Goal: Task Accomplishment & Management: Complete application form

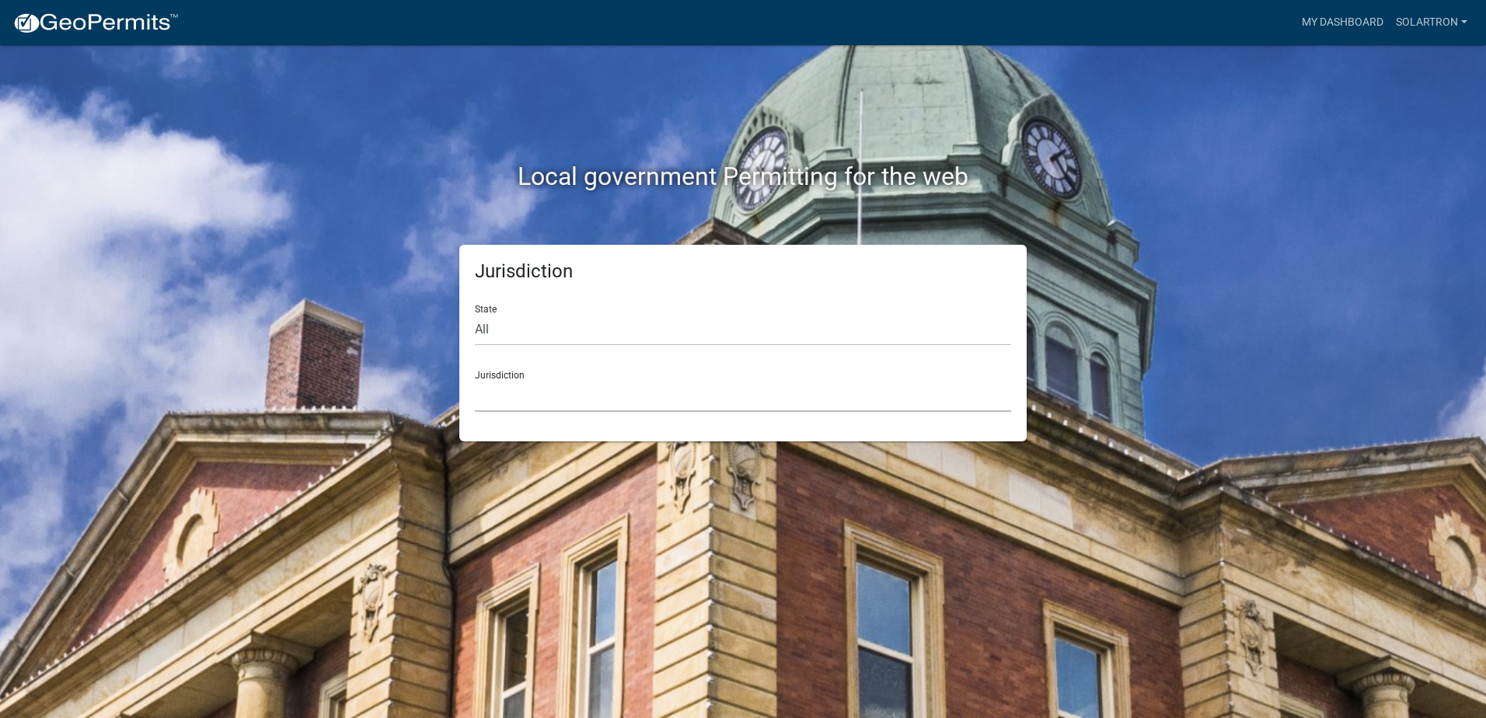
click at [508, 393] on select "[GEOGRAPHIC_DATA], [US_STATE] [GEOGRAPHIC_DATA], [US_STATE][PERSON_NAME][GEOGRA…" at bounding box center [743, 396] width 536 height 32
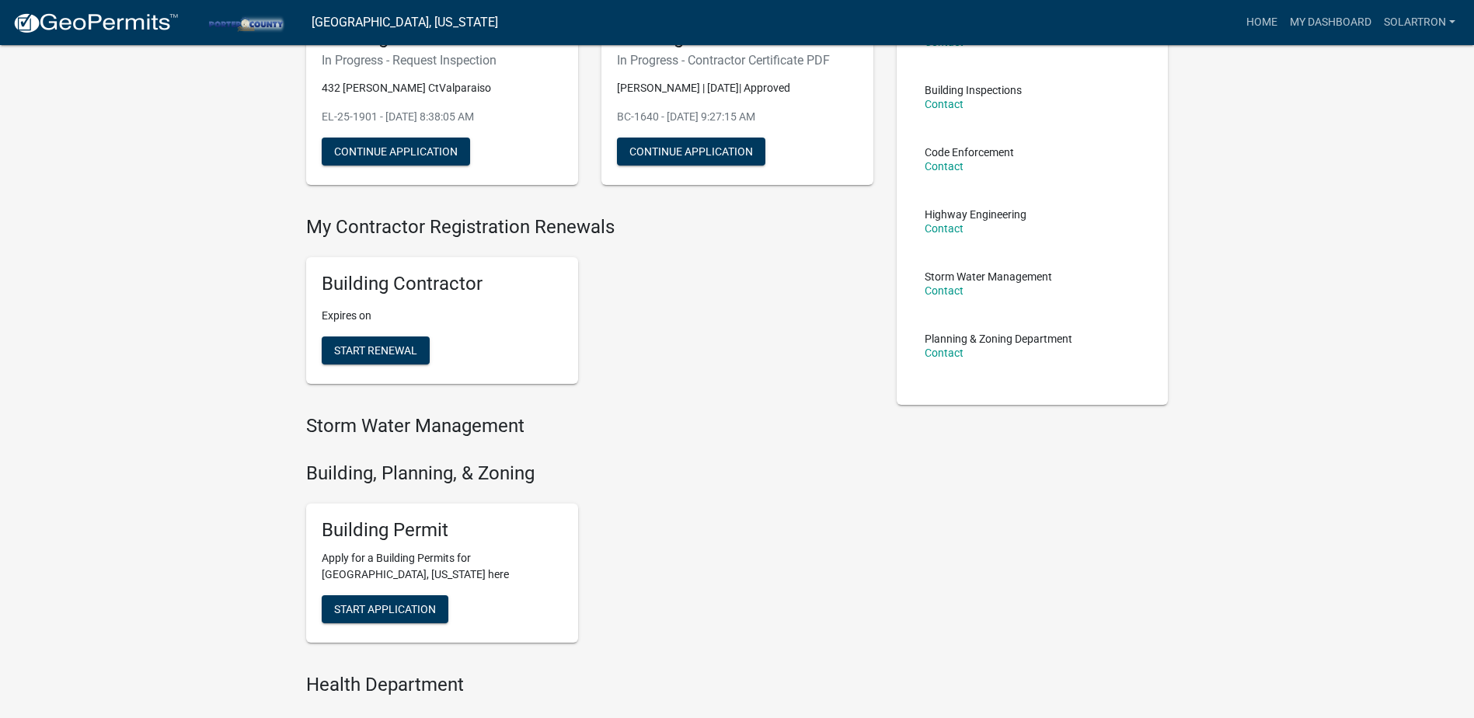
scroll to position [233, 0]
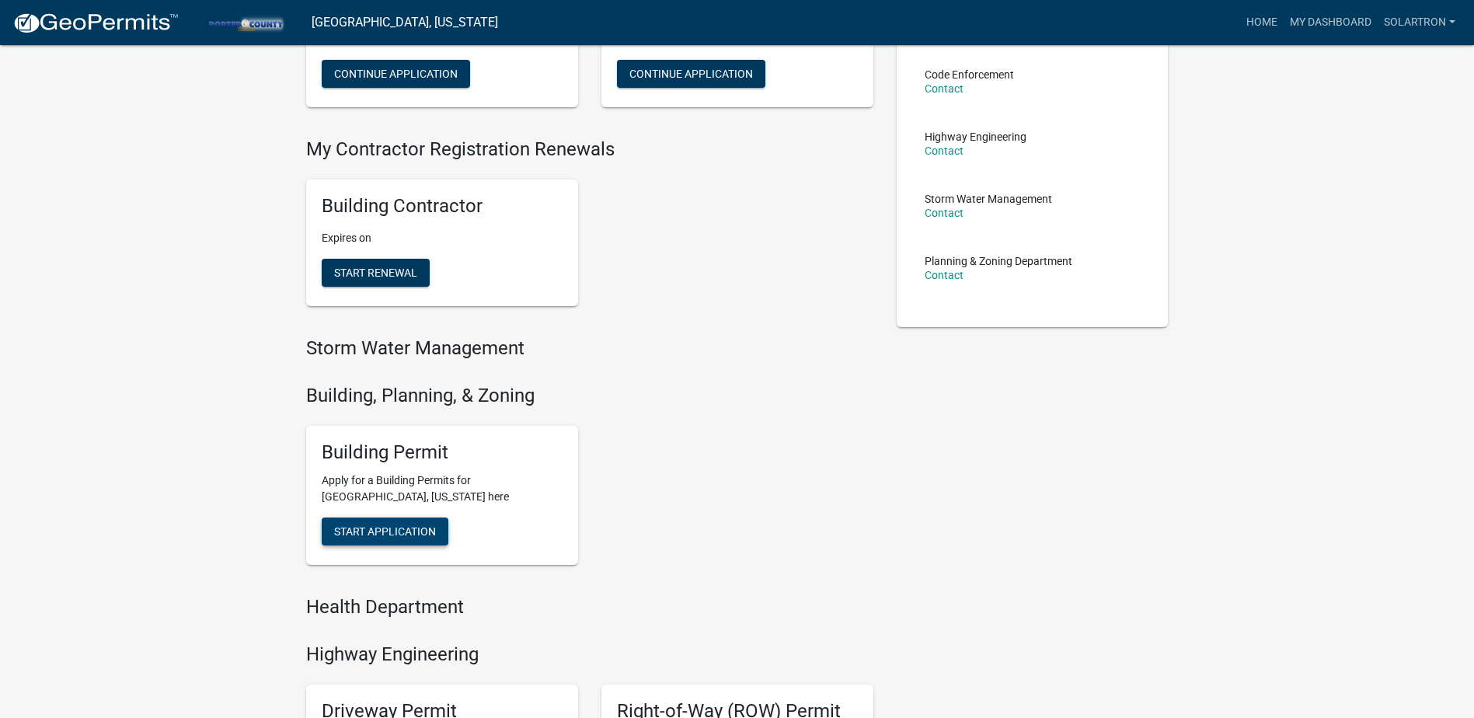
click at [414, 534] on span "Start Application" at bounding box center [385, 531] width 102 height 12
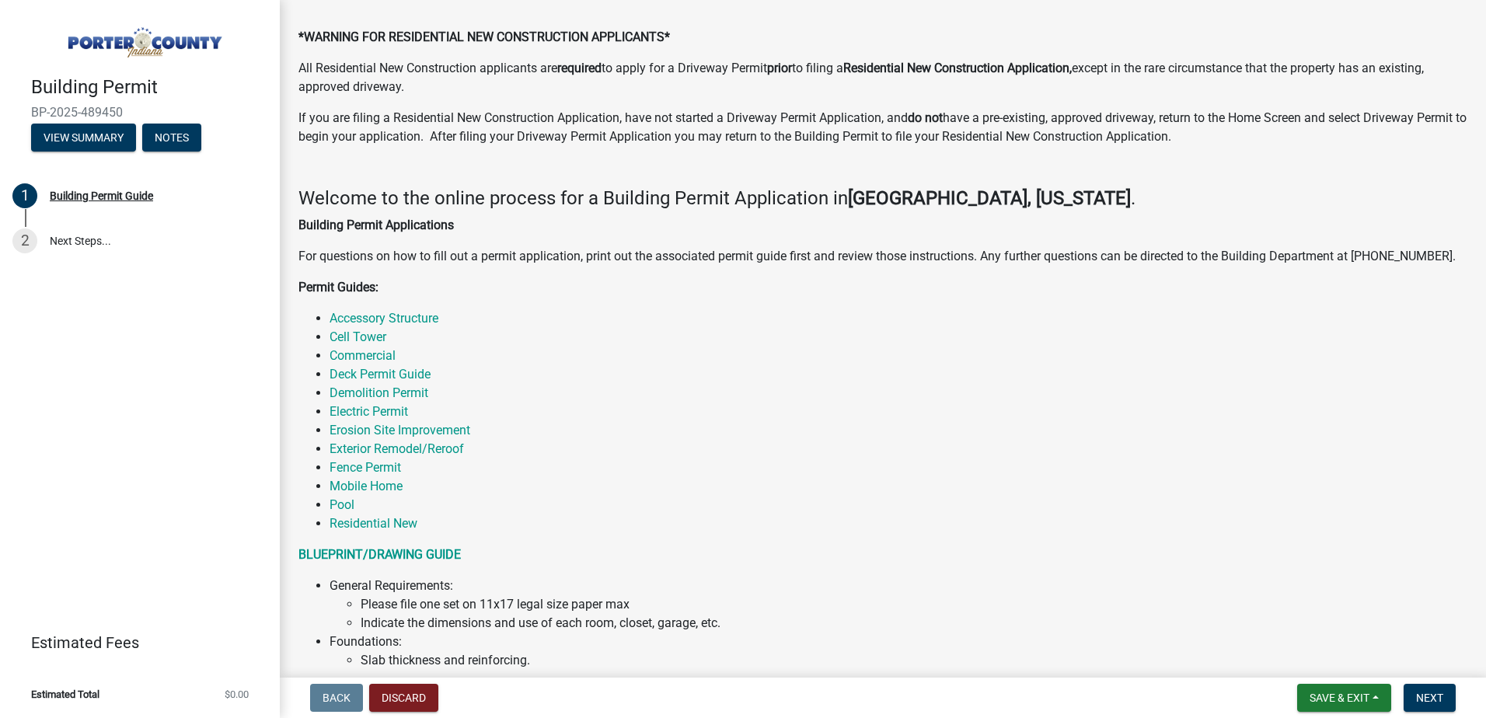
scroll to position [78, 0]
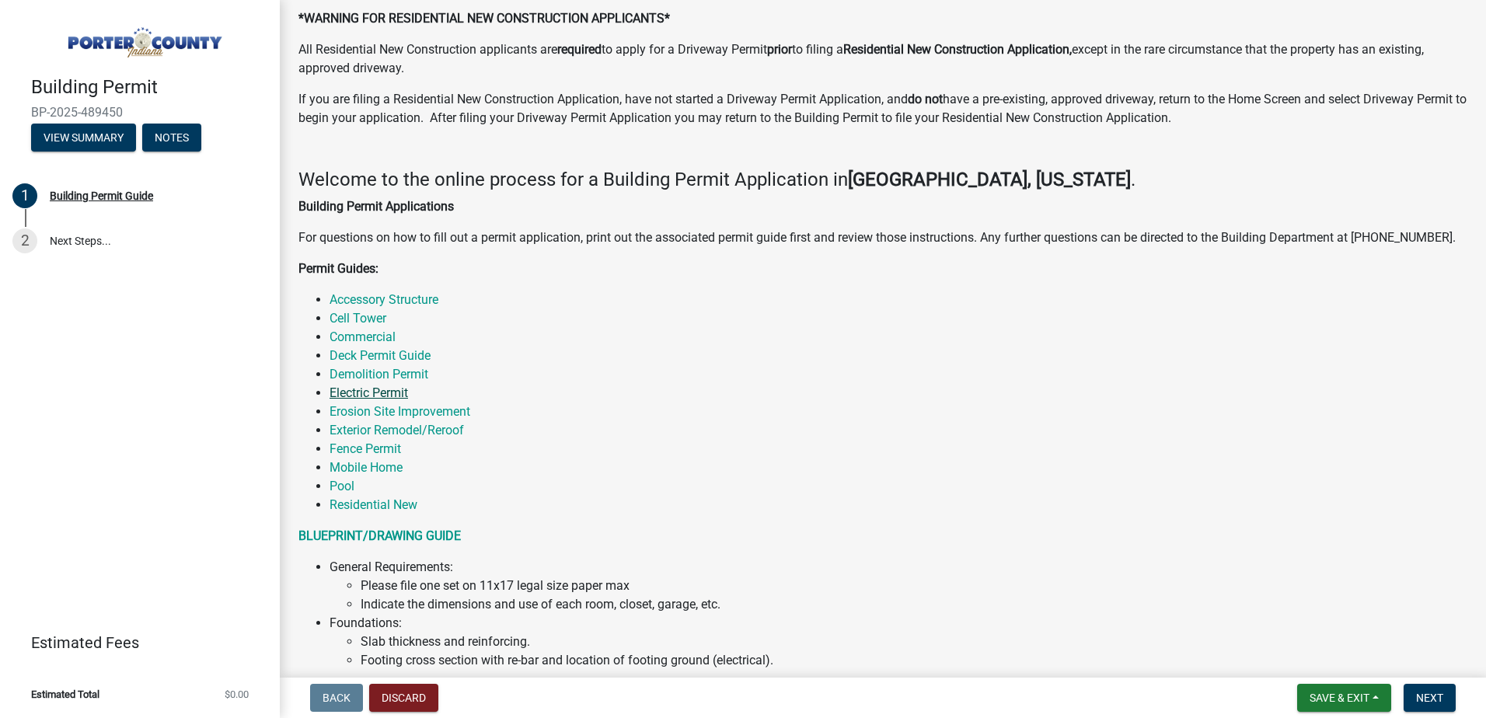
click at [355, 393] on link "Electric Permit" at bounding box center [369, 393] width 79 height 15
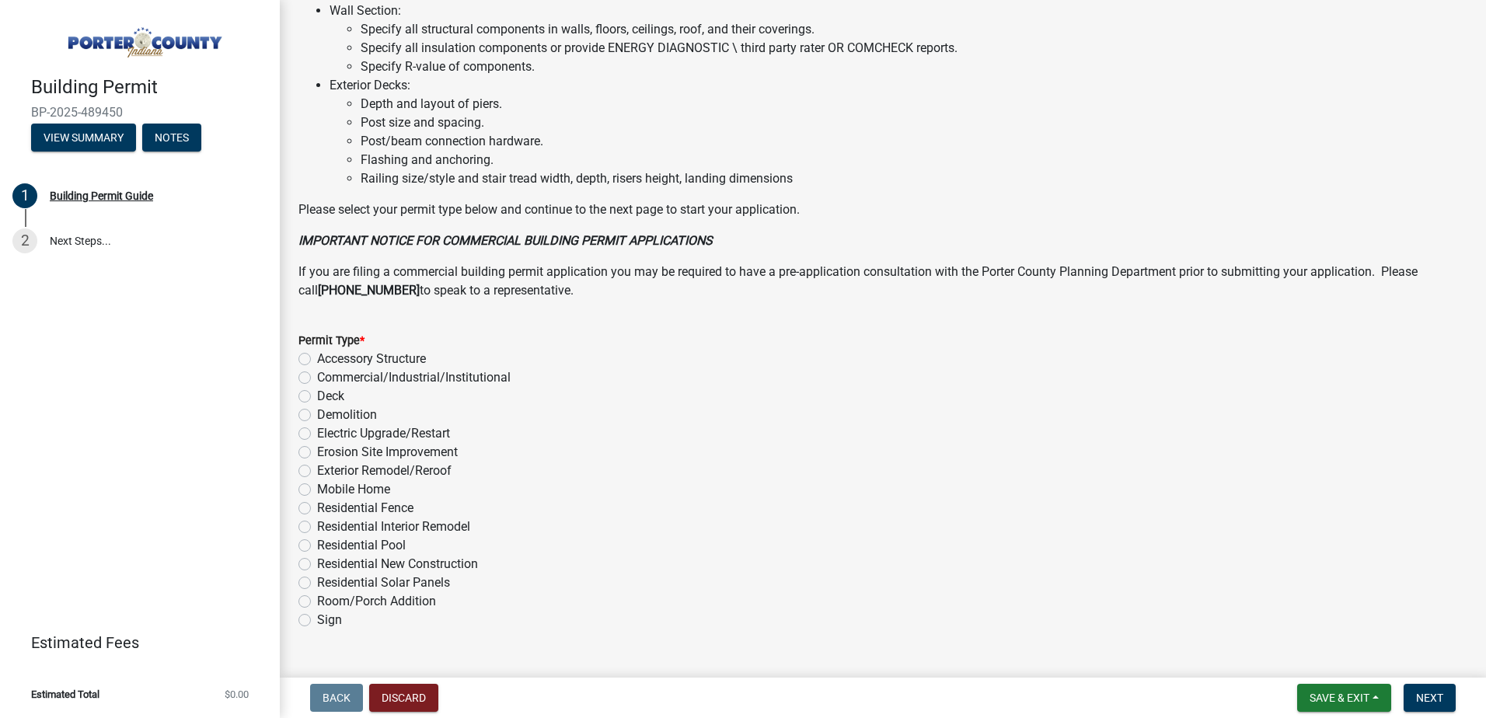
scroll to position [1040, 0]
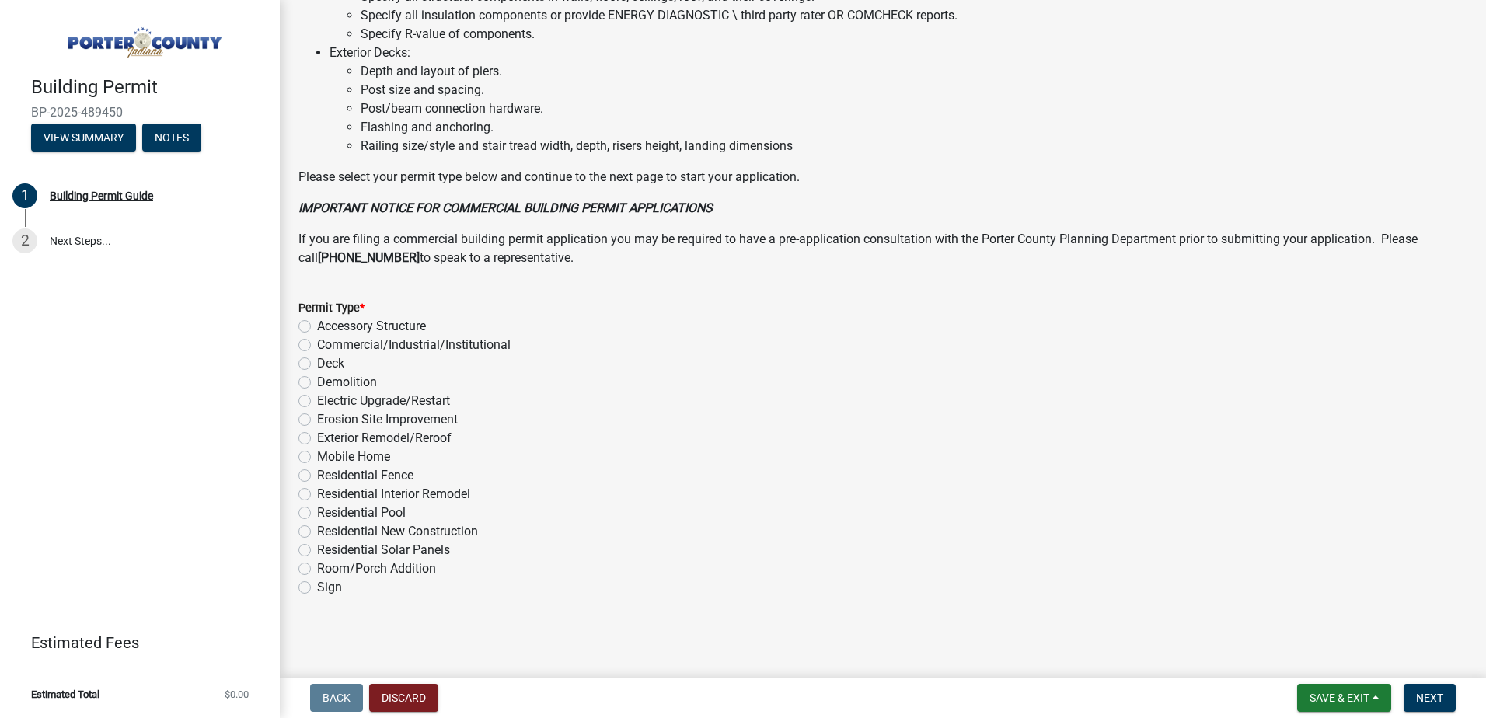
click at [317, 554] on label "Residential Solar Panels" at bounding box center [383, 550] width 133 height 19
click at [317, 551] on input "Residential Solar Panels" at bounding box center [322, 546] width 10 height 10
radio input "true"
click at [1435, 698] on span "Next" at bounding box center [1429, 698] width 27 height 12
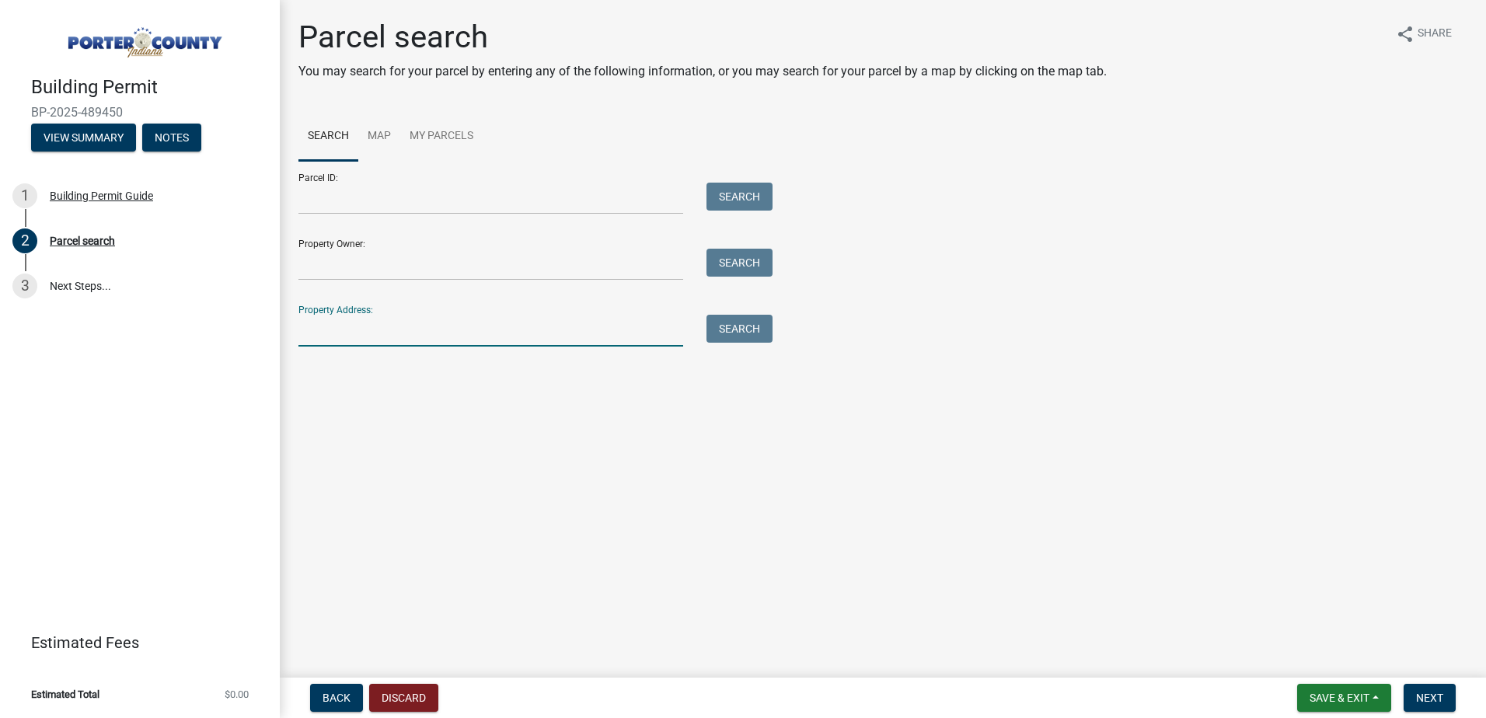
click at [327, 339] on input "Property Address:" at bounding box center [490, 331] width 385 height 32
type input "348 Independence"
click at [724, 325] on button "Search" at bounding box center [740, 329] width 66 height 28
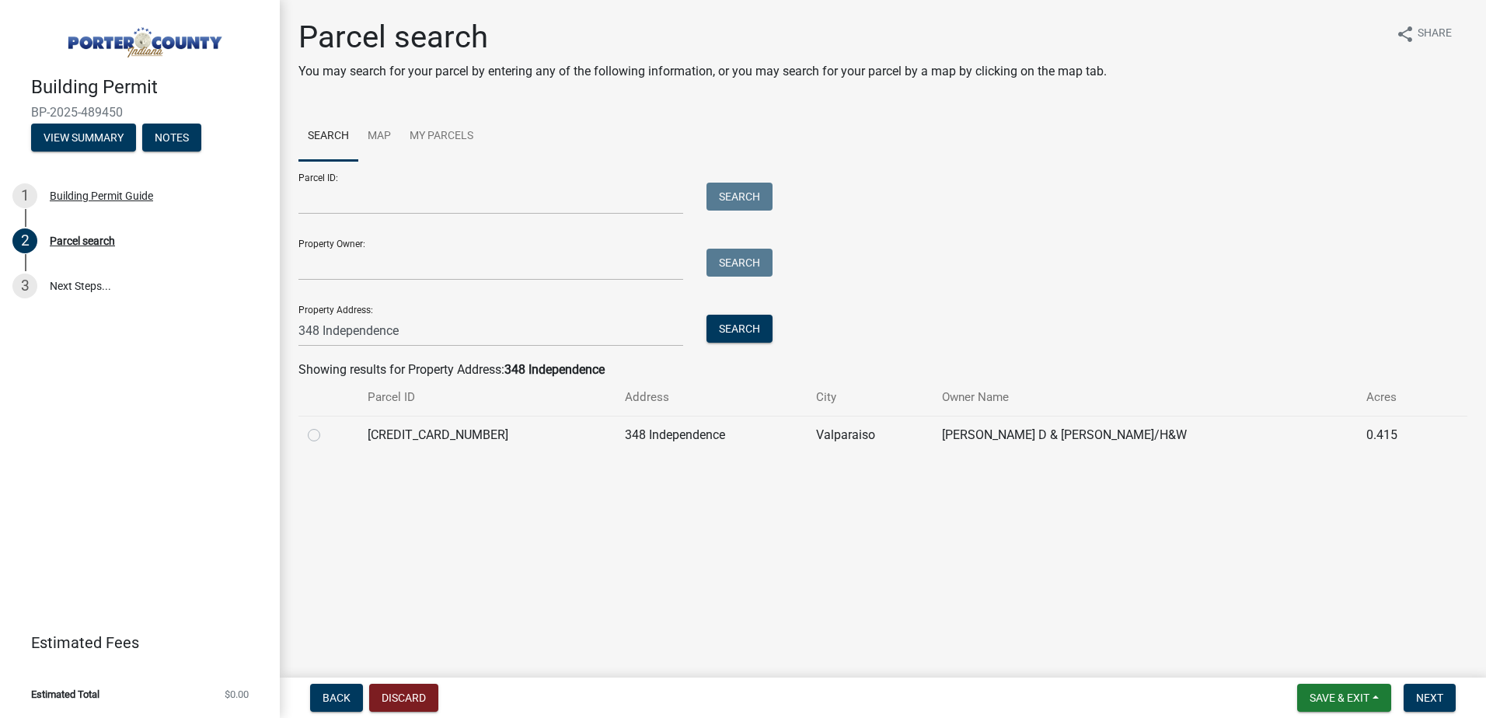
click at [405, 420] on td "[CREDIT_CARD_NUMBER]" at bounding box center [486, 435] width 256 height 38
click at [326, 426] on label at bounding box center [326, 426] width 0 height 0
click at [326, 436] on input "radio" at bounding box center [331, 431] width 10 height 10
radio input "true"
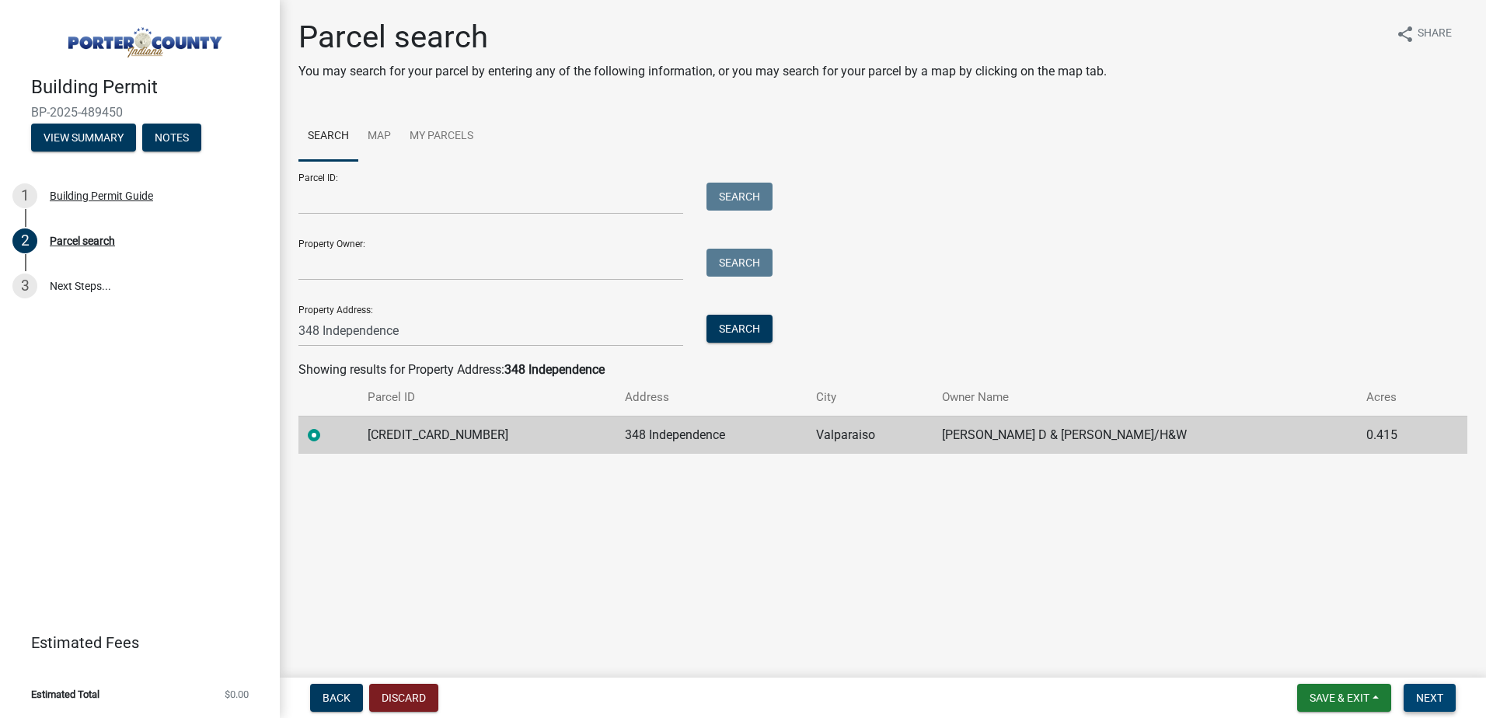
click at [1433, 699] on span "Next" at bounding box center [1429, 698] width 27 height 12
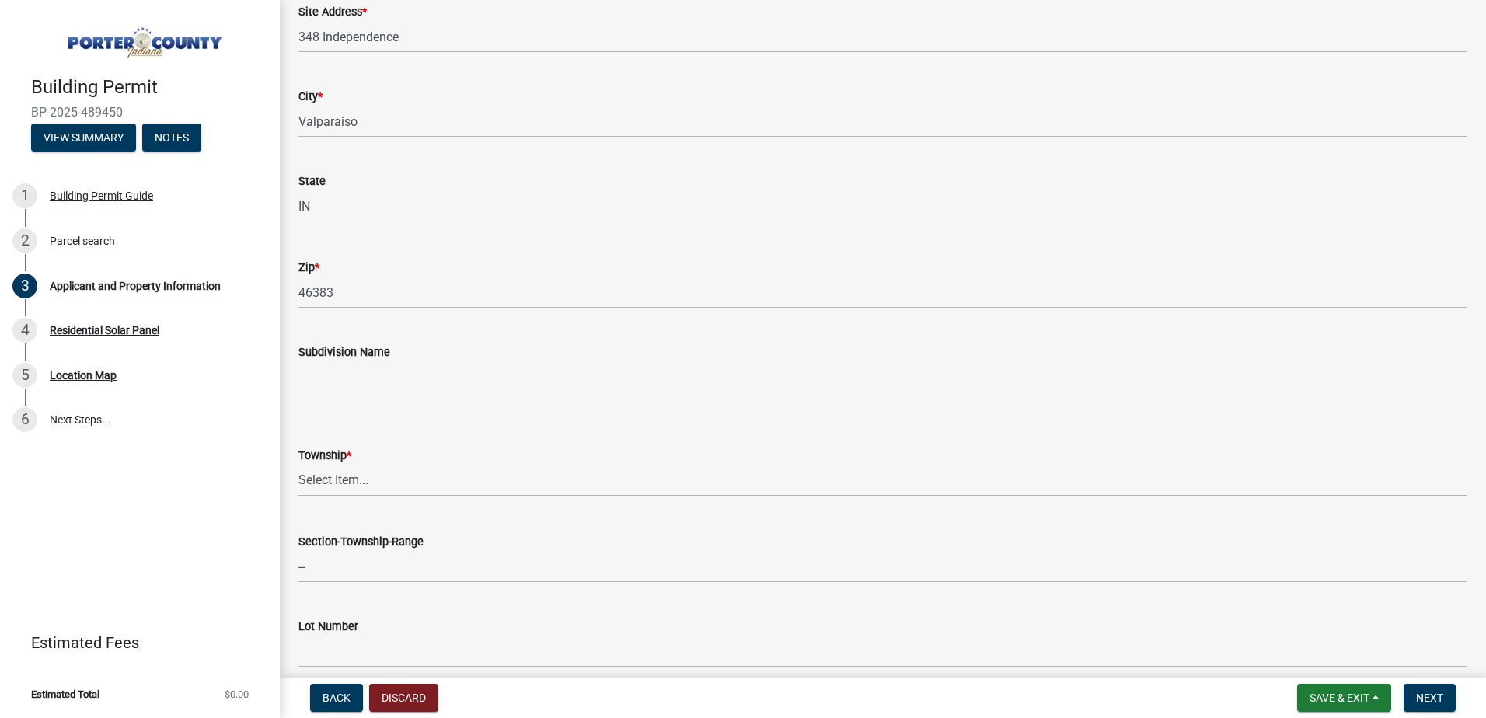
scroll to position [389, 0]
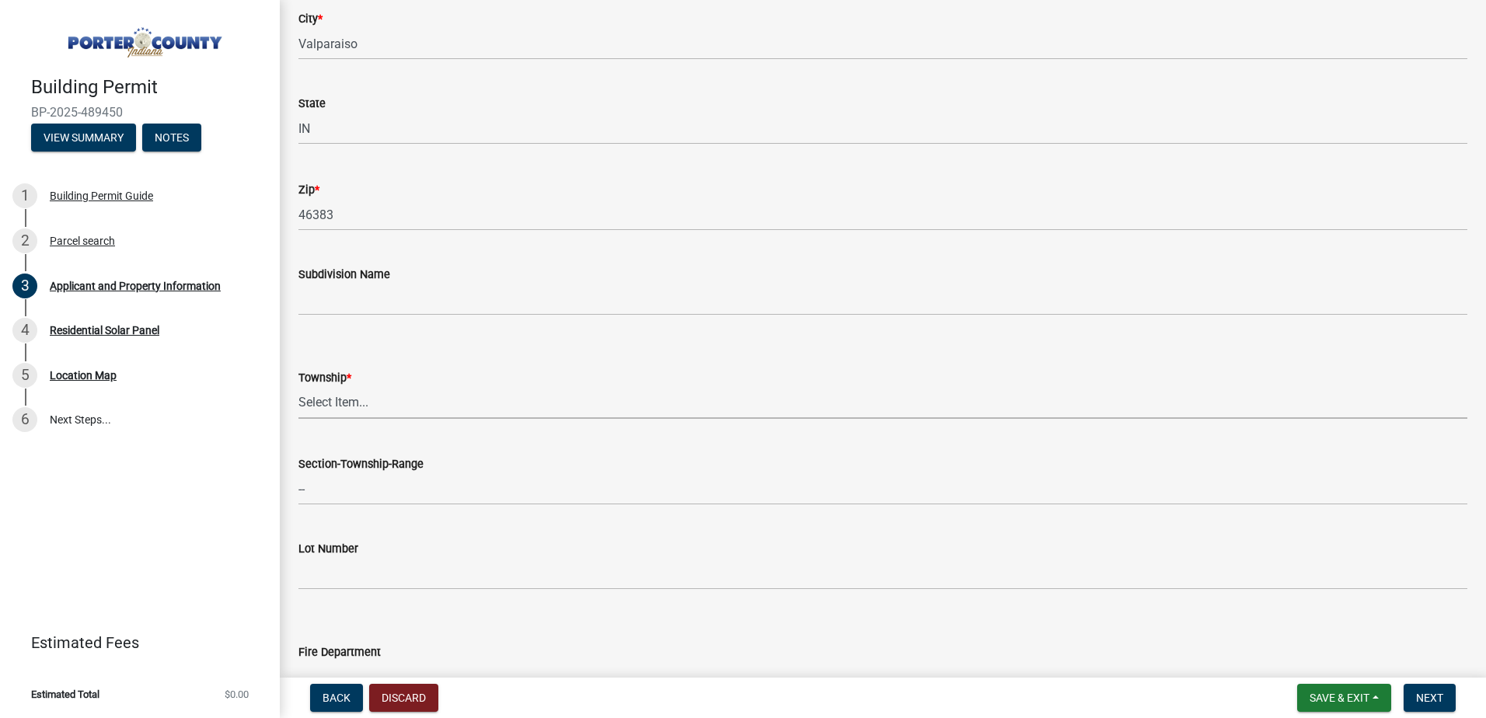
click at [331, 390] on select "Select Item... [PERSON_NAME][GEOGRAPHIC_DATA] [PERSON_NAME][GEOGRAPHIC_DATA] [G…" at bounding box center [882, 403] width 1169 height 32
click at [333, 394] on select "Select Item... [PERSON_NAME][GEOGRAPHIC_DATA] [PERSON_NAME][GEOGRAPHIC_DATA] [G…" at bounding box center [882, 403] width 1169 height 32
click at [378, 383] on div "Township *" at bounding box center [882, 377] width 1169 height 19
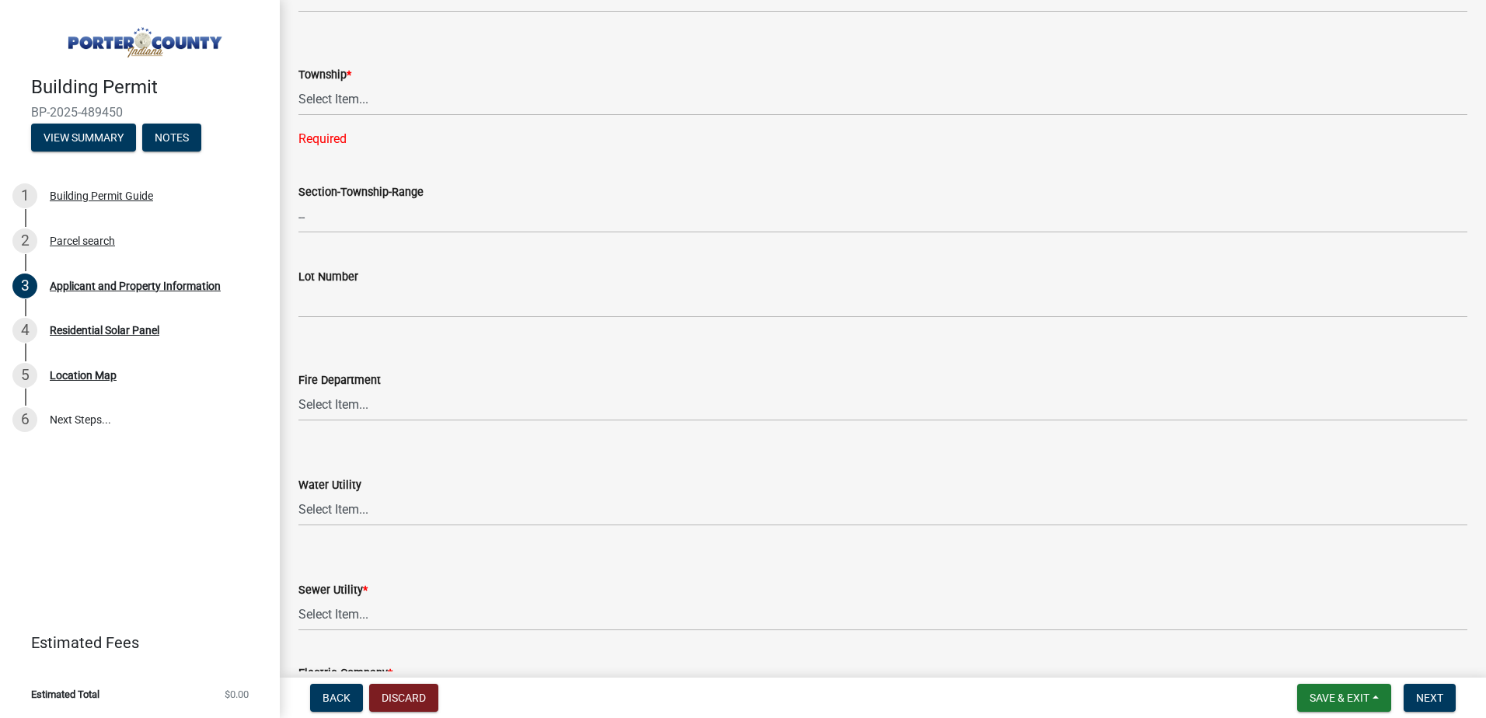
scroll to position [777, 0]
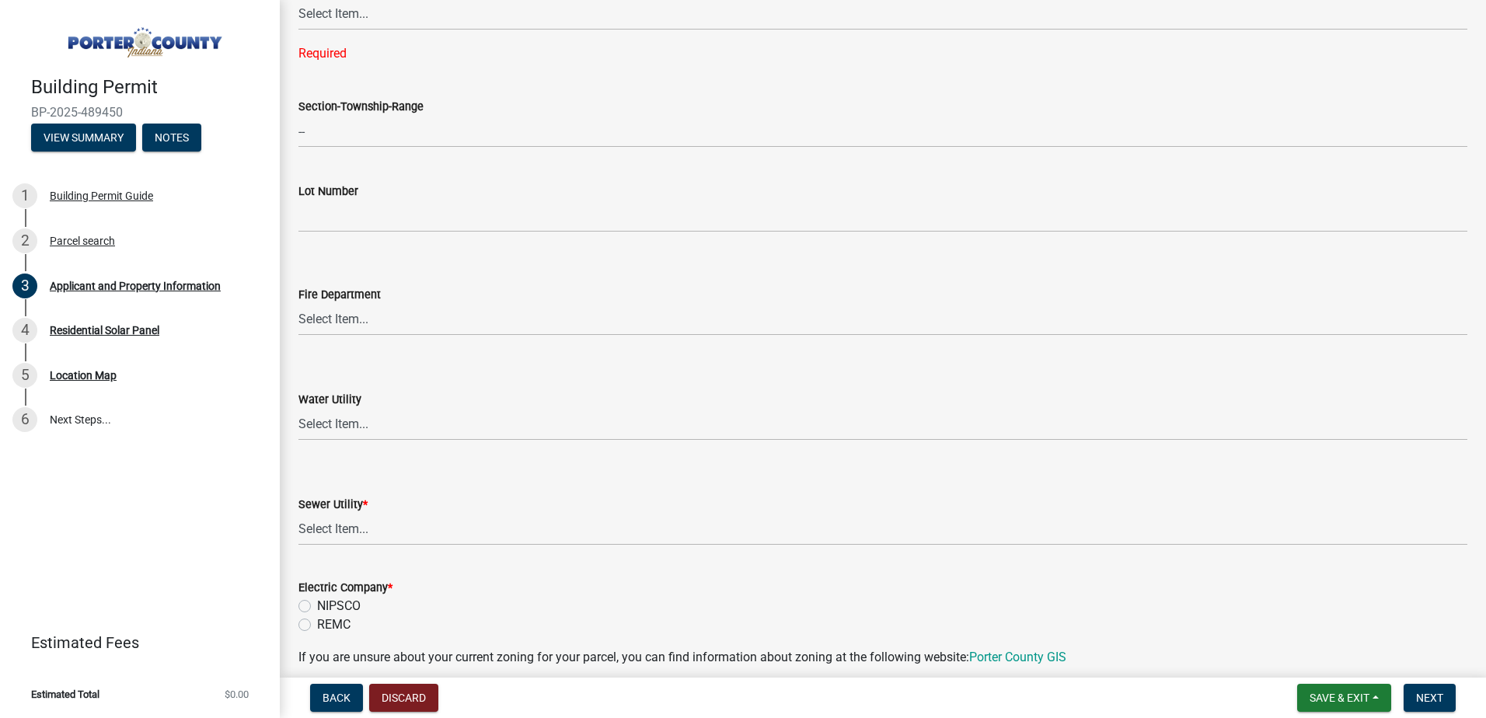
click at [351, 342] on wm-data-entity-input "Fire Department Select Item... [PERSON_NAME] [PERSON_NAME] Harbor [PERSON_NAME]…" at bounding box center [882, 297] width 1169 height 105
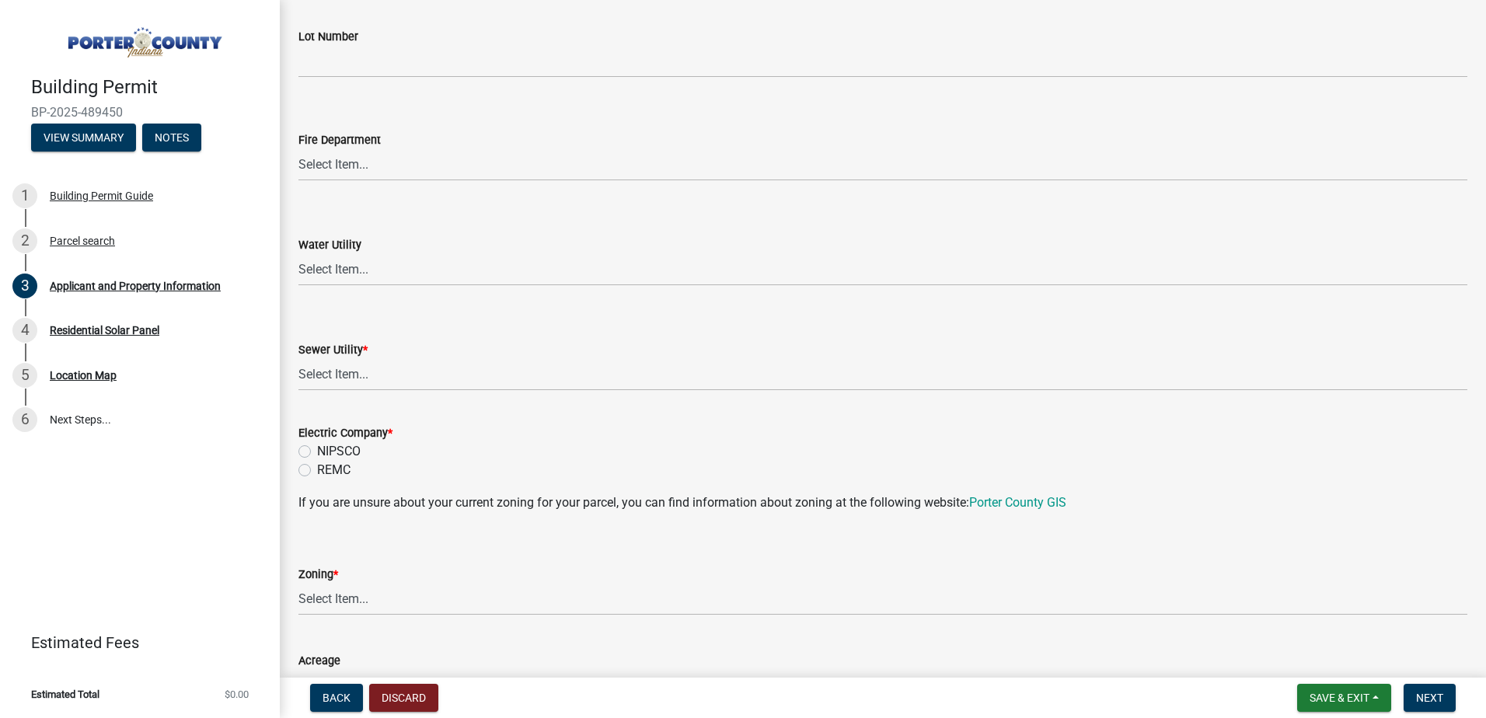
scroll to position [933, 0]
click at [342, 379] on select "Select Item... Aqua [US_STATE] Inc Damon Run Falling Waters Lake Eliza - LEACD …" at bounding box center [882, 374] width 1169 height 32
click at [299, 447] on form "Electric Company * NIPSCO REMC" at bounding box center [882, 441] width 1169 height 75
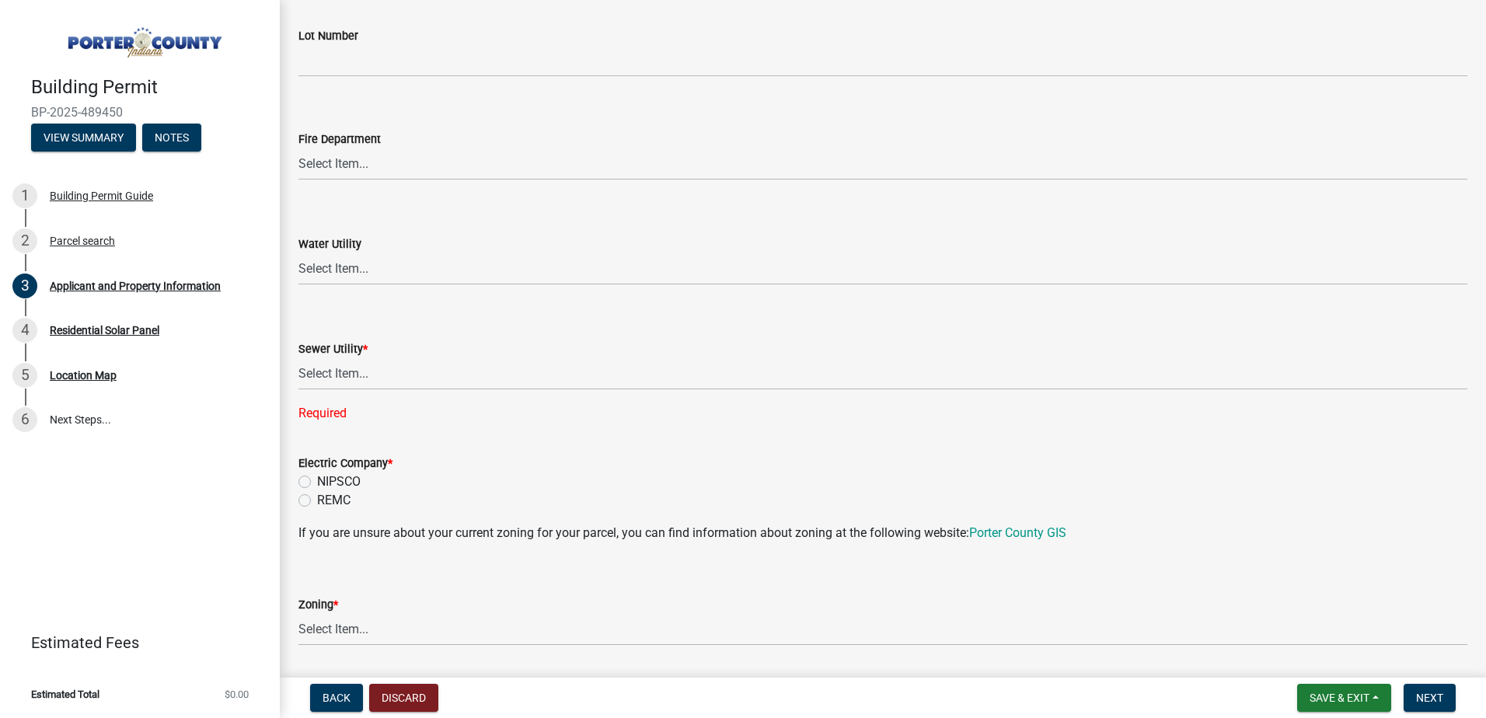
click at [310, 482] on div "NIPSCO" at bounding box center [882, 482] width 1169 height 19
click at [317, 483] on label "NIPSCO" at bounding box center [339, 482] width 44 height 19
click at [317, 483] on input "NIPSCO" at bounding box center [322, 478] width 10 height 10
radio input "true"
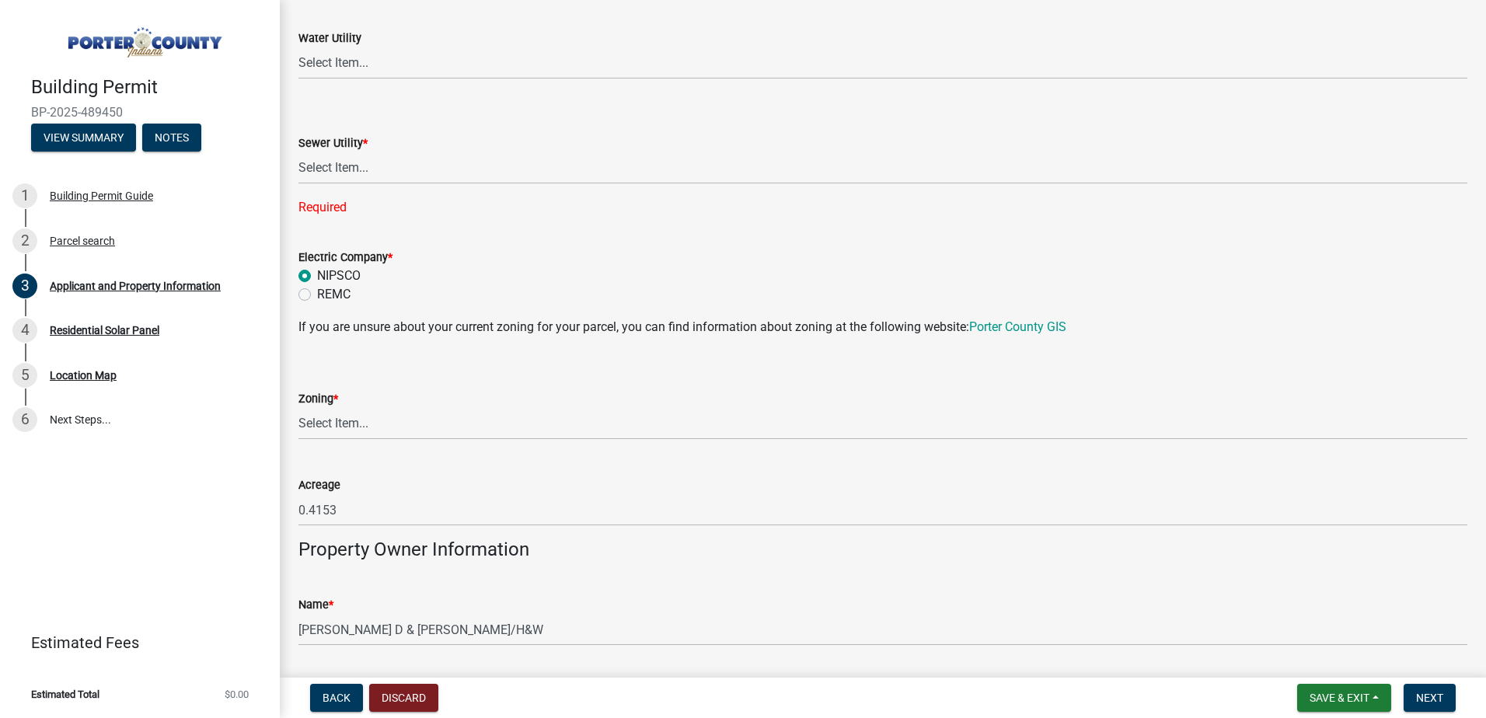
scroll to position [1166, 0]
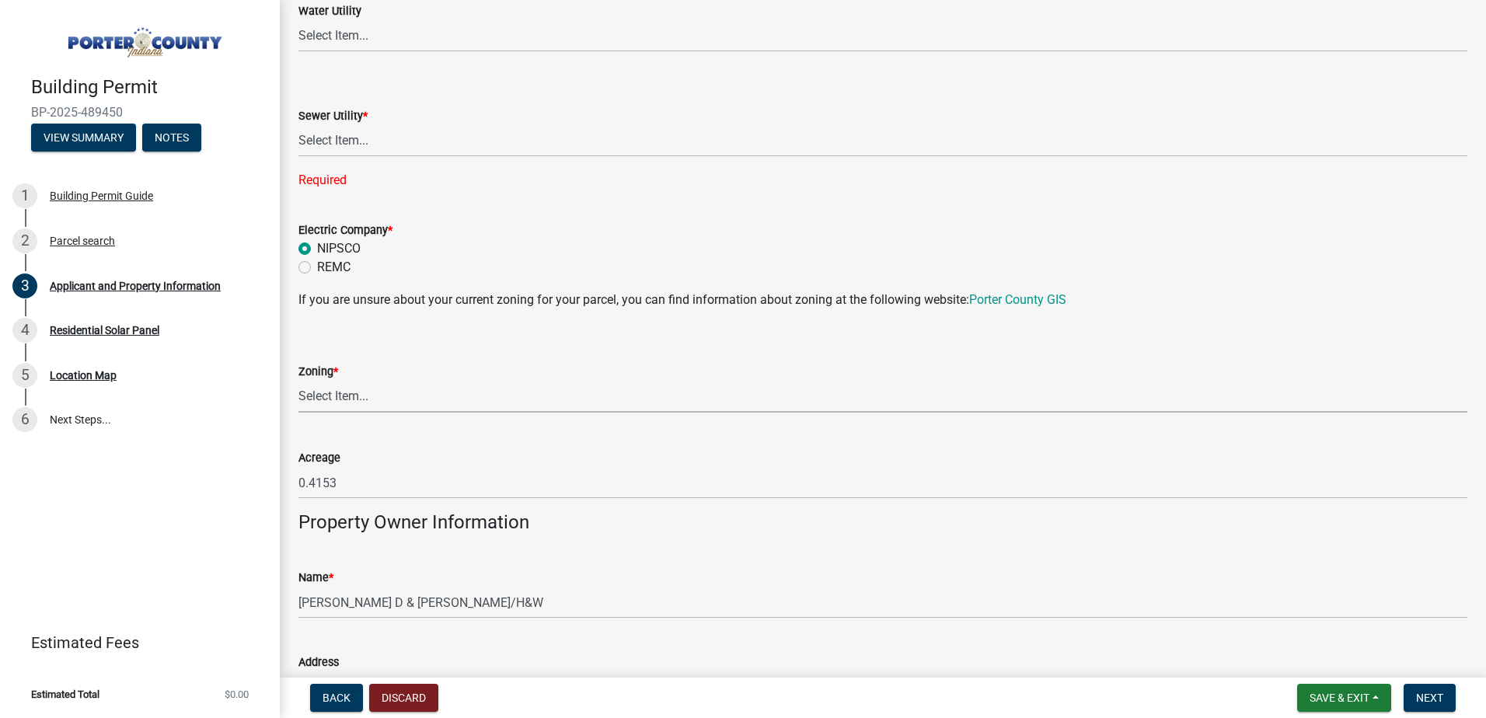
click at [348, 400] on select "Select Item... A1 A2 CH CM CN I1 I2 I3 IN MP OT P1 P2 PUD R1 R2 R3 R4 RL RR" at bounding box center [882, 397] width 1169 height 32
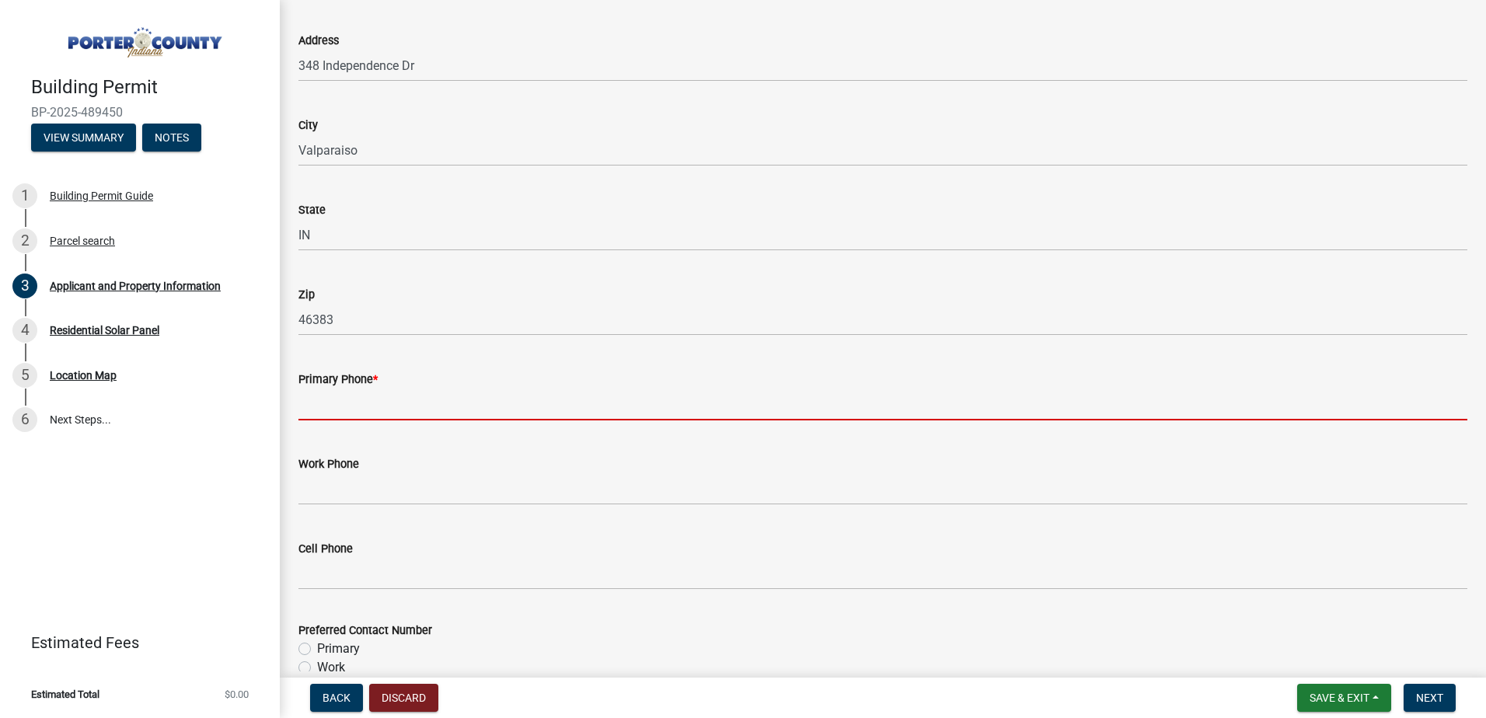
click at [348, 407] on input "Primary Phone *" at bounding box center [882, 405] width 1169 height 32
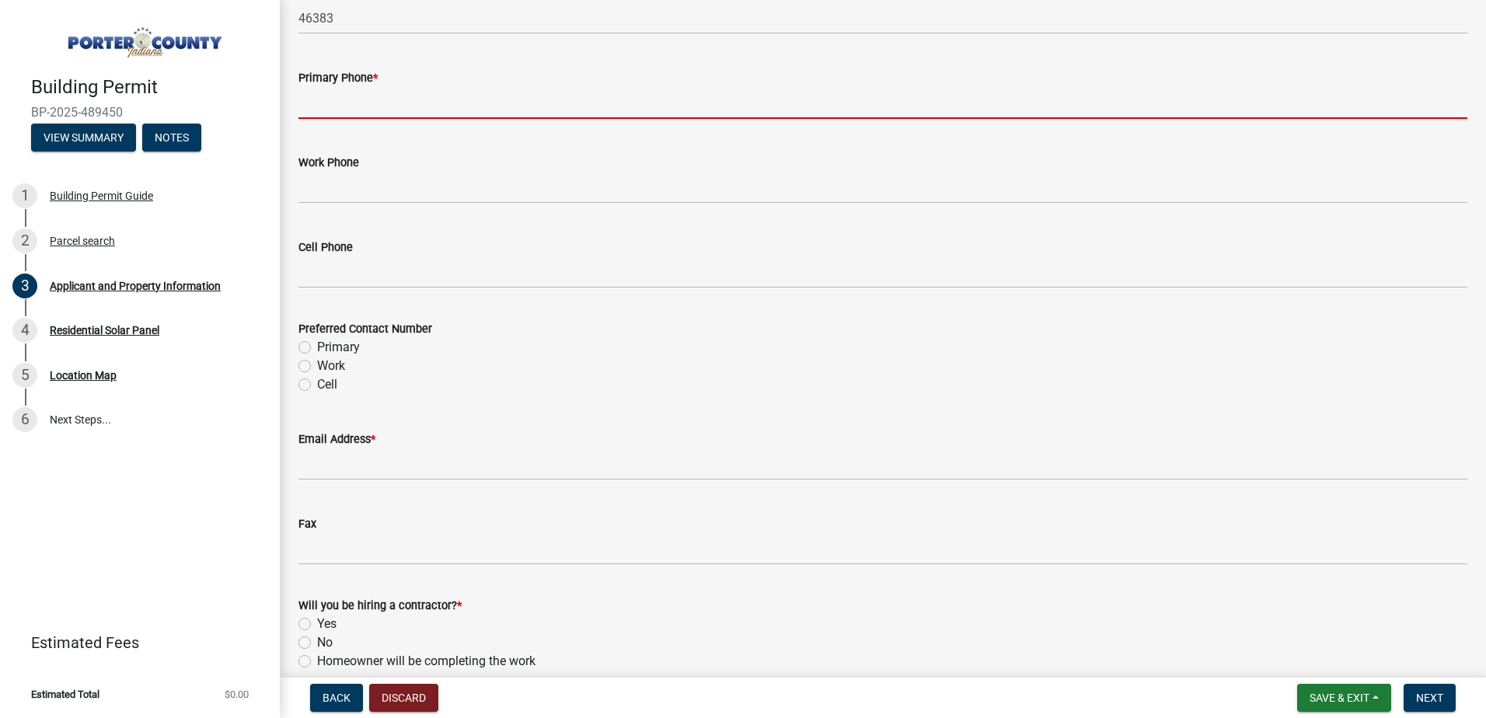
scroll to position [2130, 0]
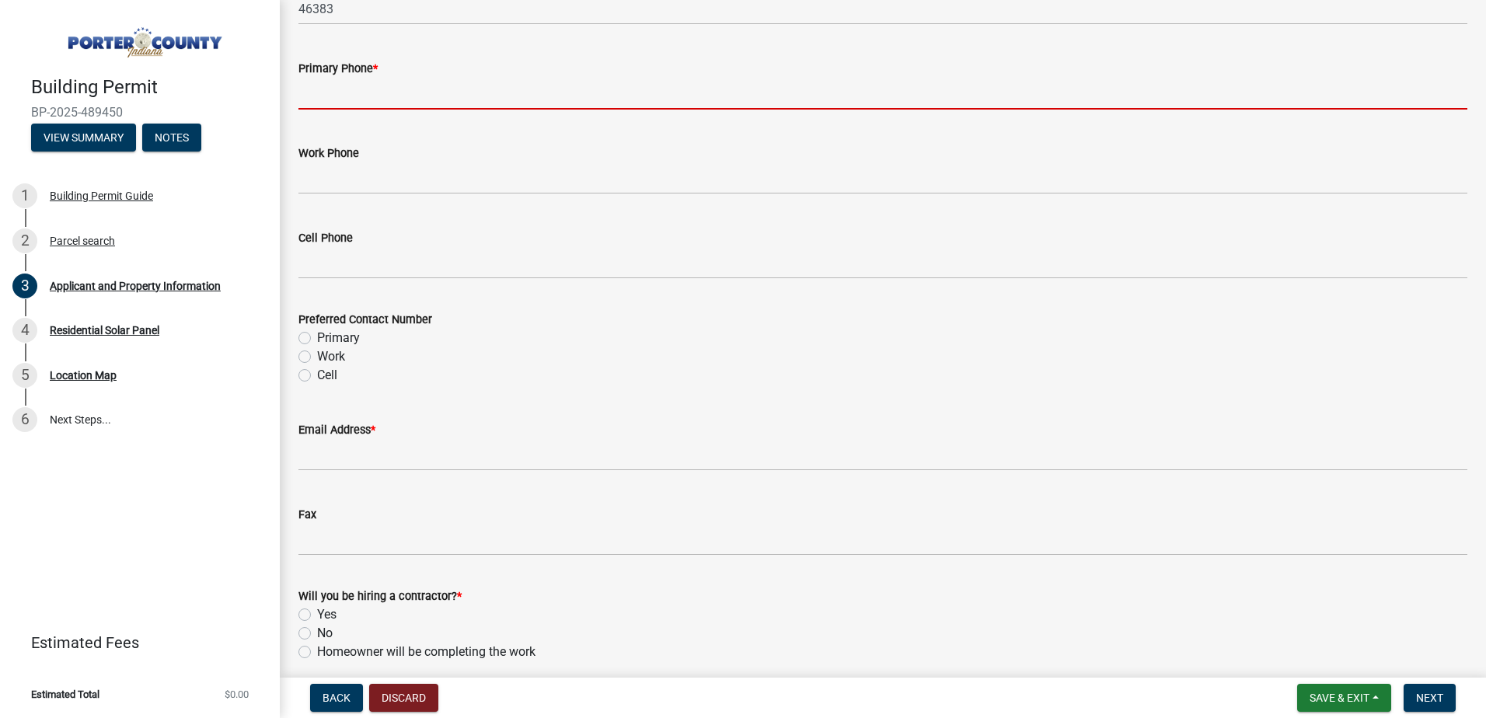
click at [302, 341] on div "Preferred Contact Number Primary Work Cell" at bounding box center [882, 347] width 1169 height 75
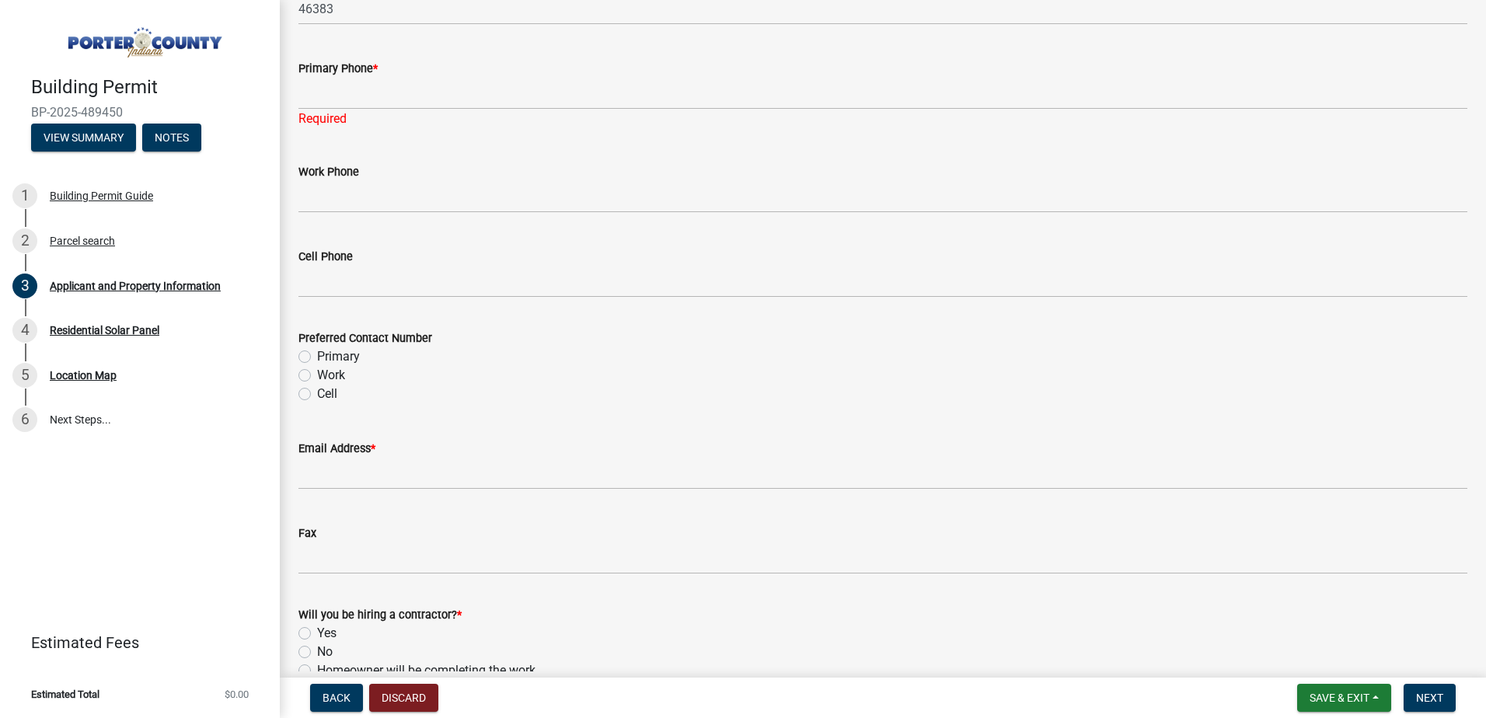
click at [317, 352] on label "Primary" at bounding box center [338, 356] width 43 height 19
click at [317, 352] on input "Primary" at bounding box center [322, 352] width 10 height 10
radio input "true"
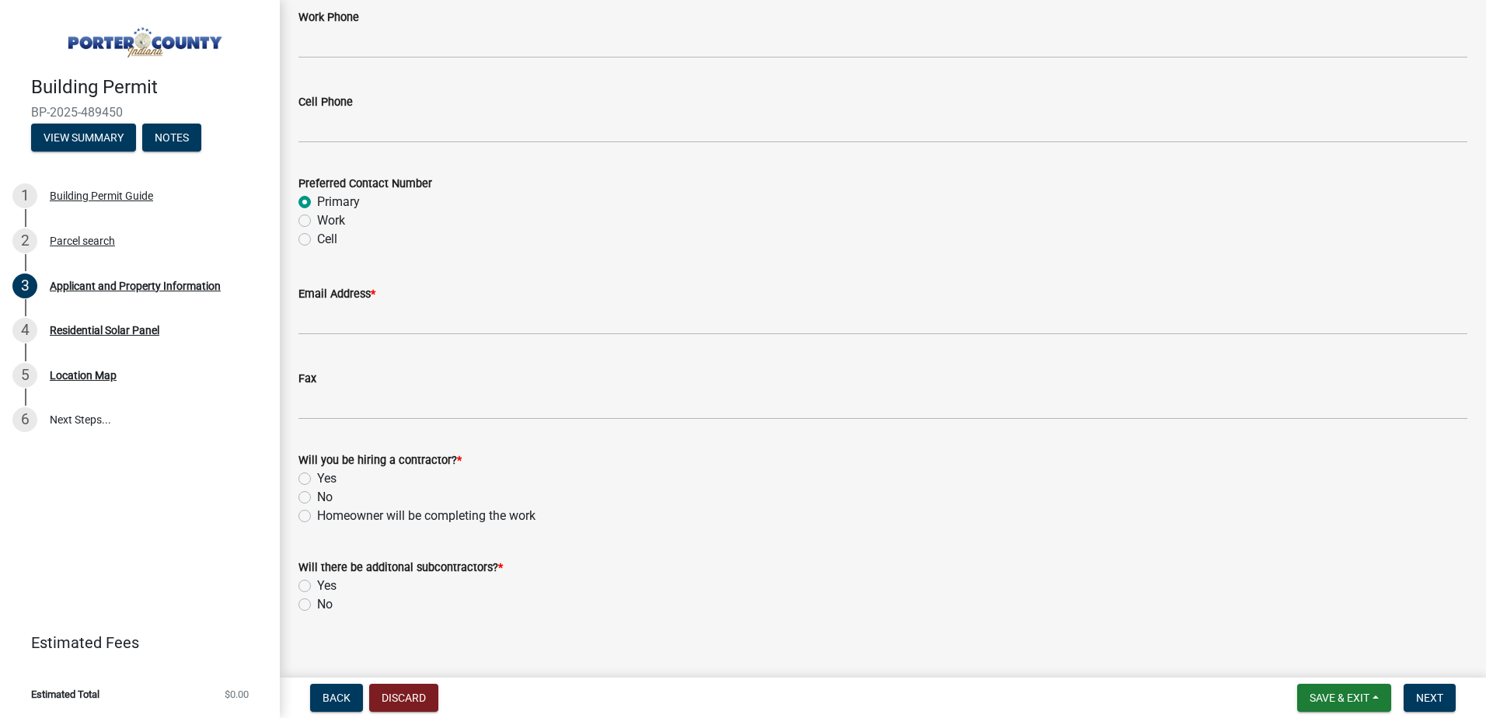
scroll to position [2301, 0]
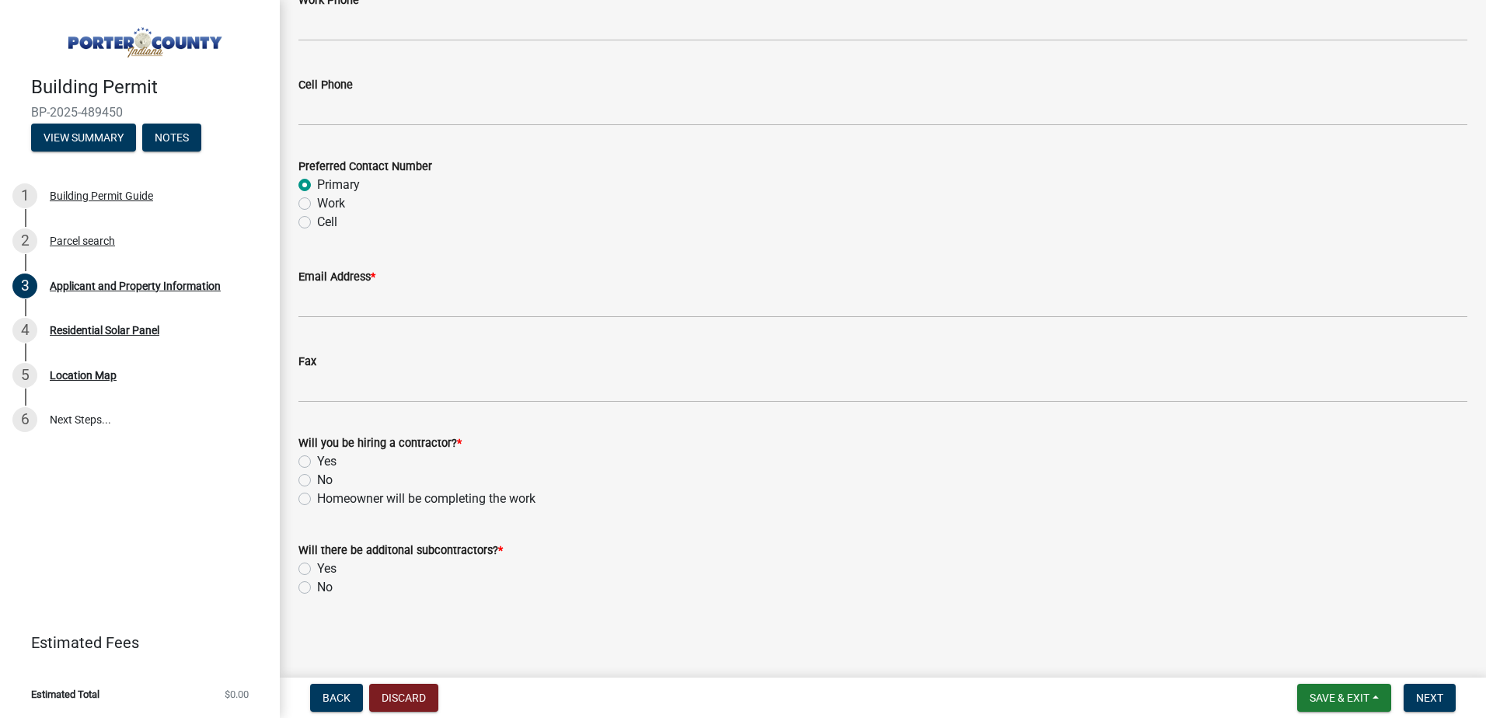
click at [317, 461] on label "Yes" at bounding box center [326, 461] width 19 height 19
click at [317, 461] on input "Yes" at bounding box center [322, 457] width 10 height 10
radio input "true"
click at [317, 585] on label "No" at bounding box center [325, 587] width 16 height 19
click at [317, 585] on input "No" at bounding box center [322, 583] width 10 height 10
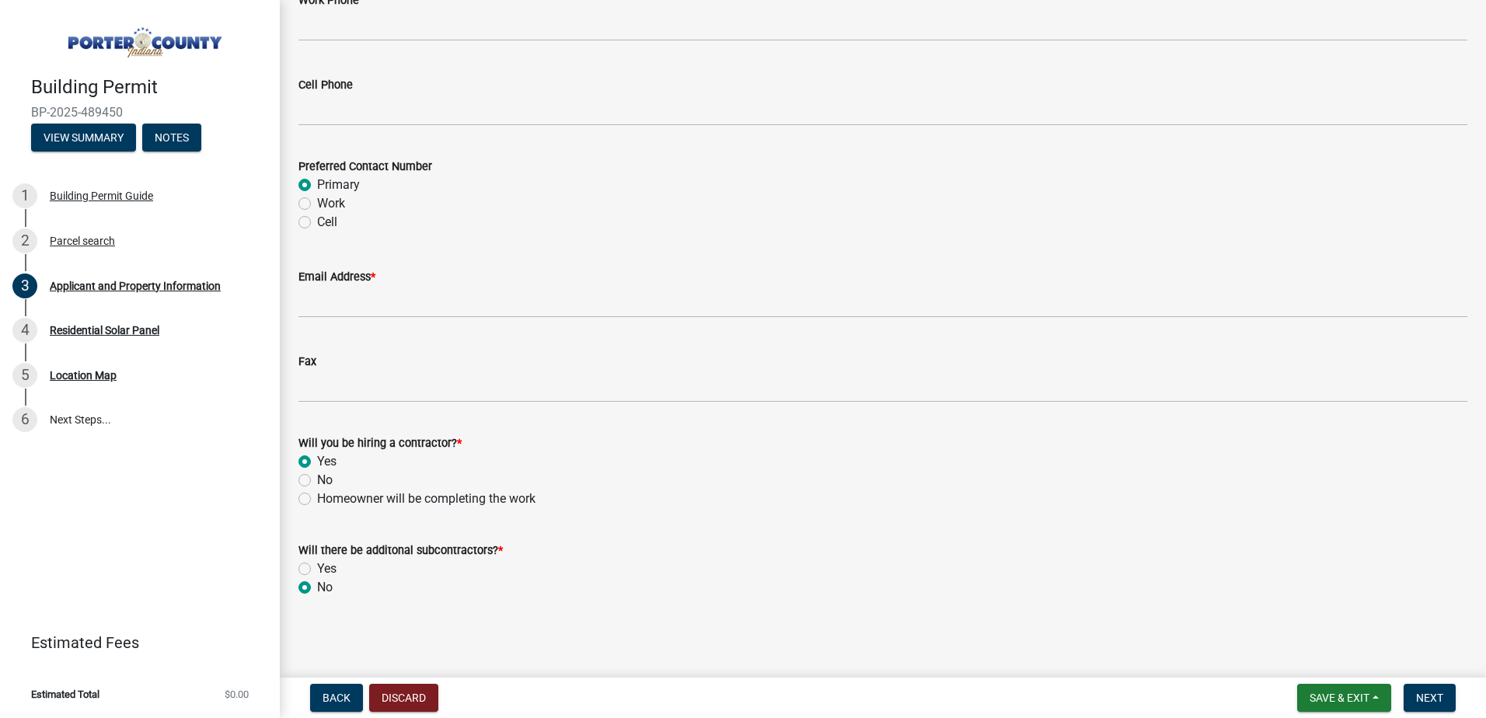
radio input "true"
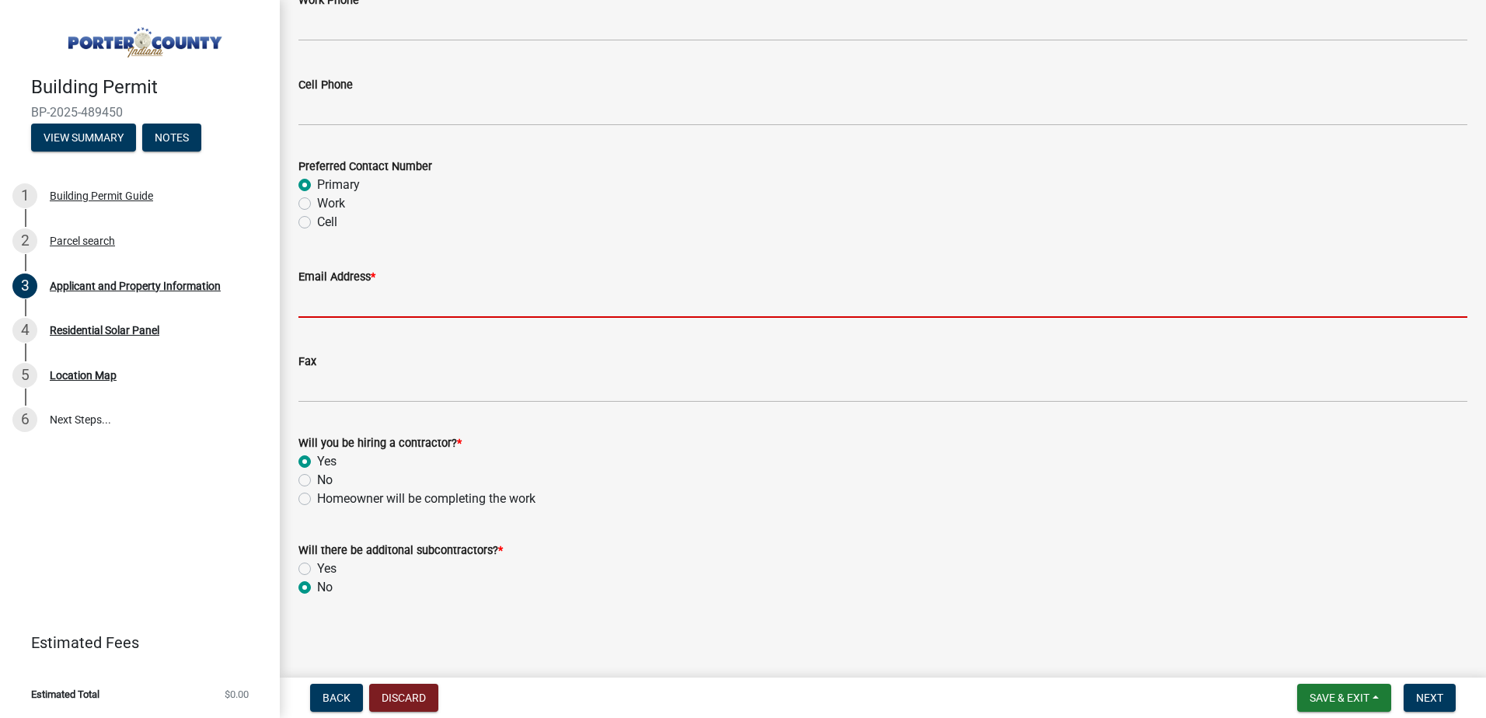
paste input "[EMAIL_ADDRESS][DOMAIN_NAME]"
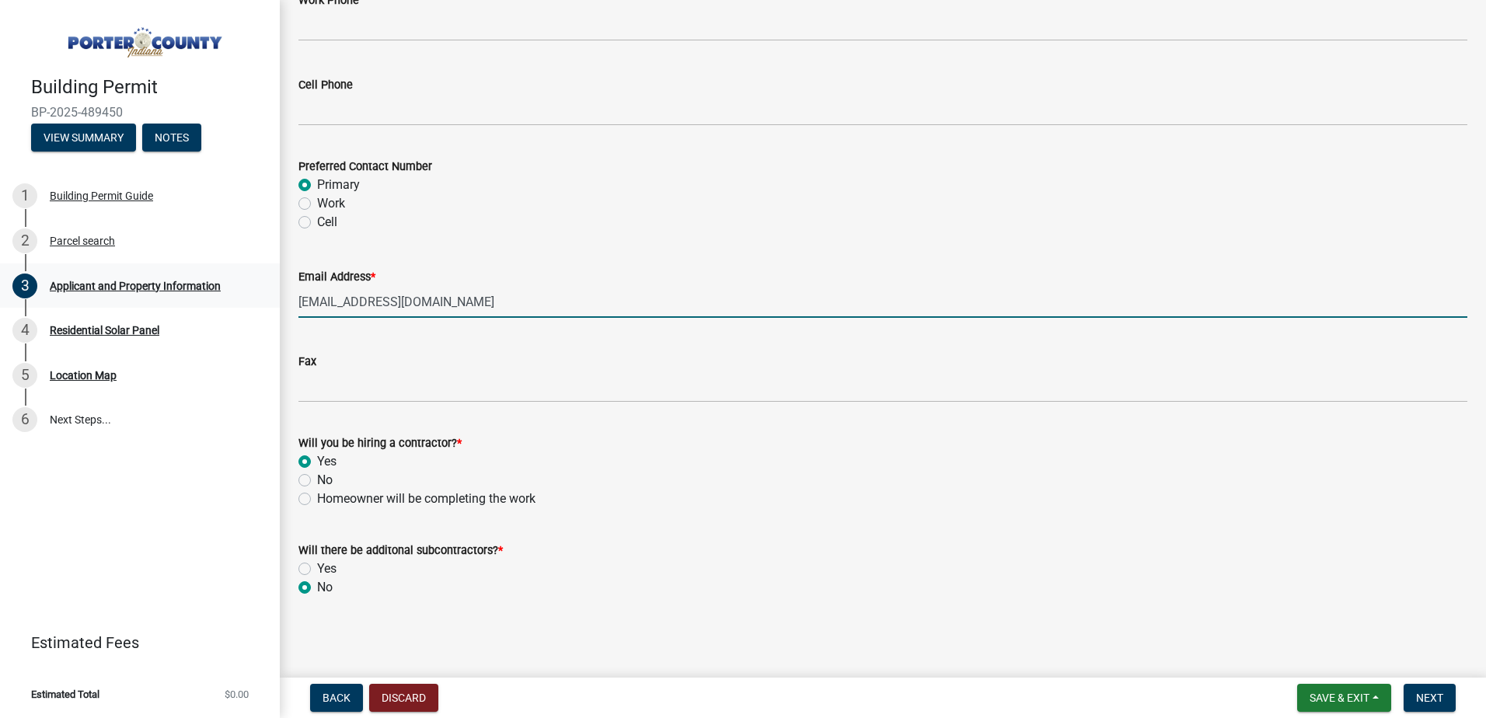
type input "[EMAIL_ADDRESS][DOMAIN_NAME]"
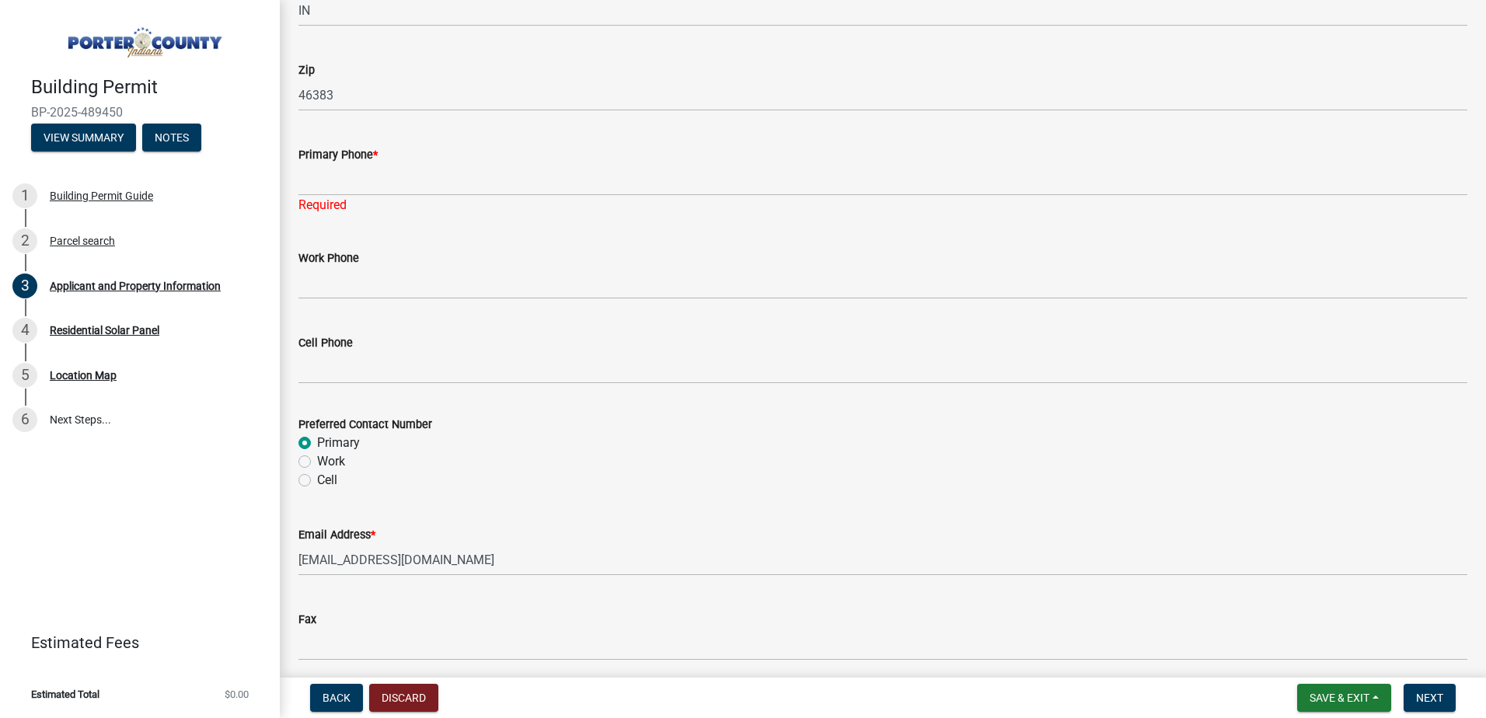
scroll to position [1991, 0]
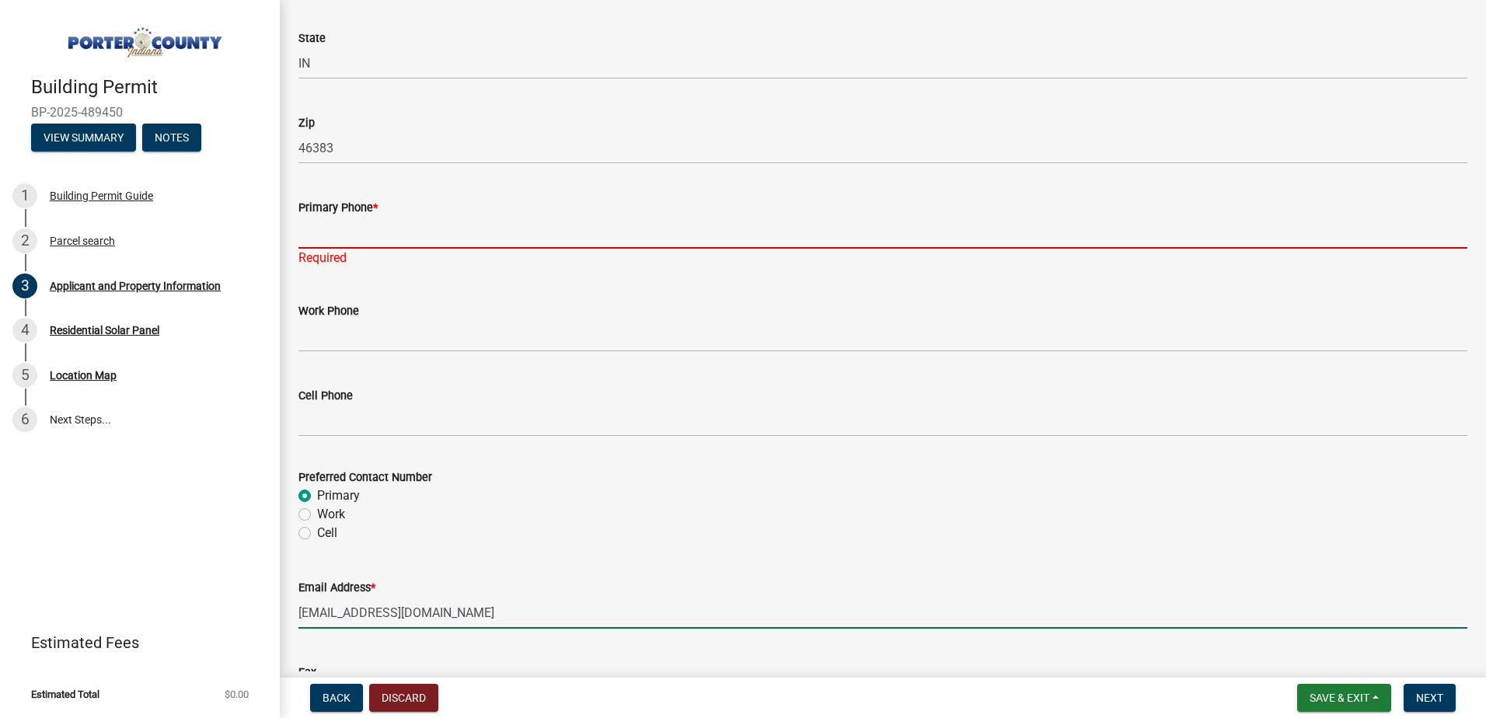
click at [312, 238] on input "Primary Phone *" at bounding box center [882, 233] width 1169 height 32
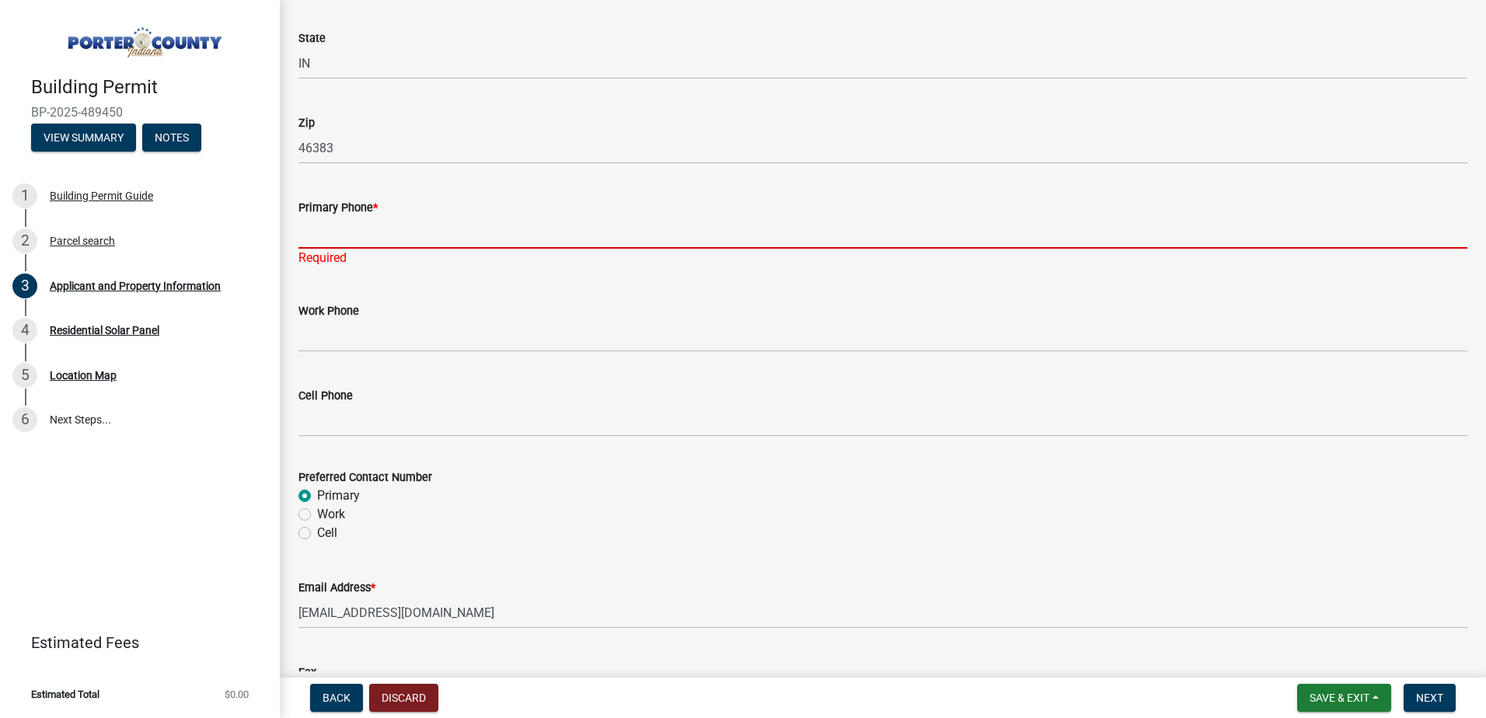
paste input "[PHONE_NUMBER]"
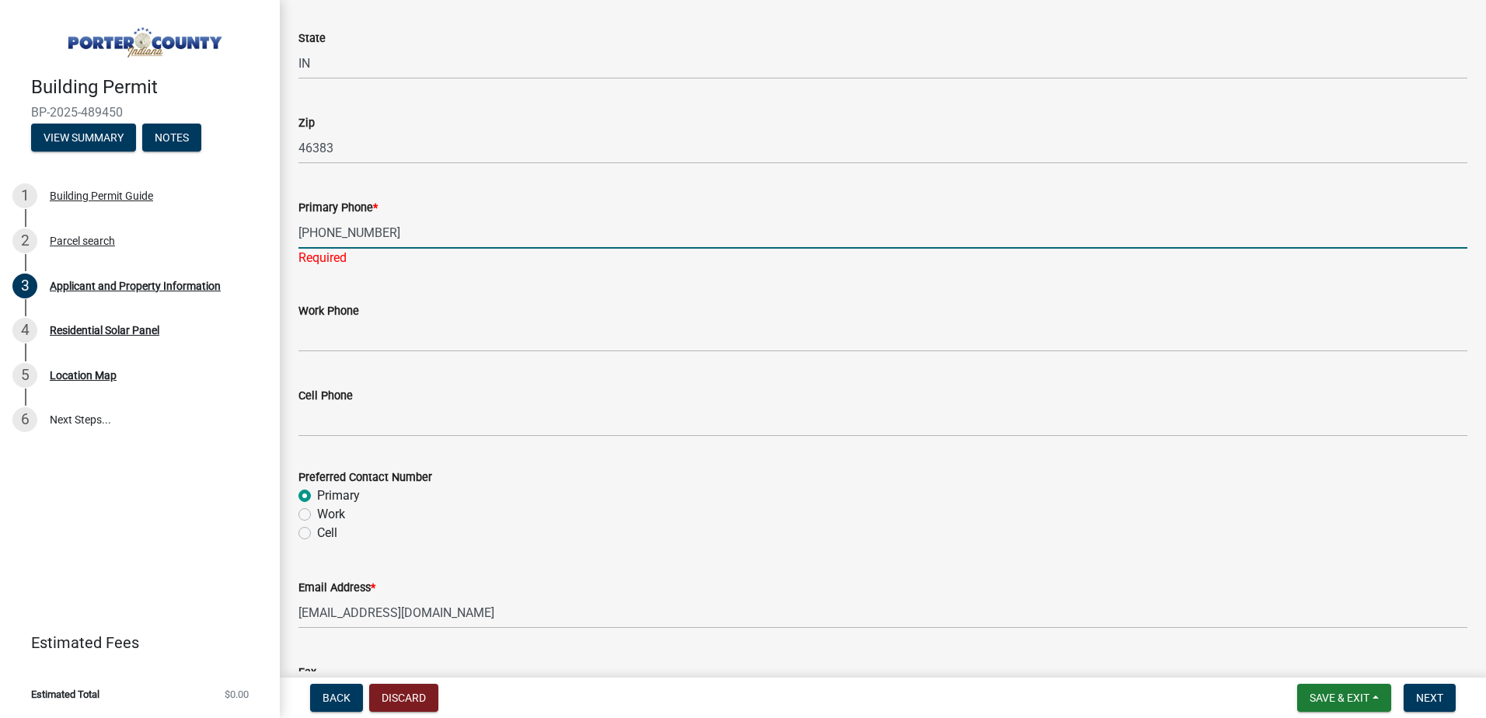
drag, startPoint x: 309, startPoint y: 232, endPoint x: 295, endPoint y: 229, distance: 13.4
click at [295, 229] on div "Primary Phone * [PHONE_NUMBER] Required" at bounding box center [883, 221] width 1192 height 91
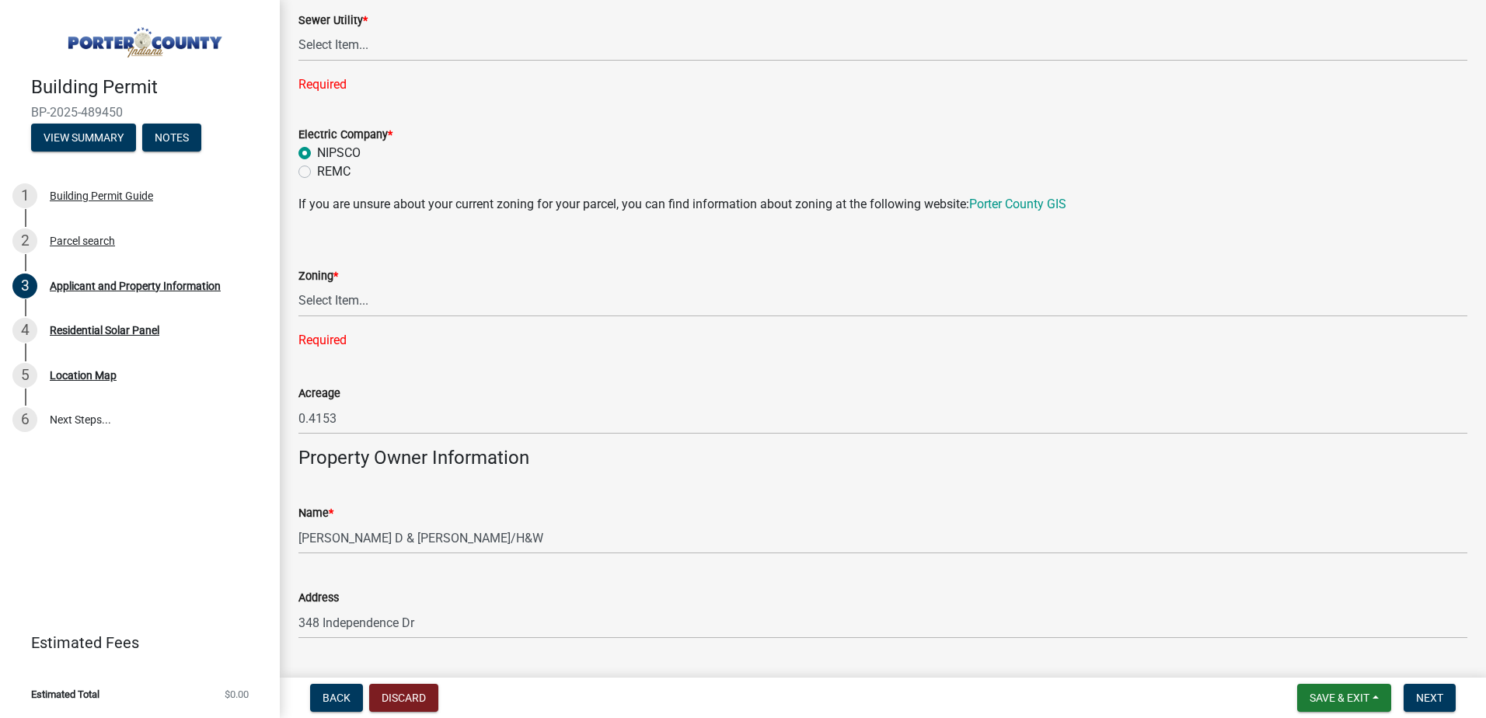
scroll to position [1213, 0]
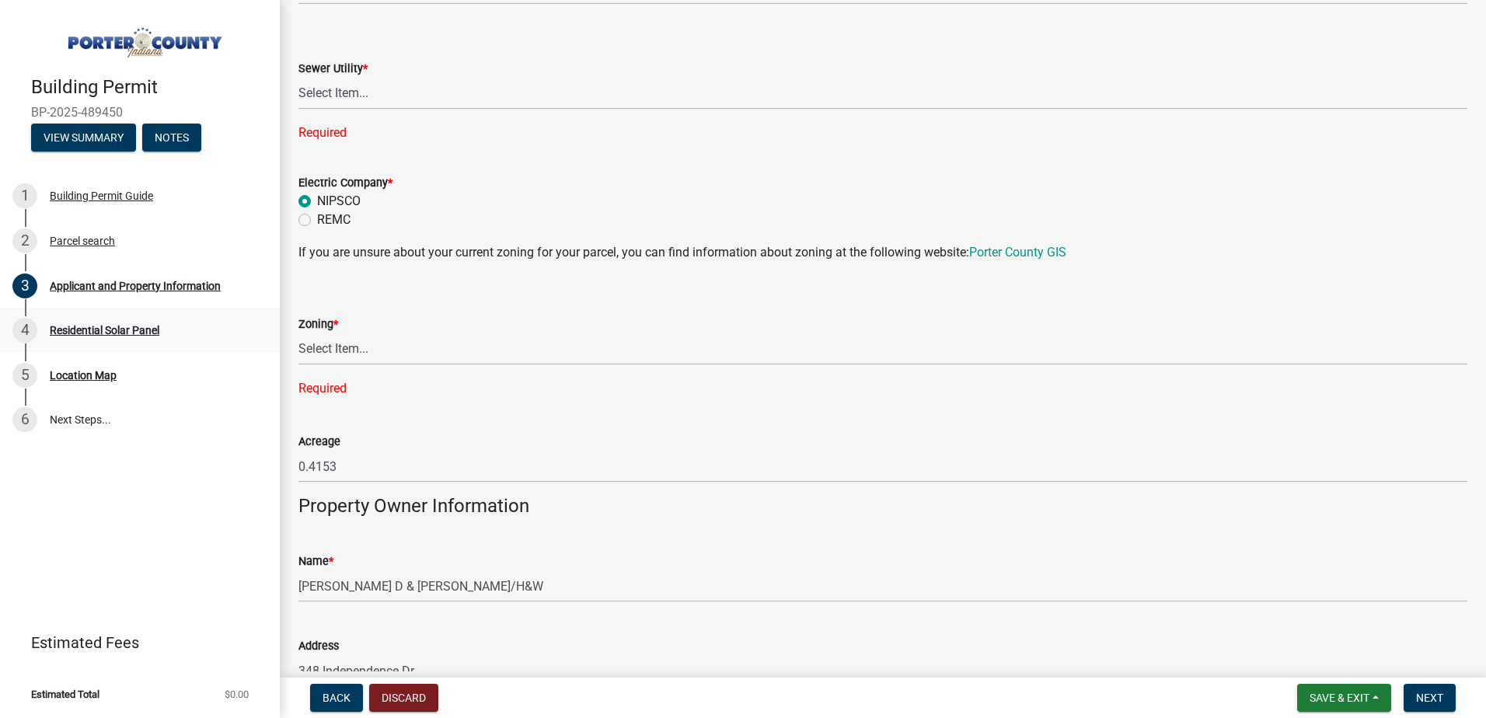
type input "7022757001"
click at [333, 347] on select "Select Item... A1 A2 CH CM CN I1 I2 I3 IN MP OT P1 P2 PUD R1 R2 R3 R4 RL RR" at bounding box center [882, 349] width 1169 height 32
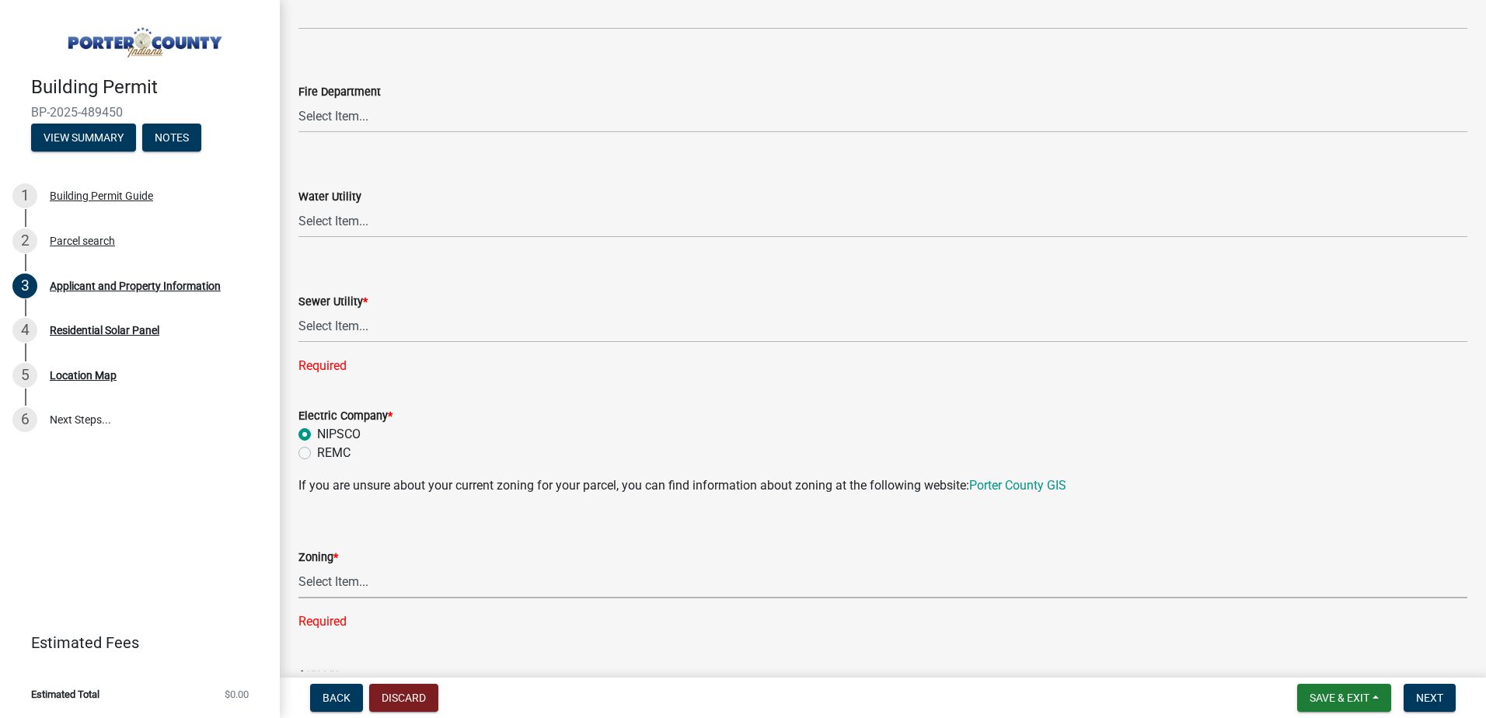
scroll to position [592, 0]
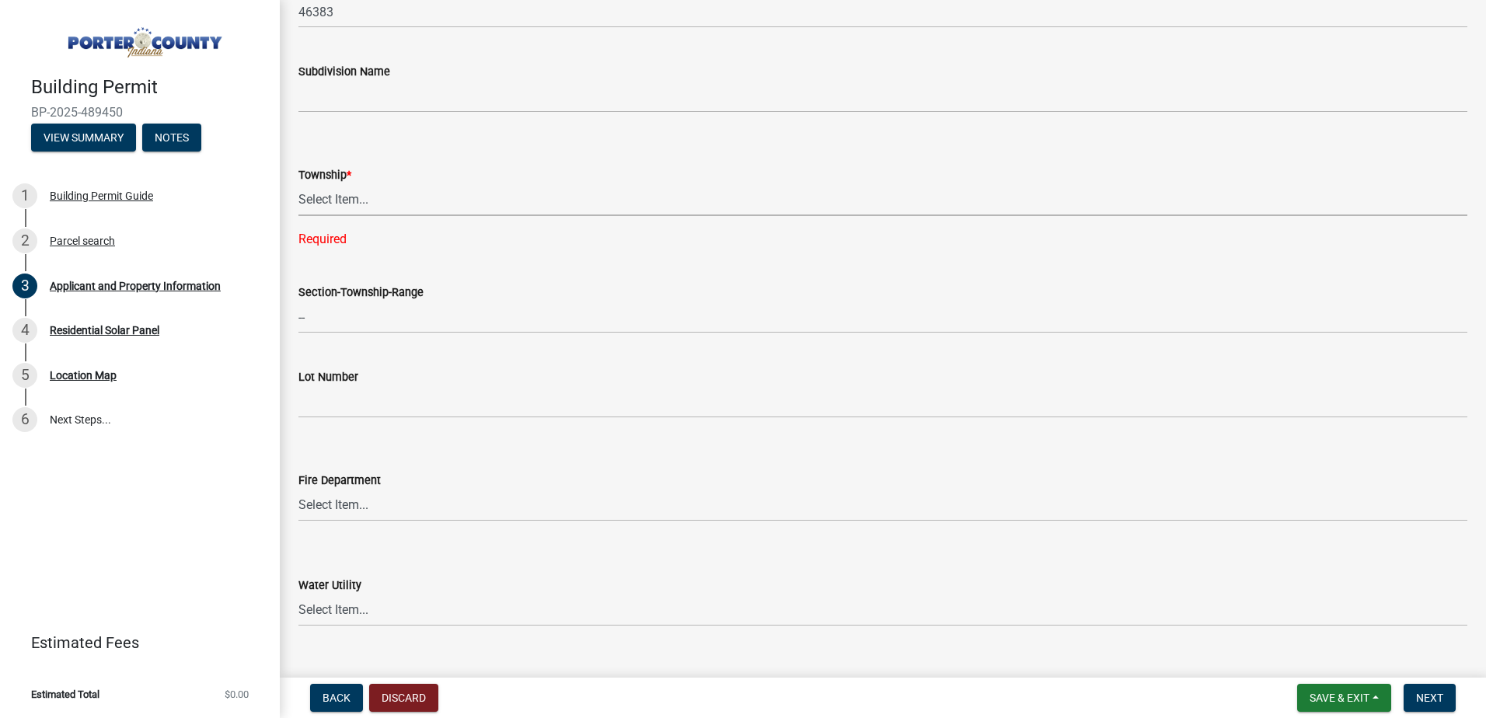
click at [342, 186] on select "Select Item... [PERSON_NAME][GEOGRAPHIC_DATA] [PERSON_NAME][GEOGRAPHIC_DATA] [G…" at bounding box center [882, 200] width 1169 height 32
click at [298, 184] on select "Select Item... [PERSON_NAME][GEOGRAPHIC_DATA] [PERSON_NAME][GEOGRAPHIC_DATA] [G…" at bounding box center [882, 200] width 1169 height 32
select select "eebc071e-620a-4db8-83e9-cb6b194c67e9"
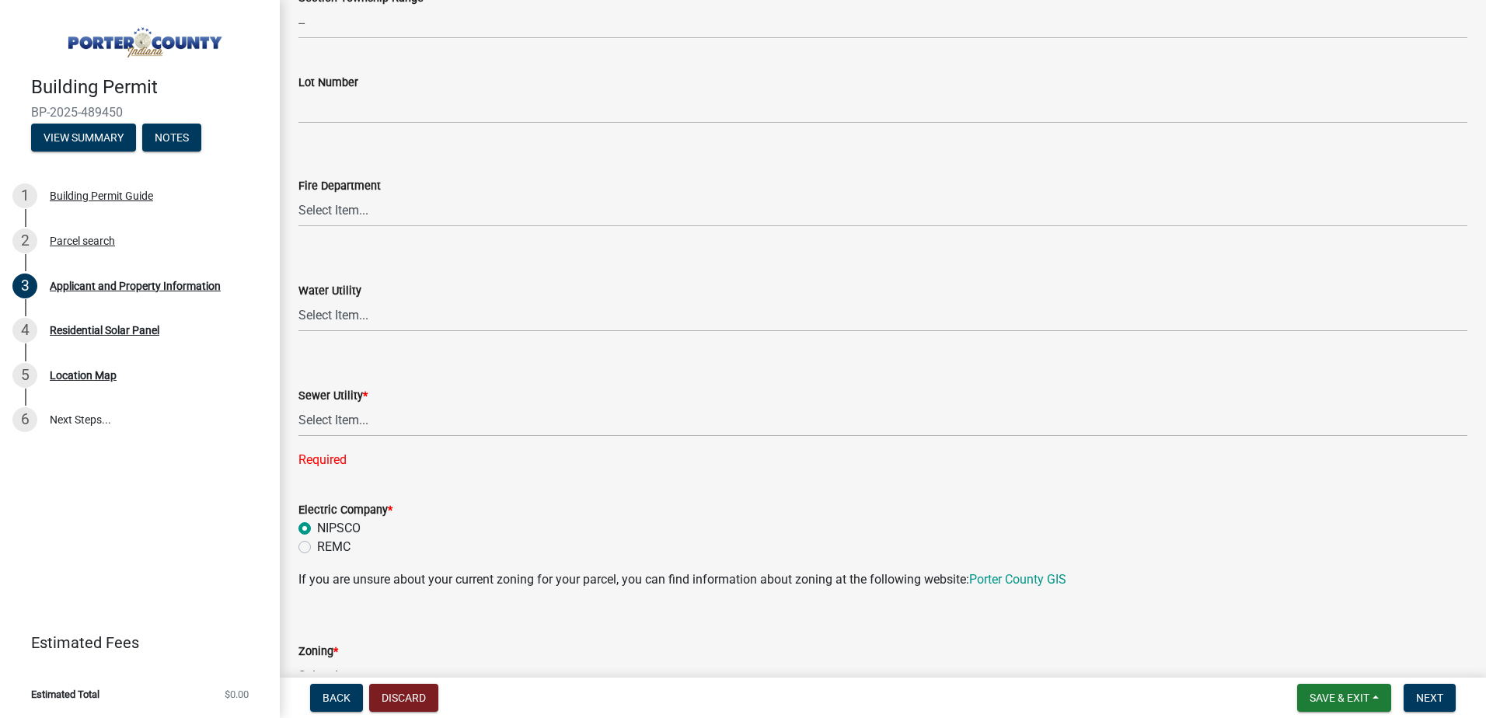
scroll to position [933, 0]
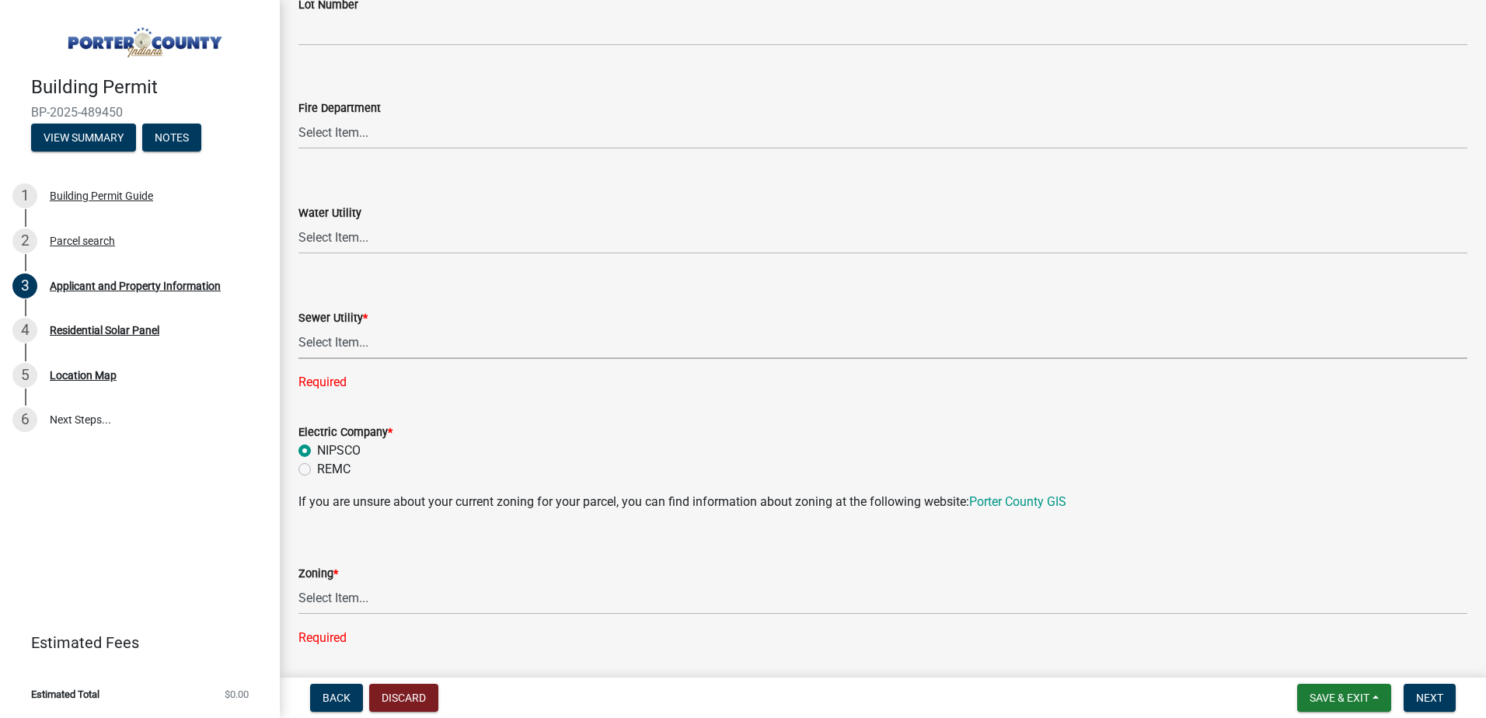
click at [399, 347] on select "Select Item... Aqua [US_STATE] Inc Damon Run Falling Waters Lake Eliza - LEACD …" at bounding box center [882, 343] width 1169 height 32
click at [298, 327] on select "Select Item... Aqua [US_STATE] Inc Damon Run Falling Waters Lake Eliza - LEACD …" at bounding box center [882, 343] width 1169 height 32
select select "c796f995-08fe-487b-a20e-70ab553361d3"
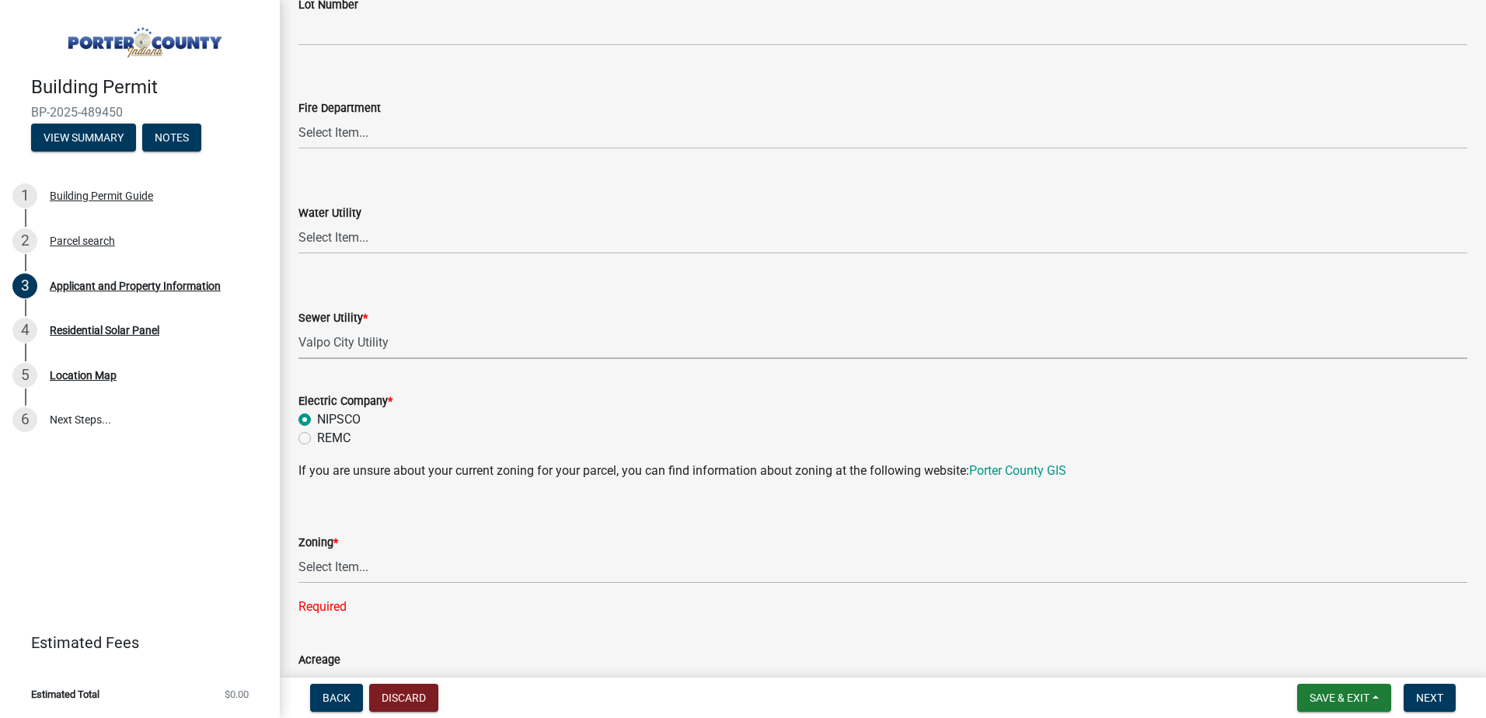
click at [286, 511] on div "Applicant and Property Information share Share Property Location Information Pa…" at bounding box center [883, 499] width 1206 height 2827
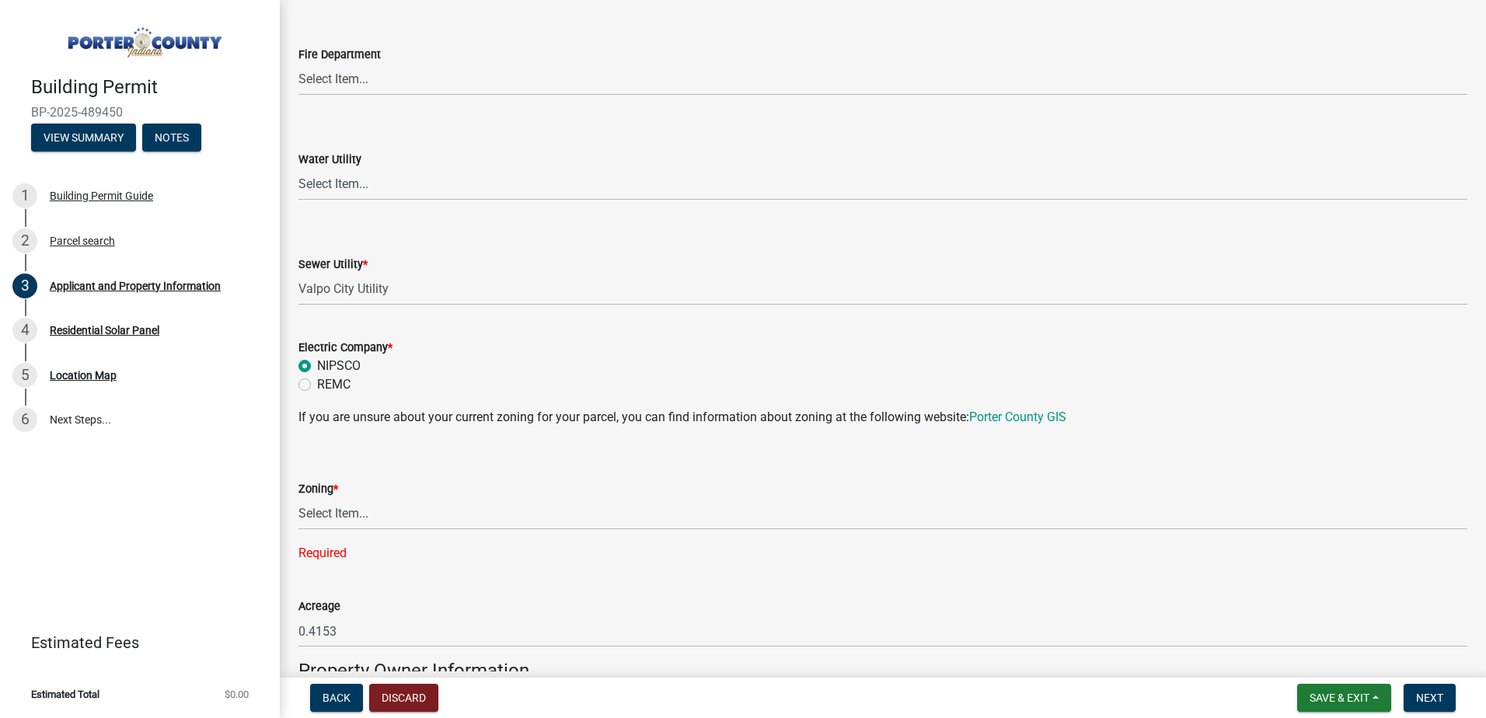
scroll to position [1010, 0]
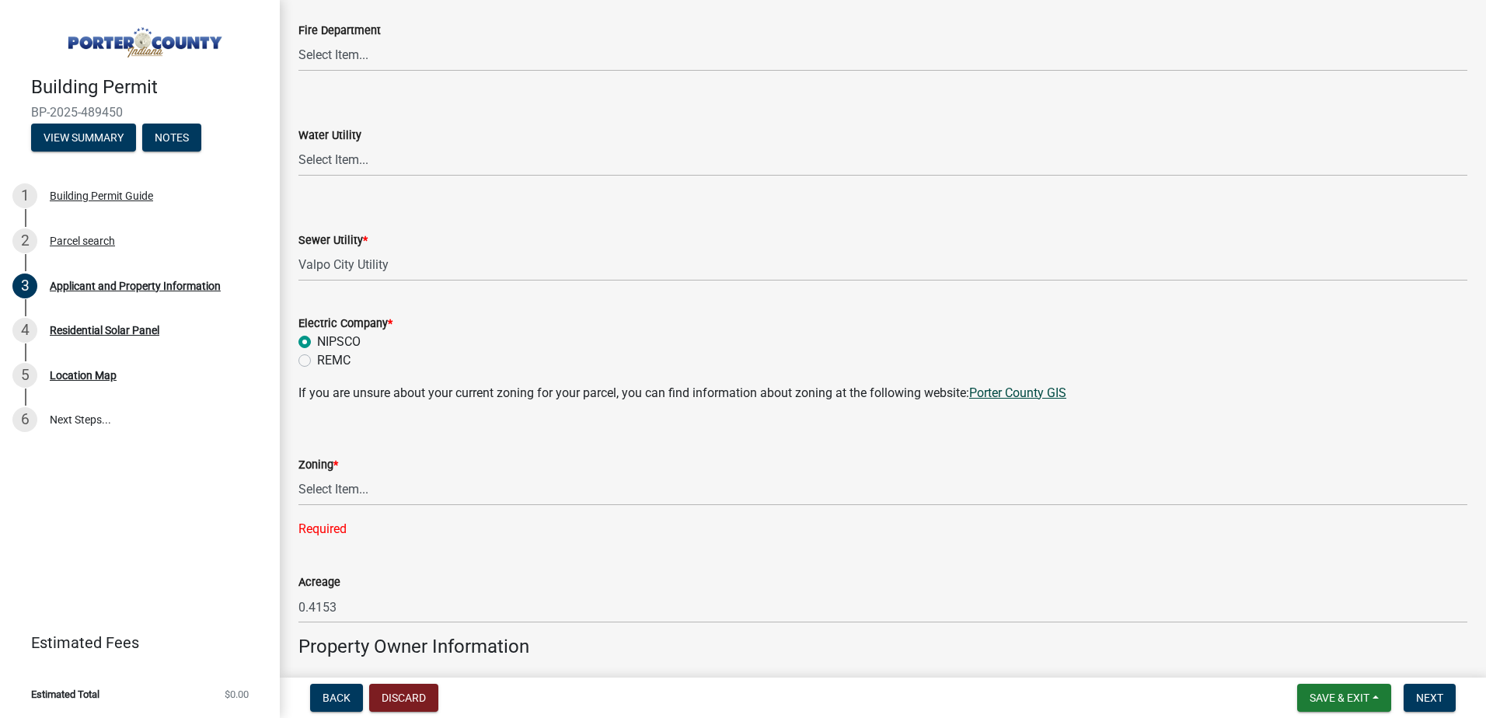
click at [1009, 393] on link "Porter County GIS" at bounding box center [1017, 393] width 97 height 15
click at [352, 491] on select "Select Item... A1 A2 CH CM CN I1 I2 I3 IN MP OT P1 P2 PUD R1 R2 R3 R4 RL RR" at bounding box center [882, 490] width 1169 height 32
click at [298, 474] on select "Select Item... A1 A2 CH CM CN I1 I2 I3 IN MP OT P1 P2 PUD R1 R2 R3 R4 RL RR" at bounding box center [882, 490] width 1169 height 32
select select "e2d1b1d7-ccc9-456b-9e96-e16306515997"
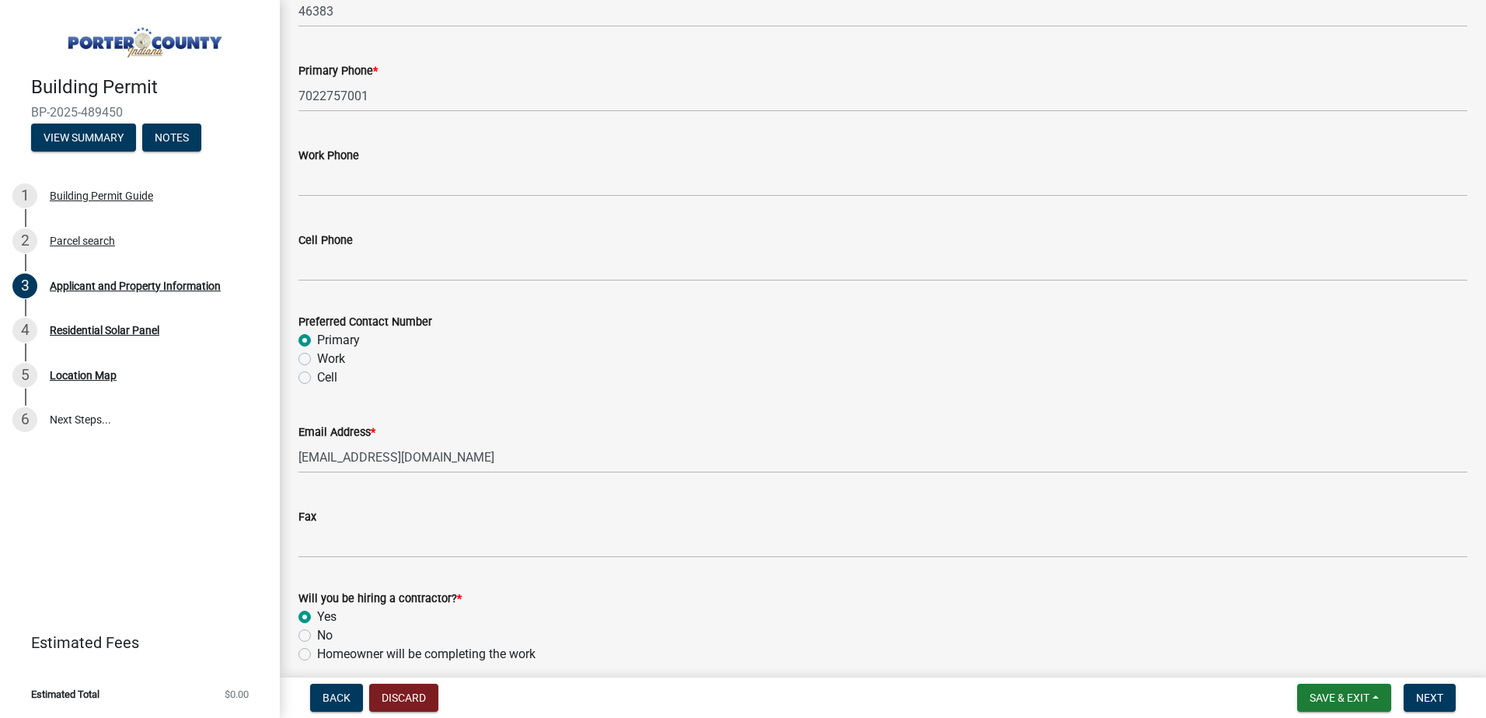
scroll to position [2190, 0]
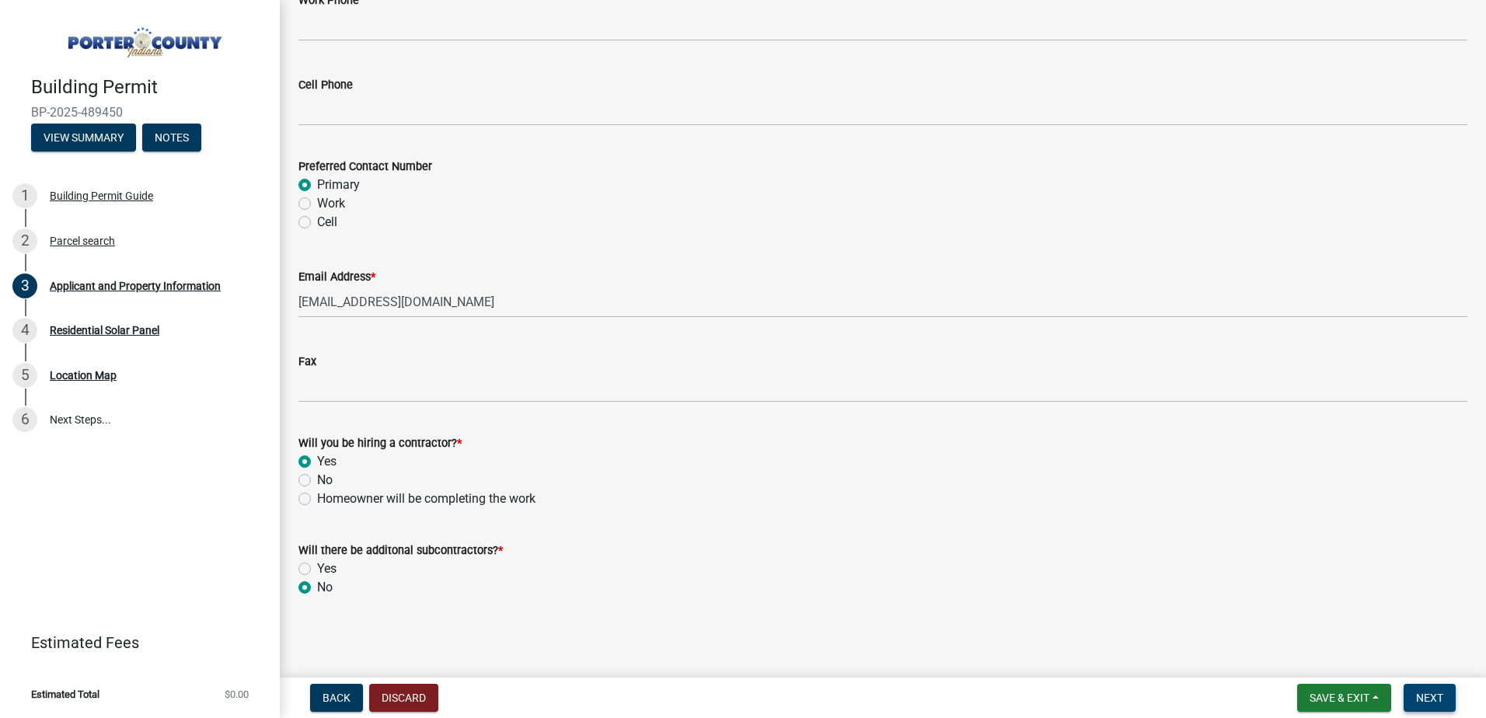
click at [1449, 691] on button "Next" at bounding box center [1430, 698] width 52 height 28
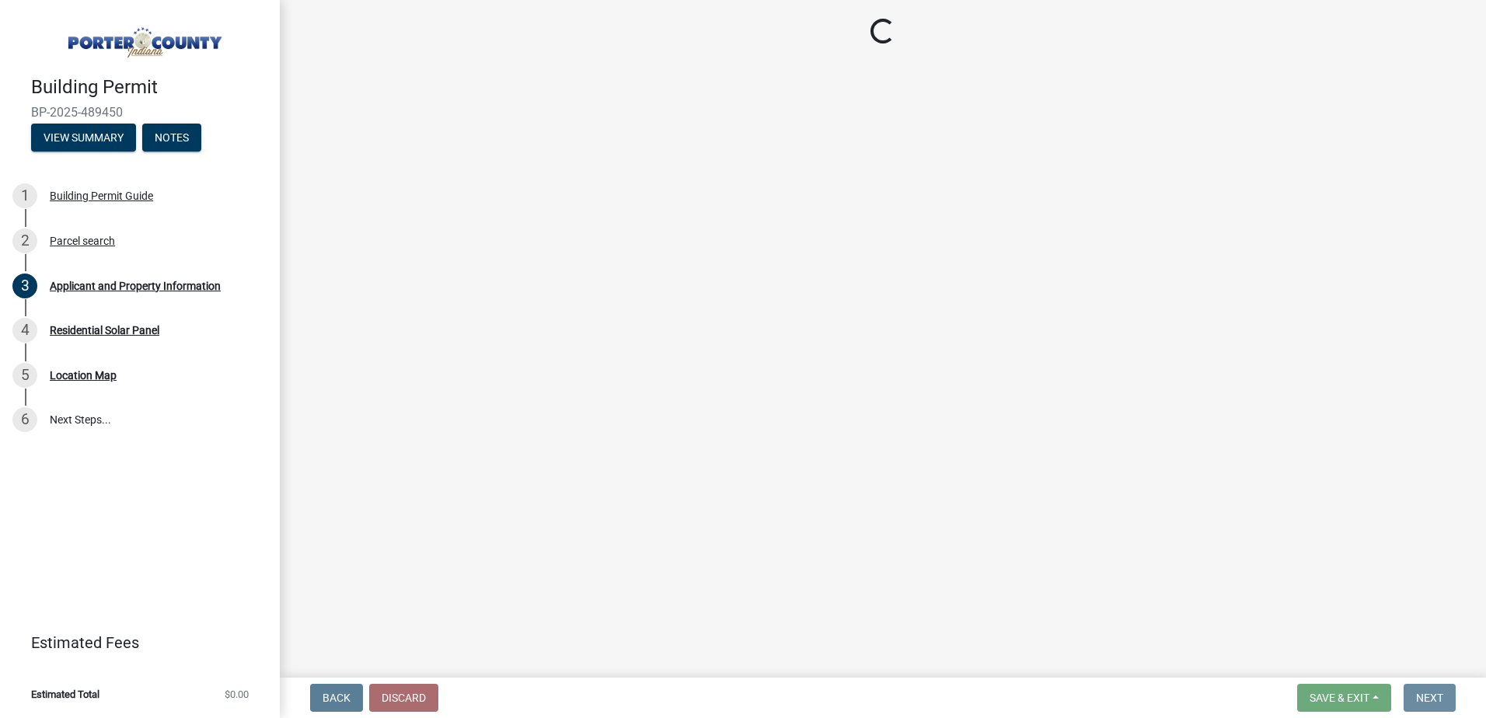
scroll to position [0, 0]
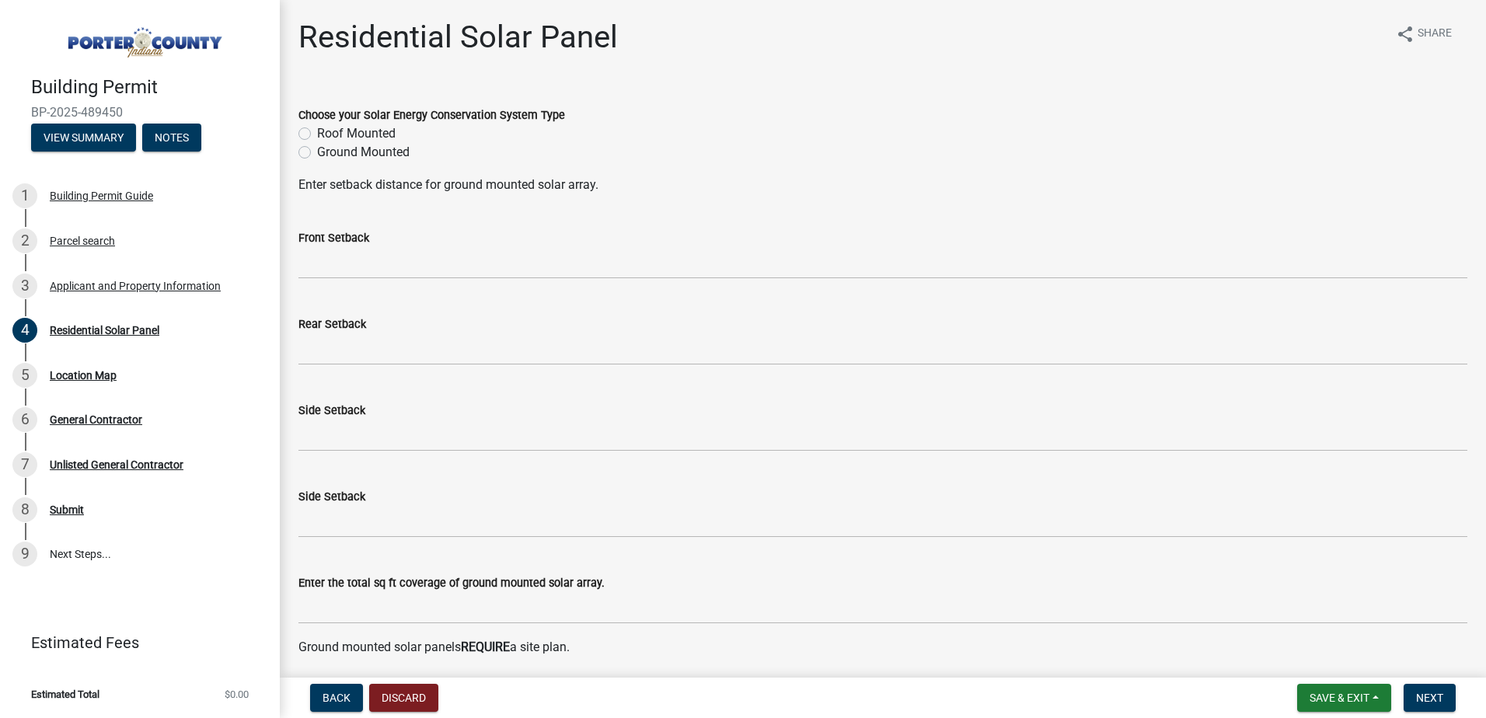
click at [317, 134] on label "Roof Mounted" at bounding box center [356, 133] width 79 height 19
click at [317, 134] on input "Roof Mounted" at bounding box center [322, 129] width 10 height 10
radio input "true"
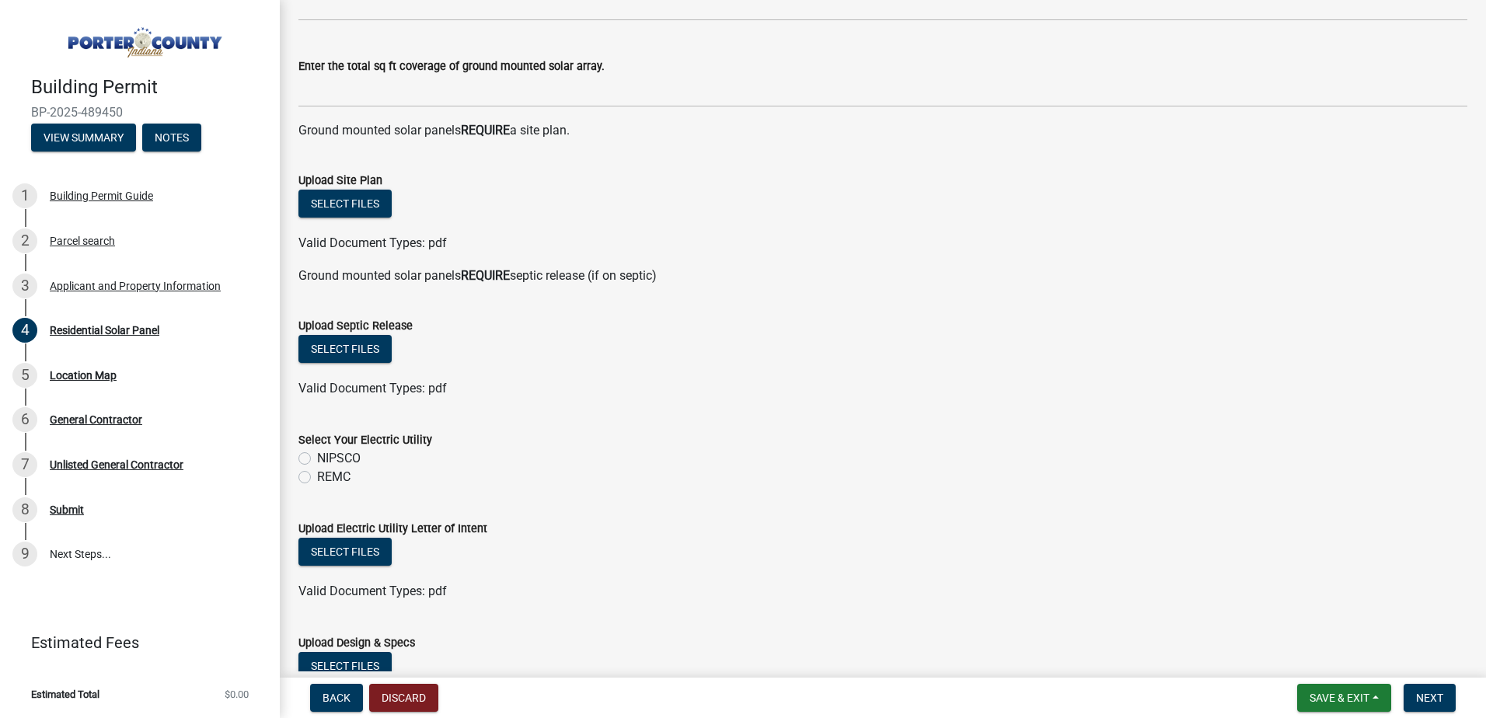
scroll to position [544, 0]
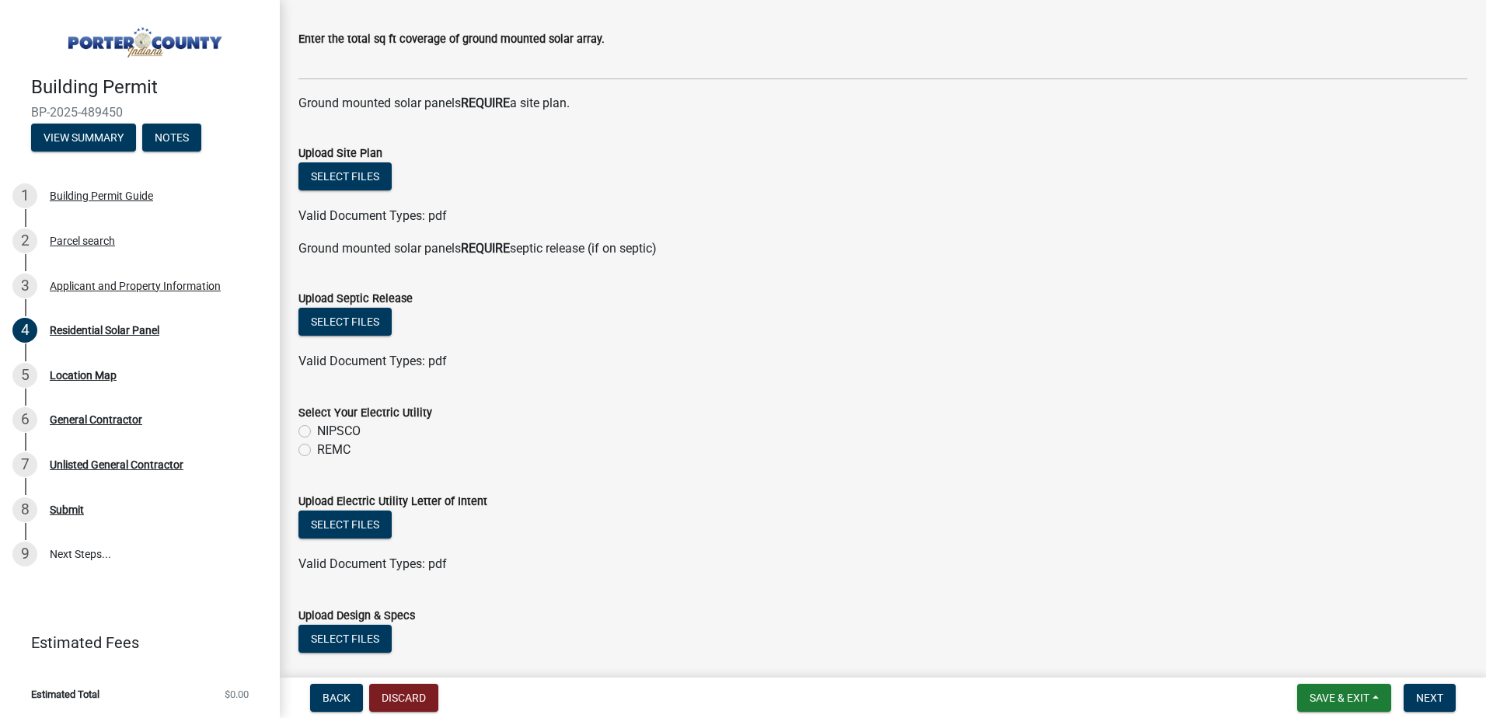
drag, startPoint x: 307, startPoint y: 431, endPoint x: 319, endPoint y: 438, distance: 14.3
click at [317, 431] on label "NIPSCO" at bounding box center [339, 431] width 44 height 19
click at [317, 431] on input "NIPSCO" at bounding box center [322, 427] width 10 height 10
radio input "true"
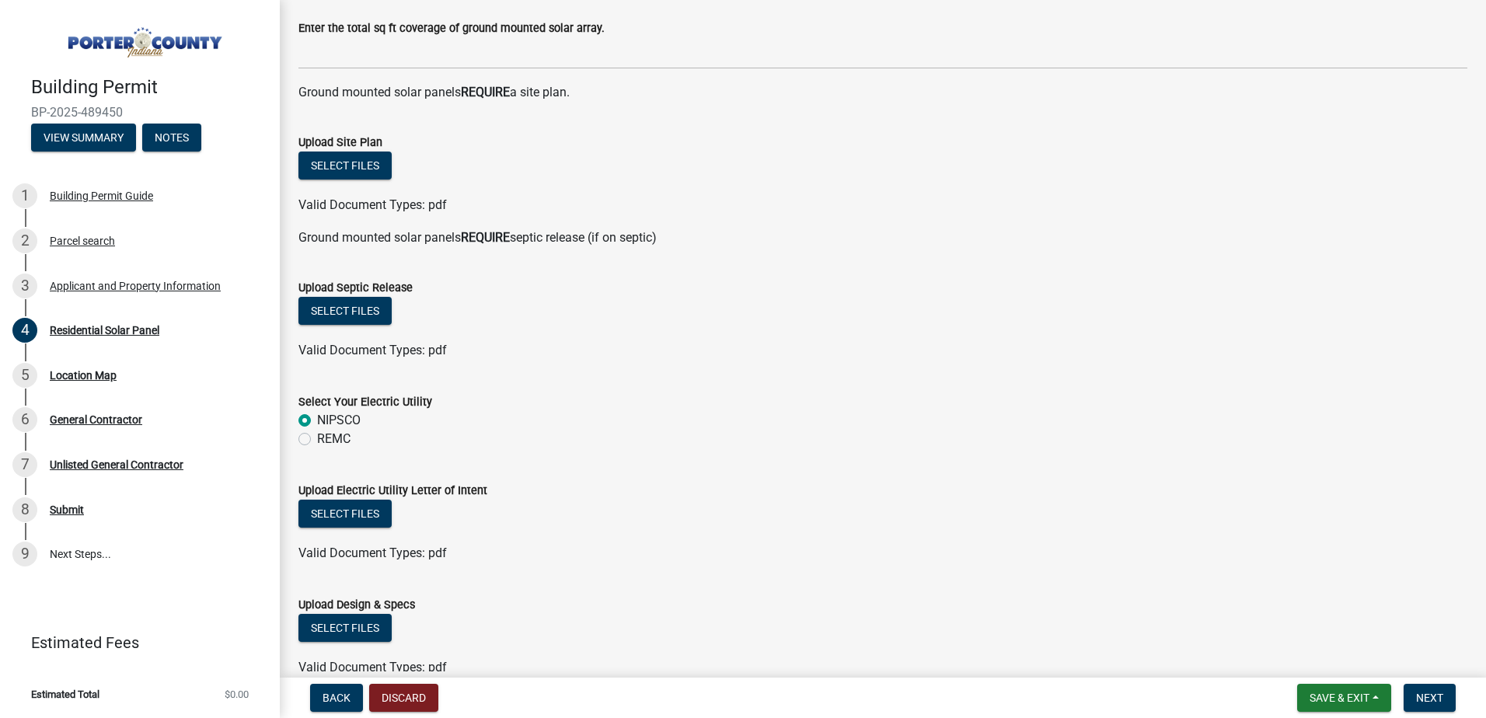
scroll to position [557, 0]
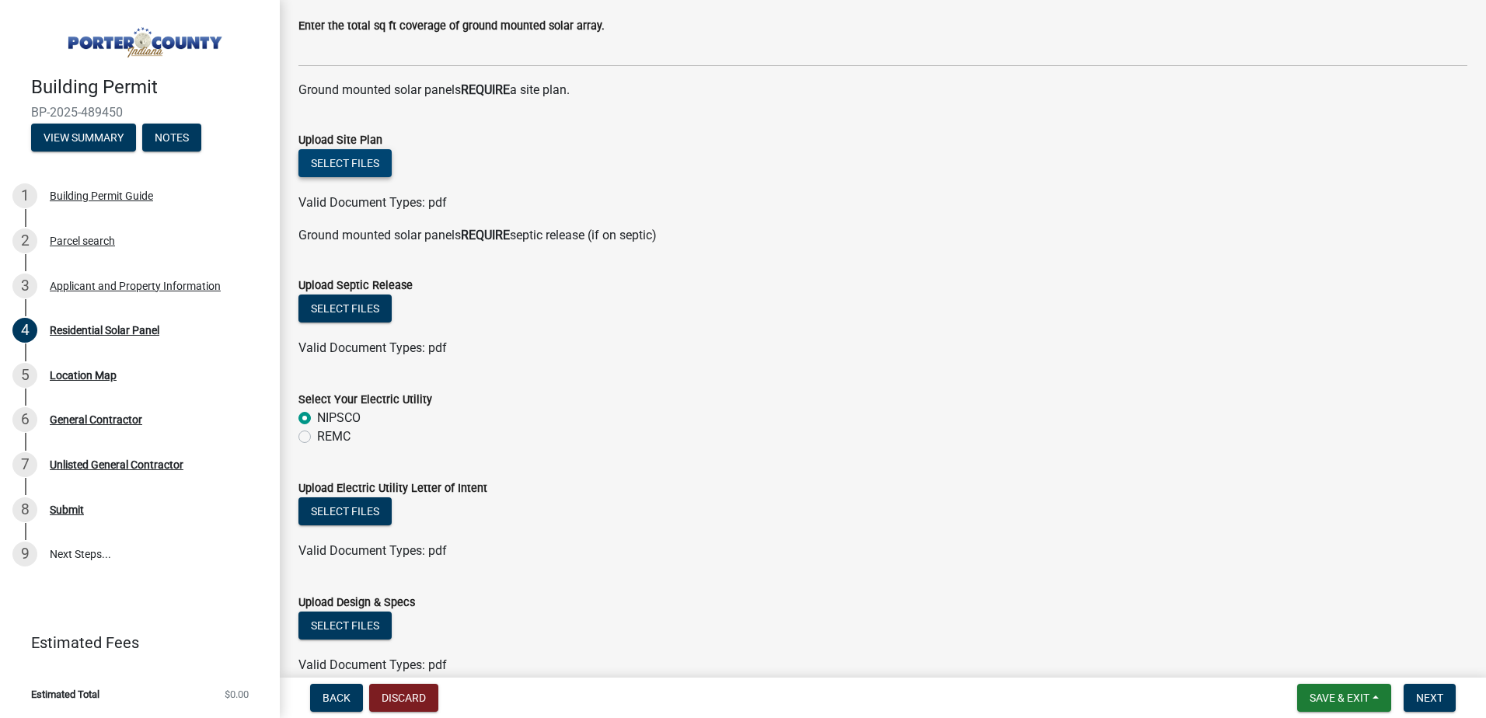
click at [357, 173] on button "Select files" at bounding box center [344, 163] width 93 height 28
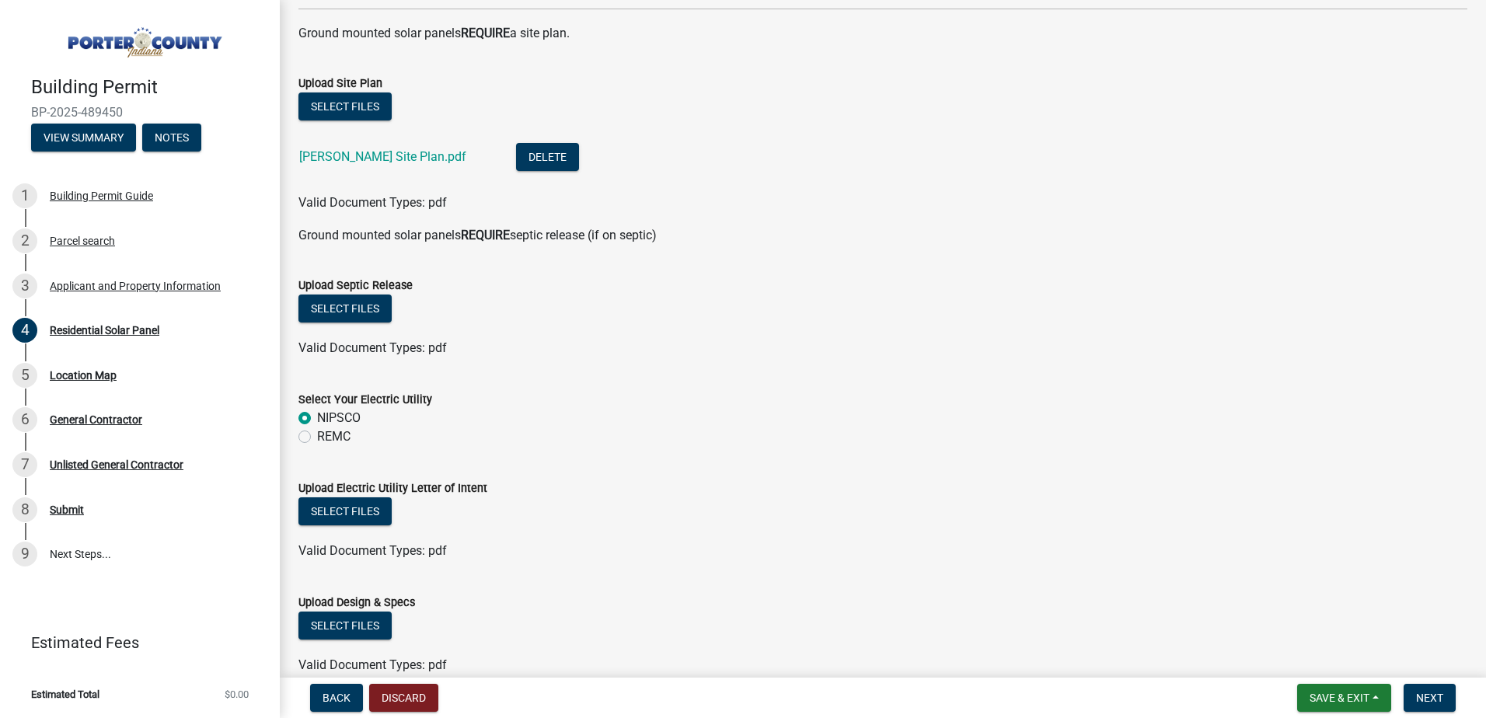
scroll to position [692, 0]
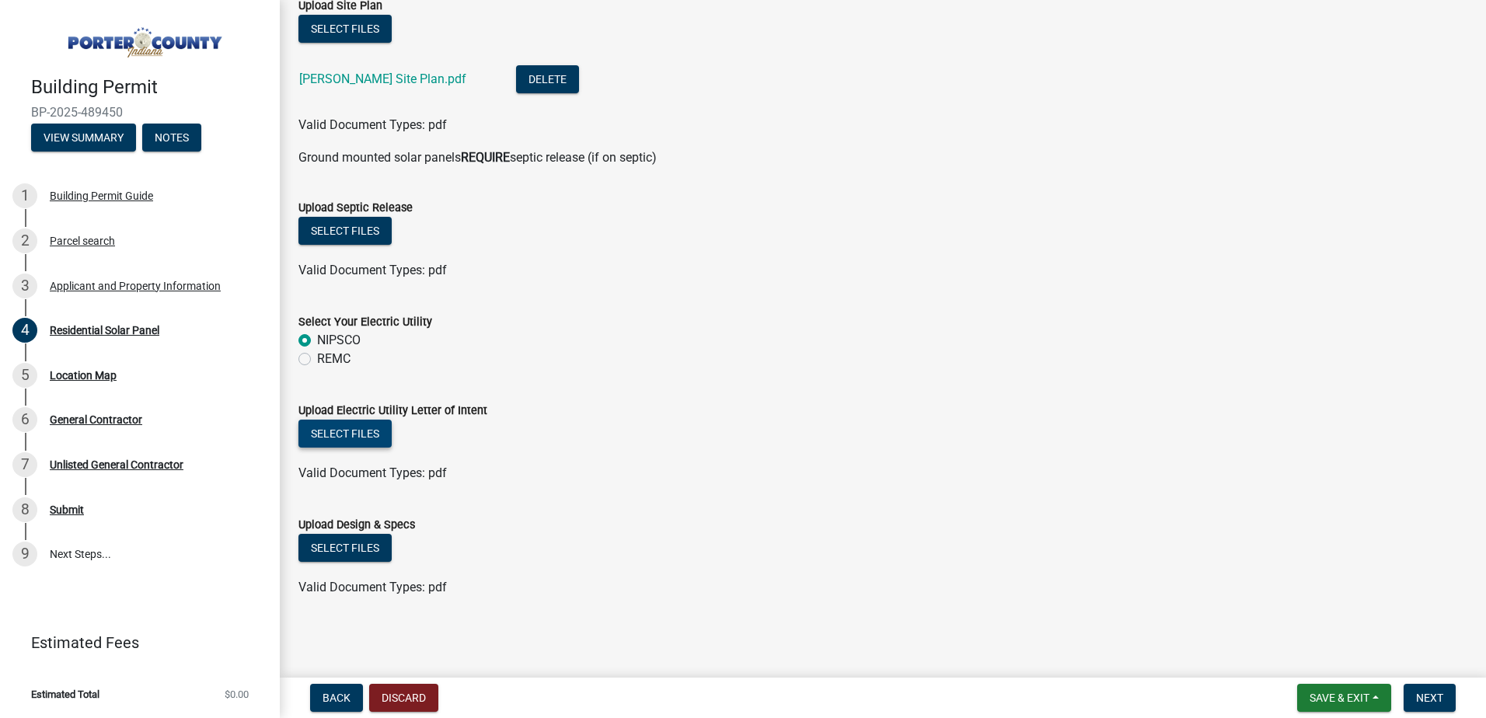
click at [356, 432] on button "Select files" at bounding box center [344, 434] width 93 height 28
click at [347, 543] on button "Select files" at bounding box center [344, 548] width 93 height 28
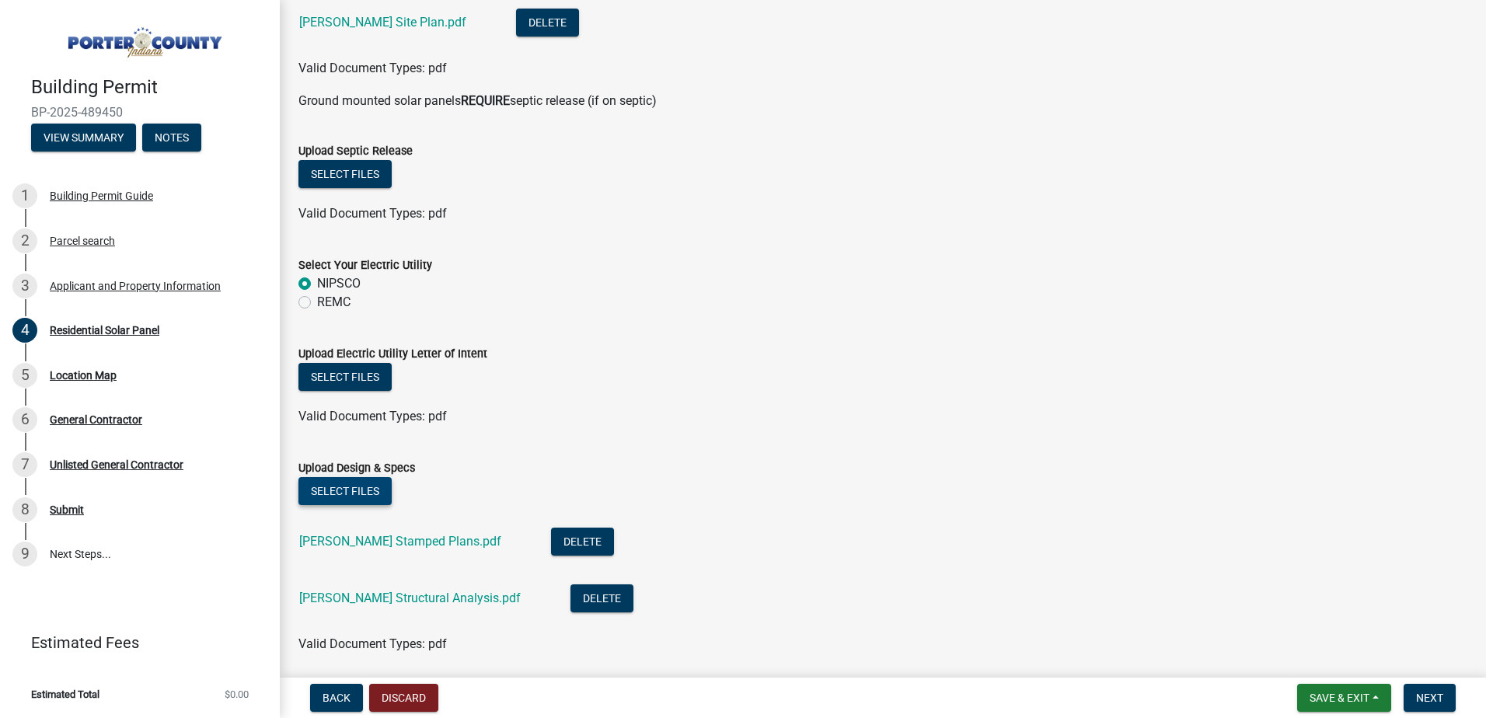
scroll to position [769, 0]
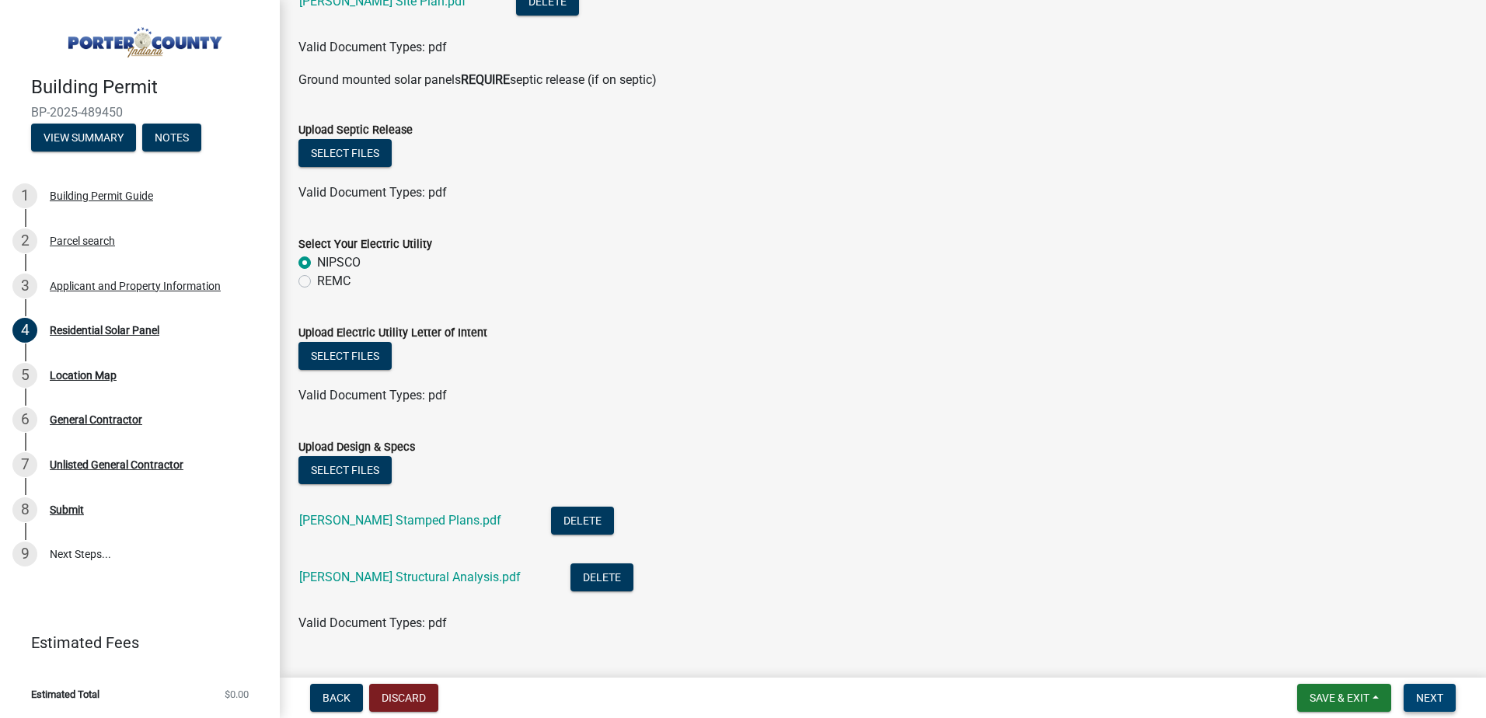
click at [1435, 693] on span "Next" at bounding box center [1429, 698] width 27 height 12
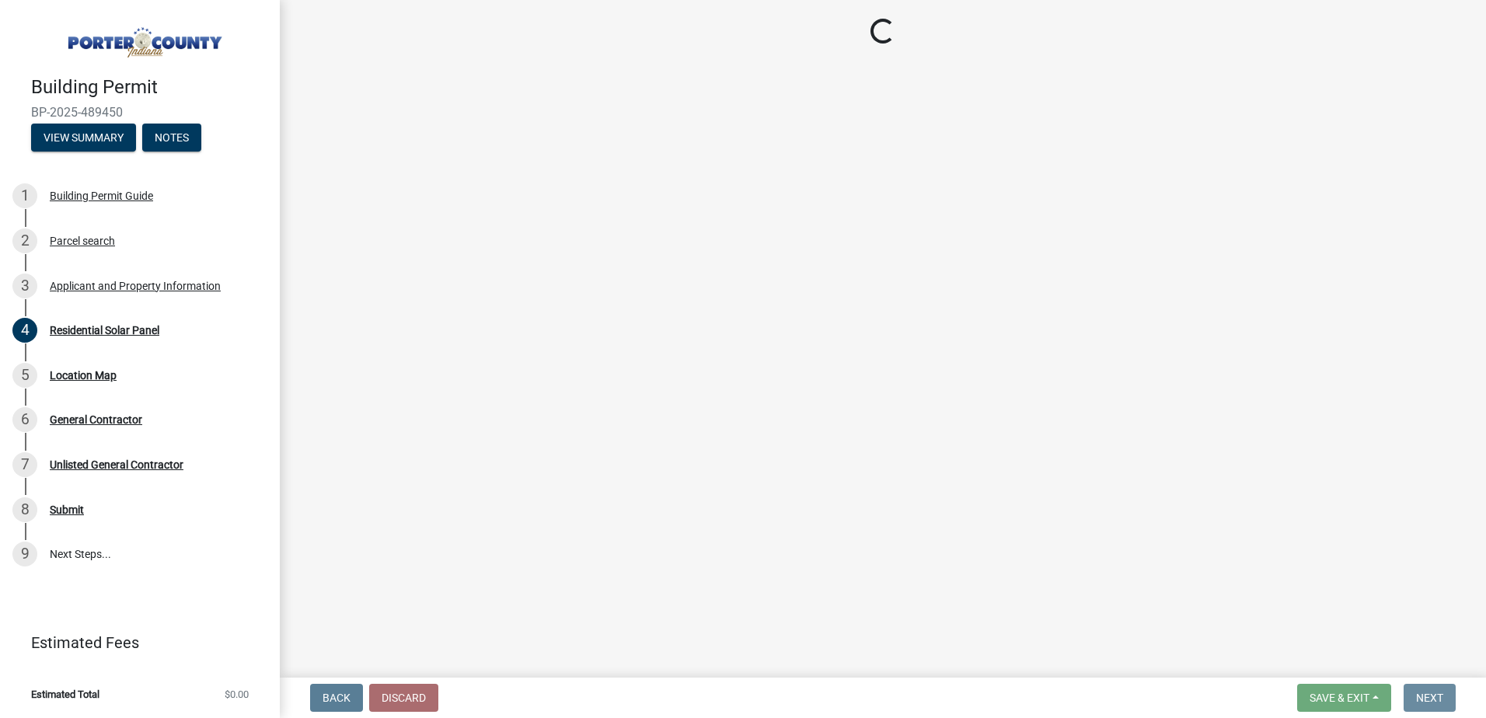
scroll to position [0, 0]
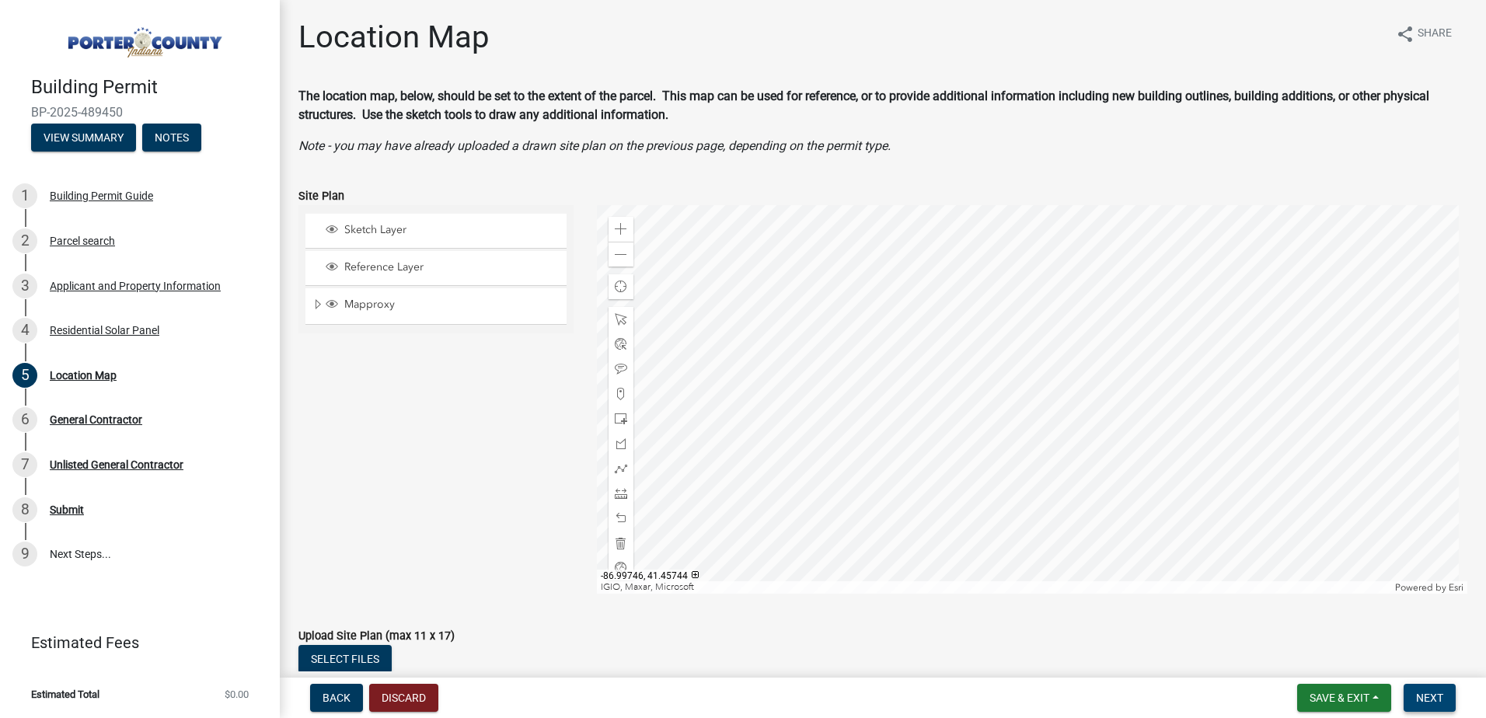
click at [1414, 697] on button "Next" at bounding box center [1430, 698] width 52 height 28
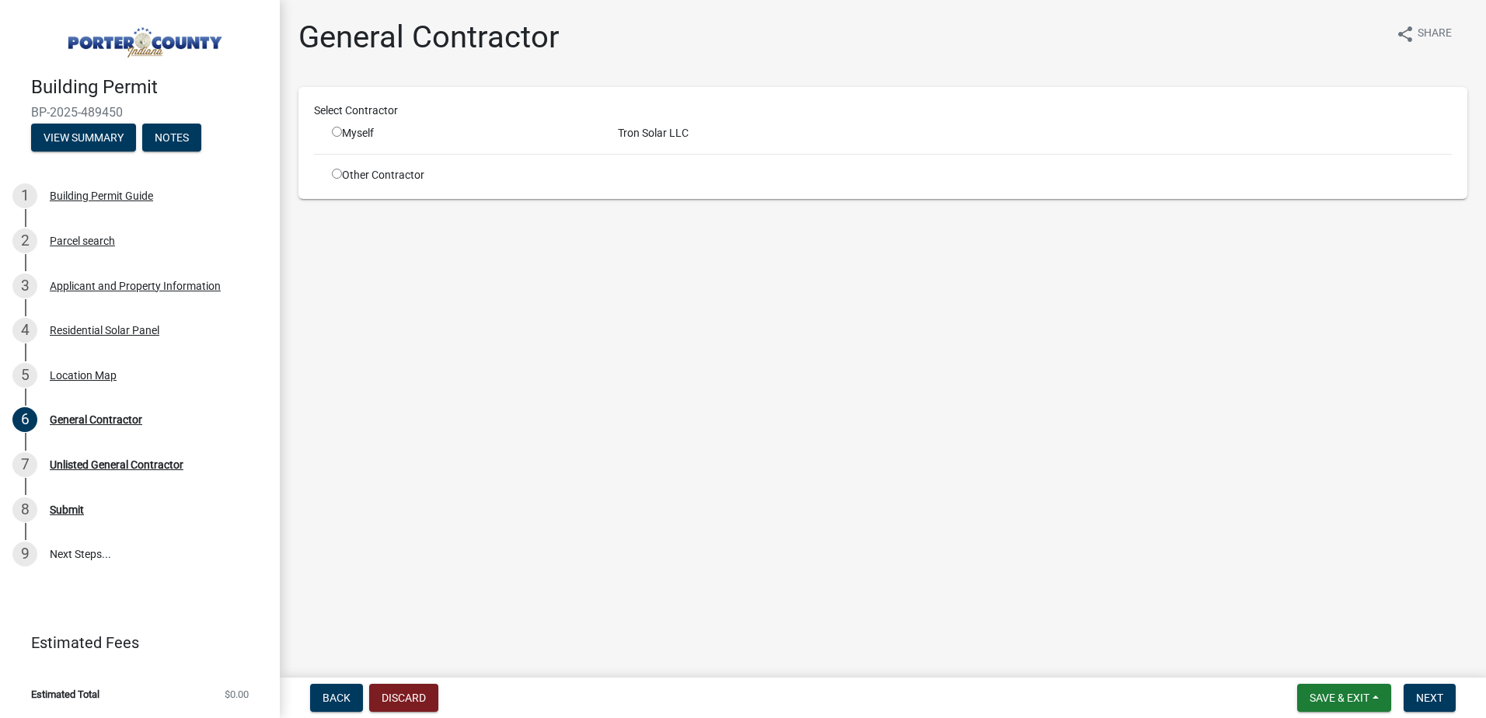
click at [333, 135] on input "radio" at bounding box center [337, 132] width 10 height 10
radio input "true"
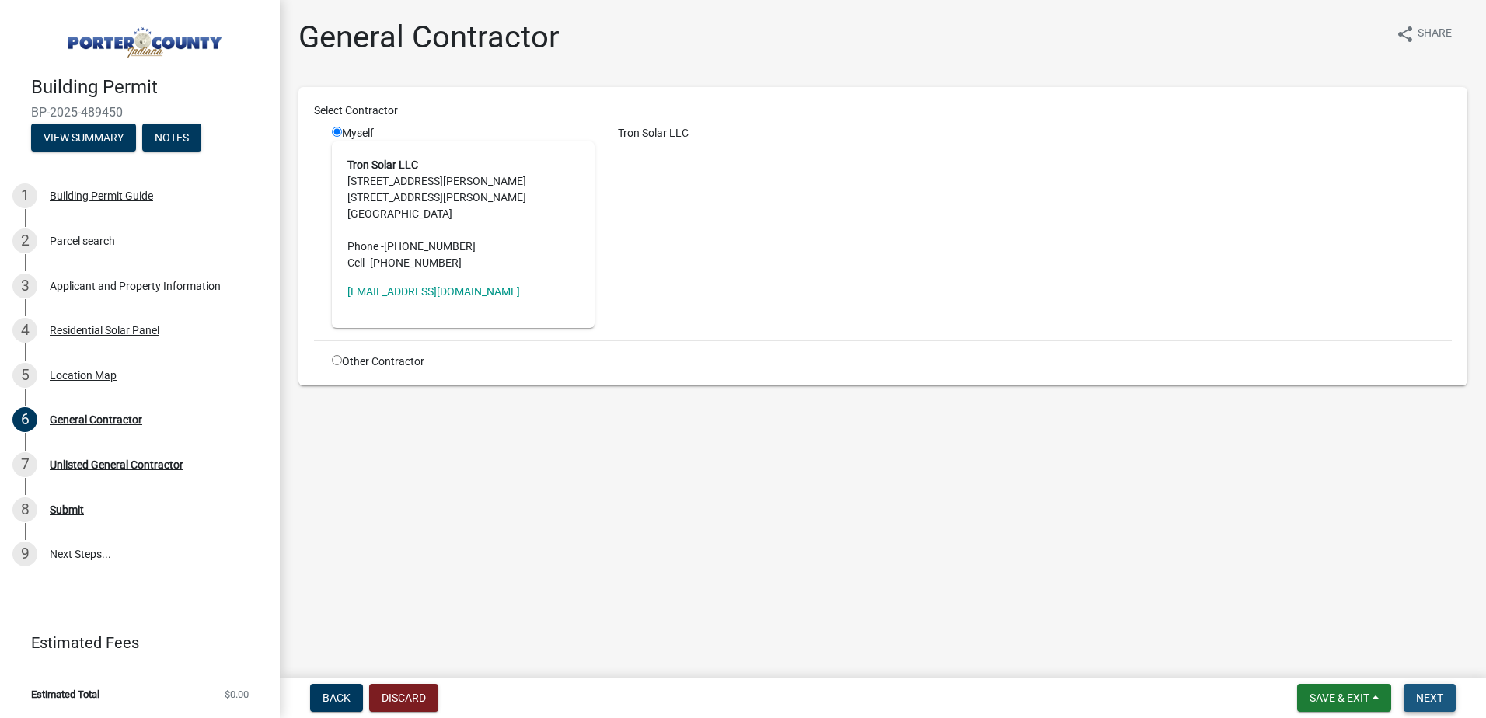
click at [1426, 685] on button "Next" at bounding box center [1430, 698] width 52 height 28
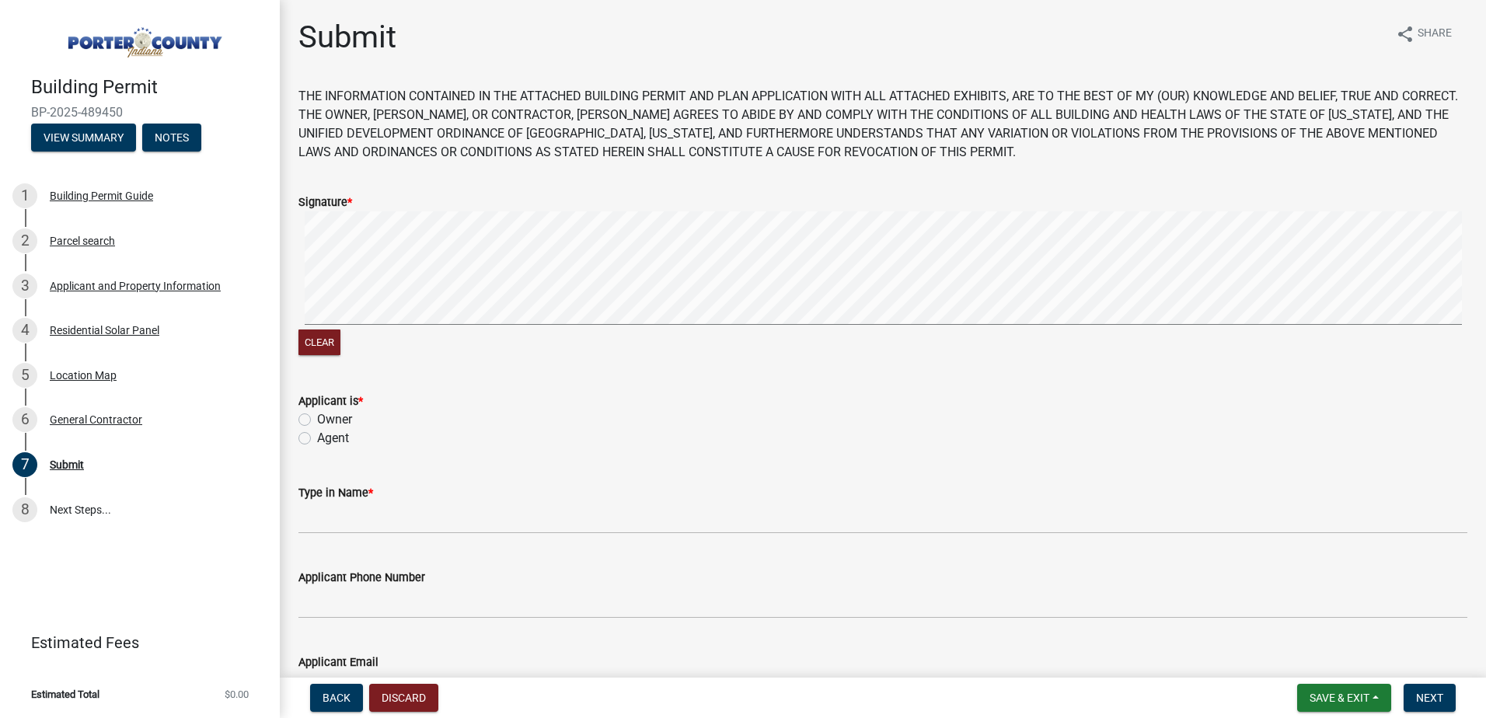
click at [317, 438] on label "Agent" at bounding box center [333, 438] width 32 height 19
click at [317, 438] on input "Agent" at bounding box center [322, 434] width 10 height 10
radio input "true"
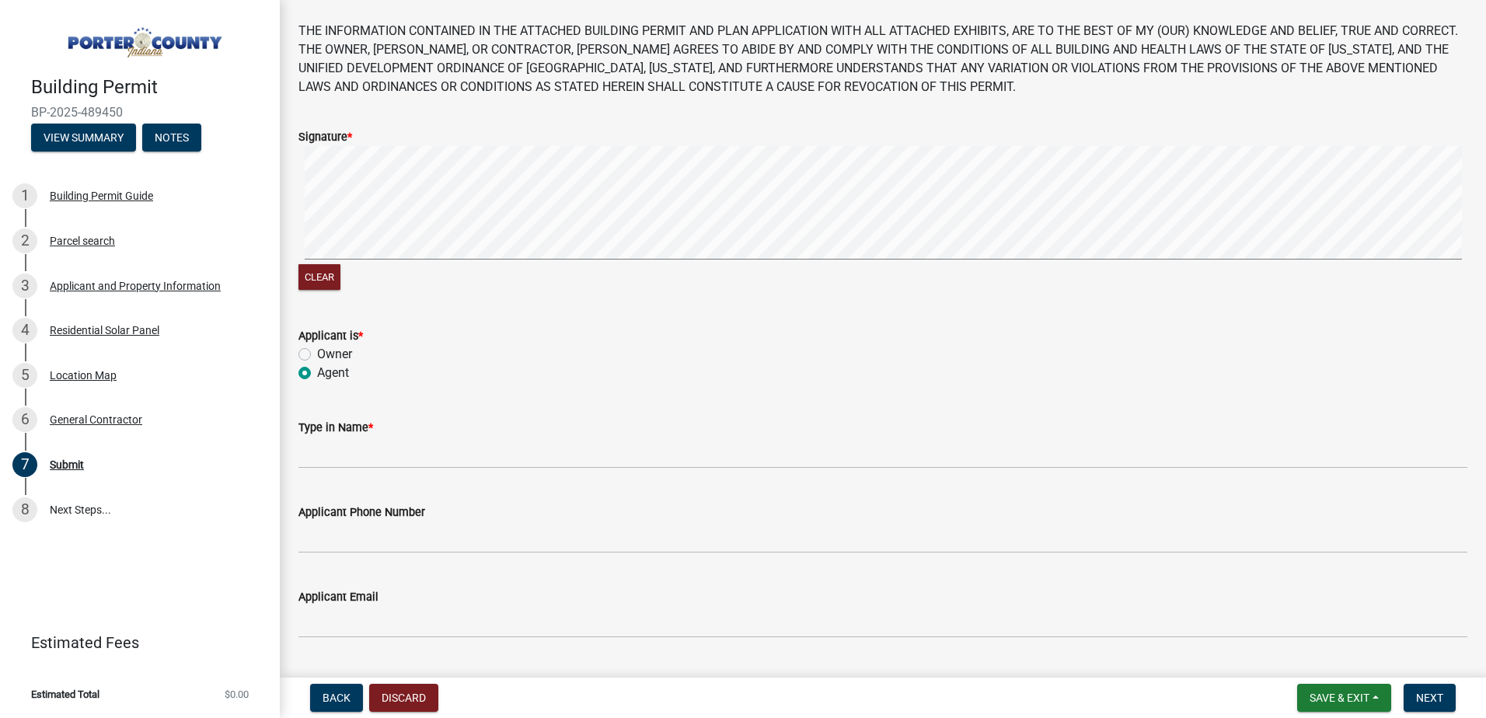
scroll to position [155, 0]
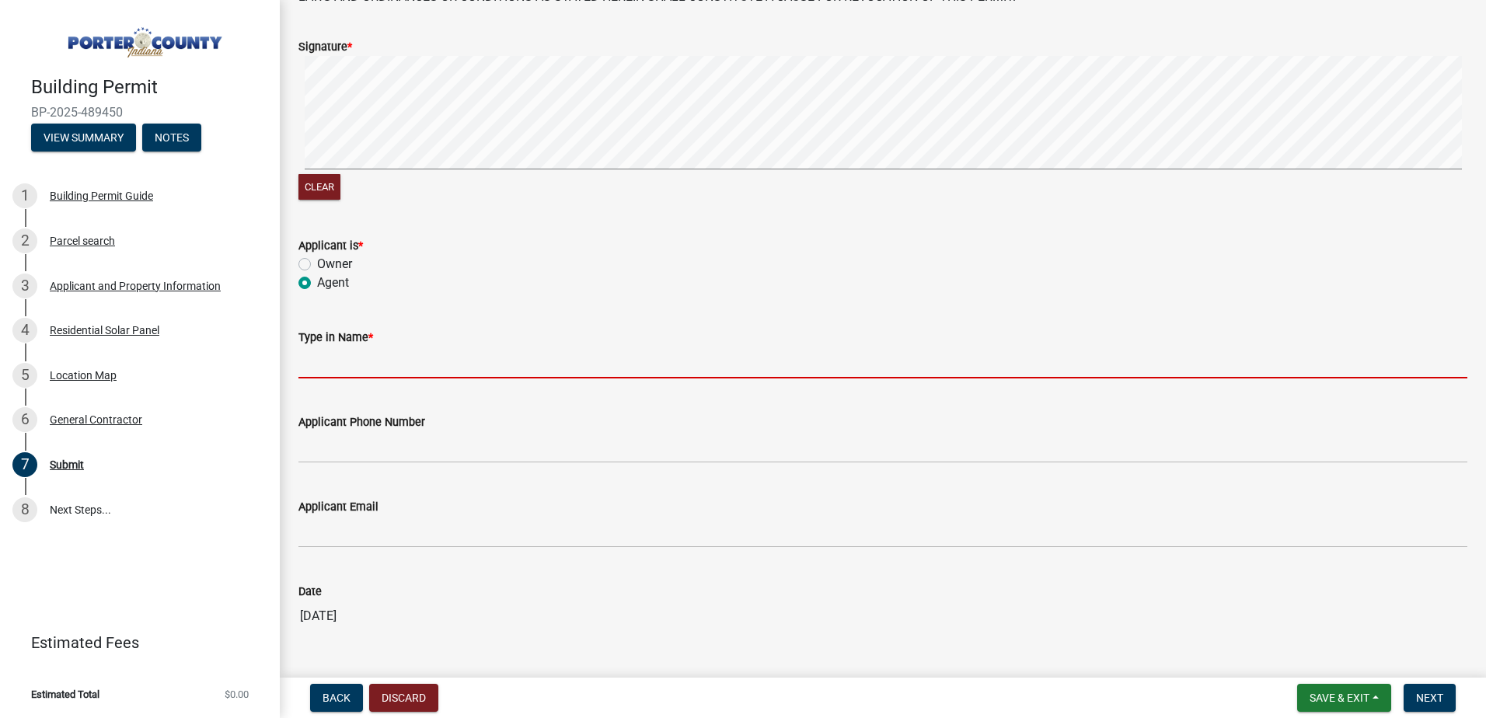
click at [323, 364] on input "Type in Name *" at bounding box center [882, 363] width 1169 height 32
type input "[PERSON_NAME]"
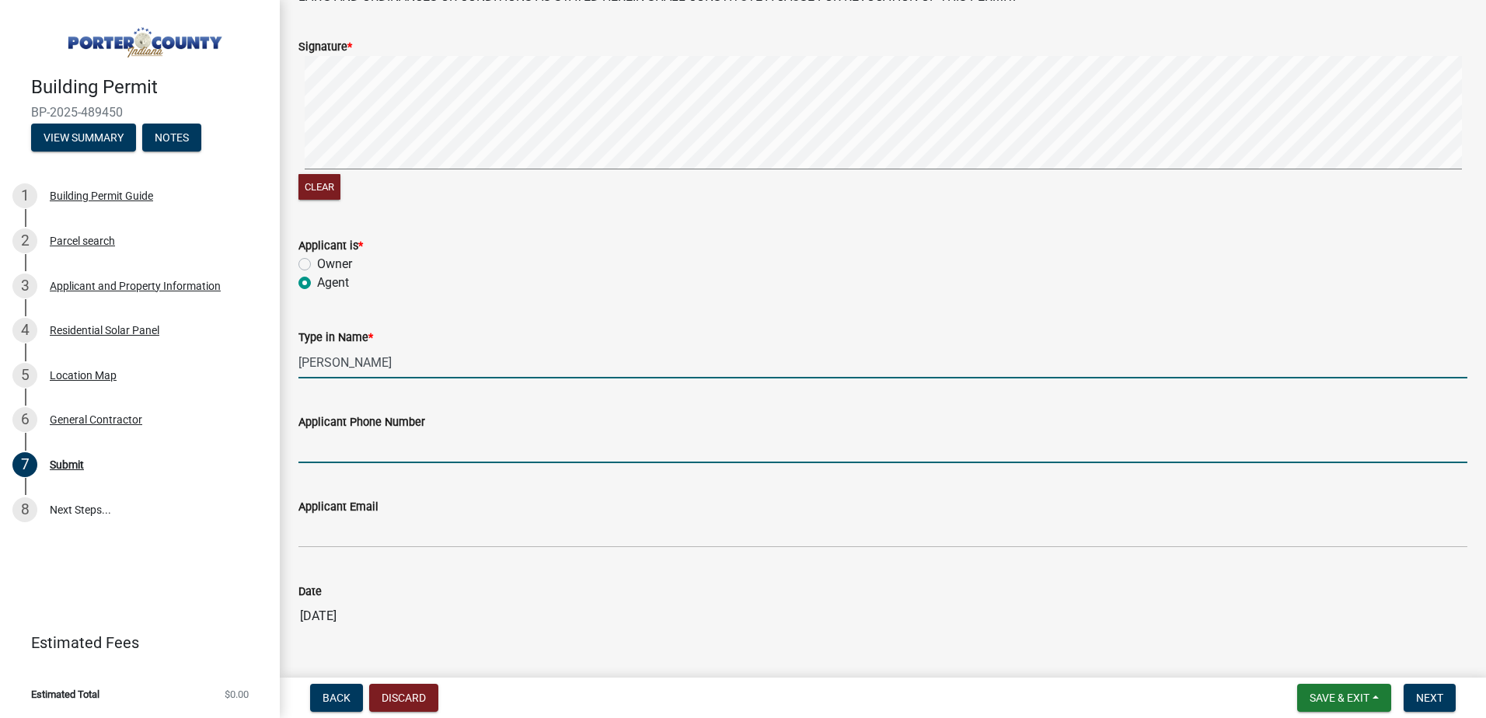
type input "8474945052"
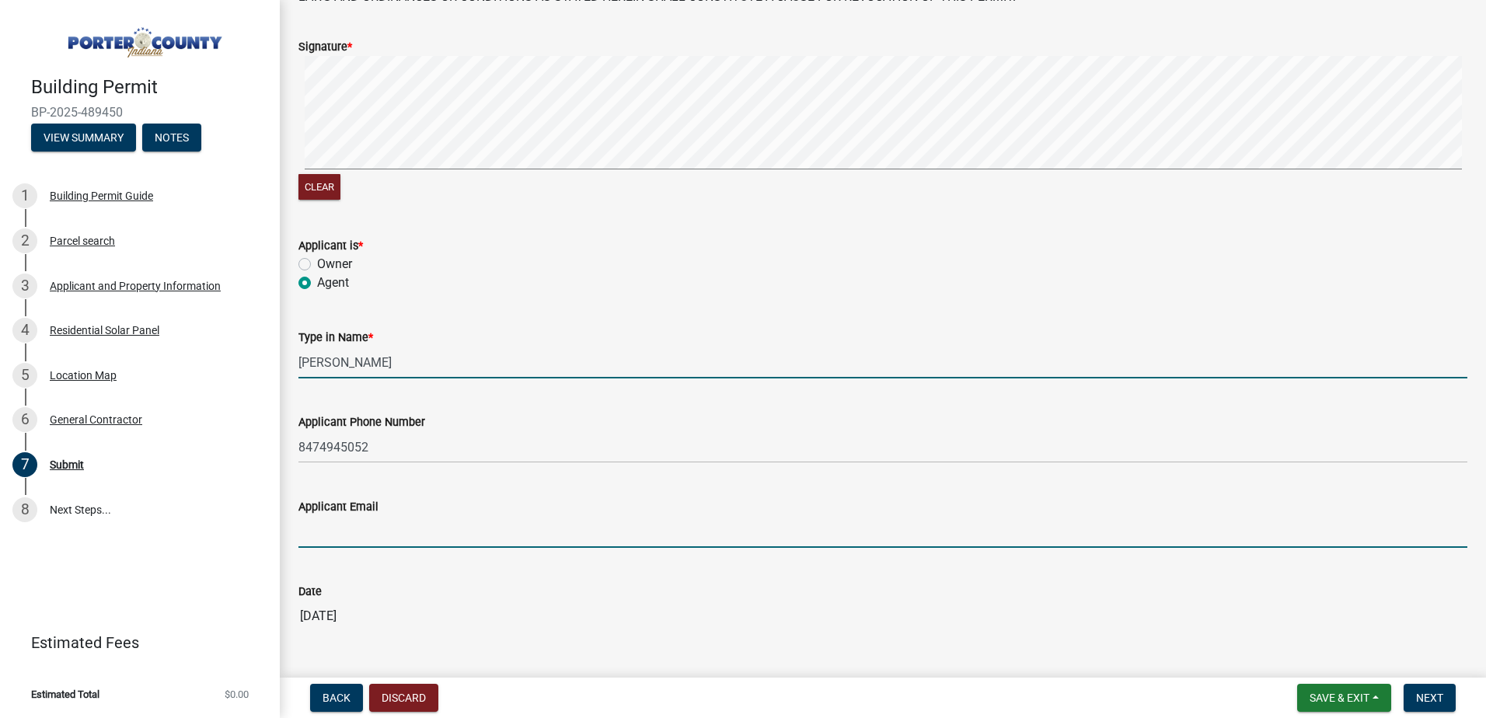
type input "[EMAIL_ADDRESS][DOMAIN_NAME]"
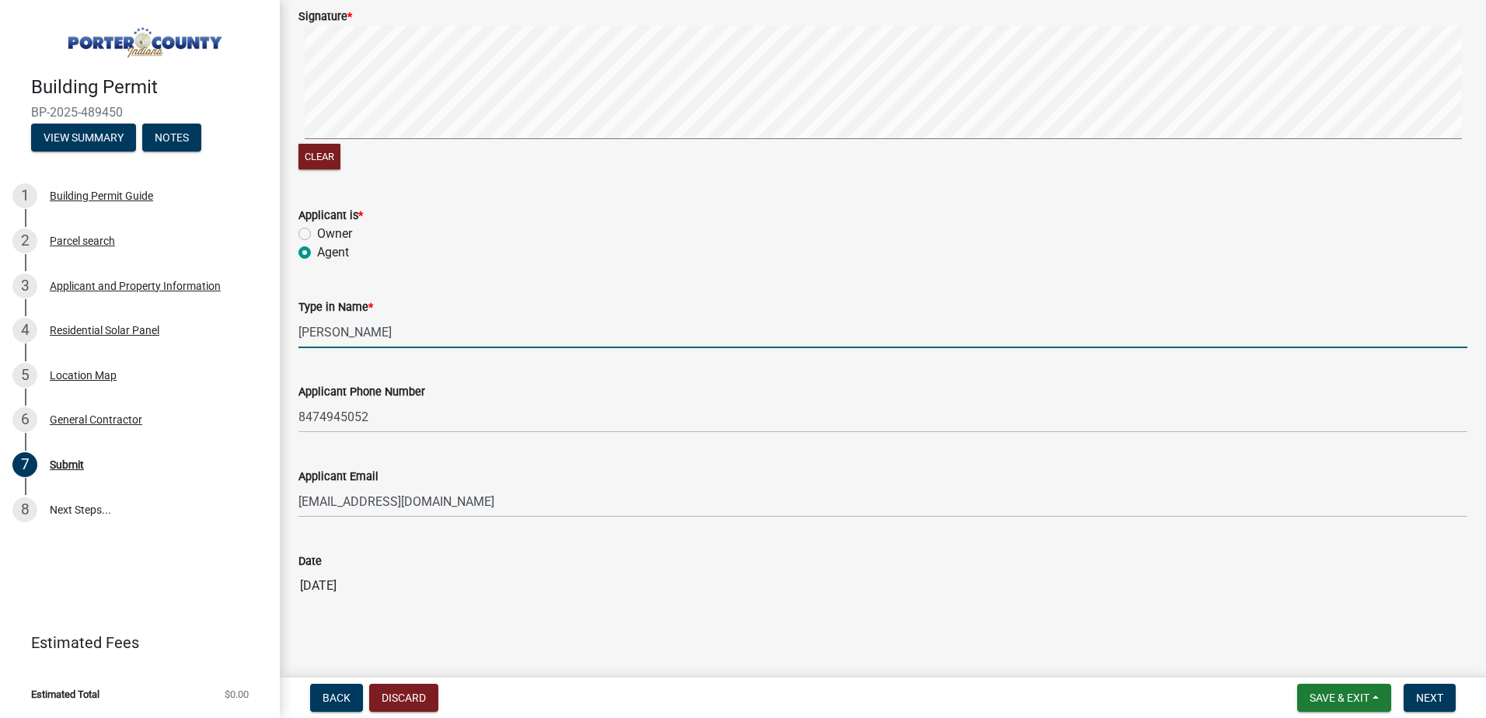
scroll to position [201, 0]
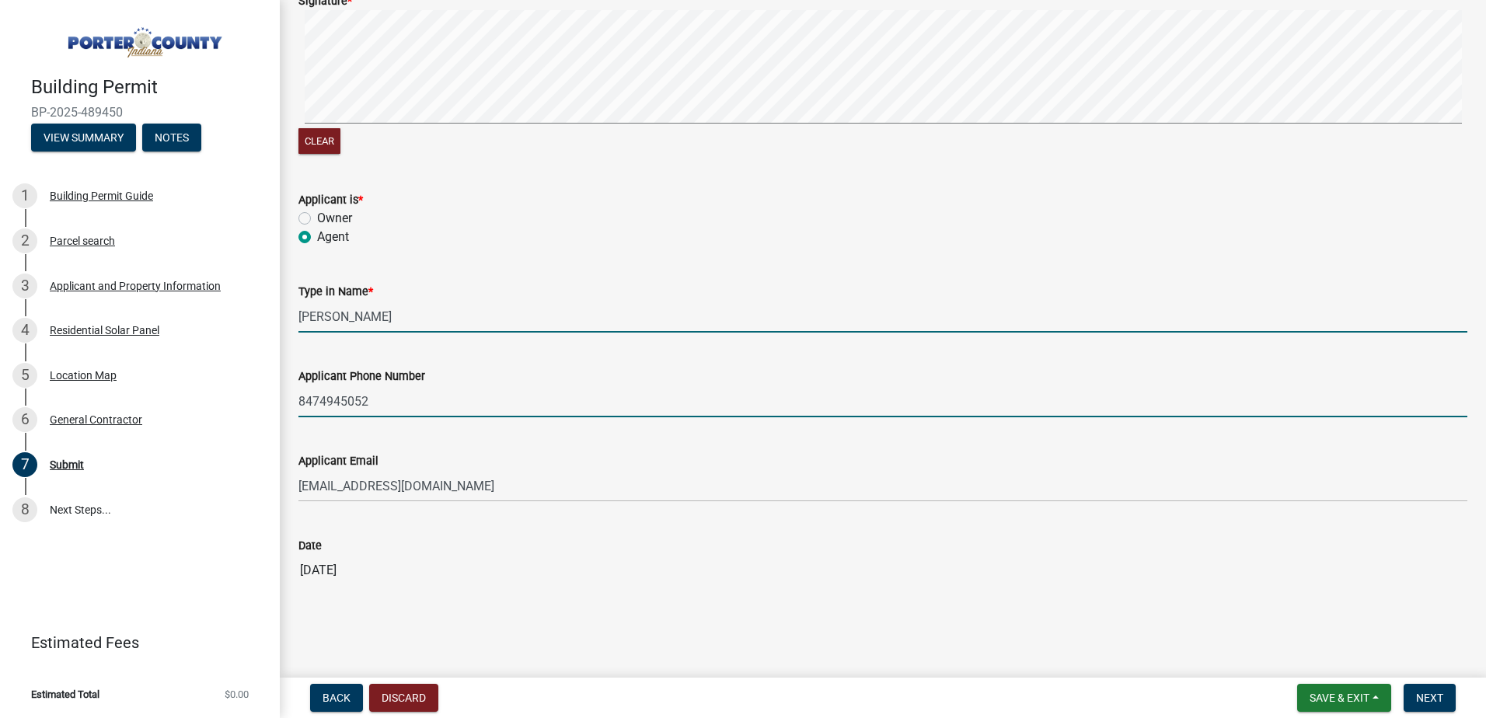
click at [333, 391] on input "8474945052" at bounding box center [882, 402] width 1169 height 32
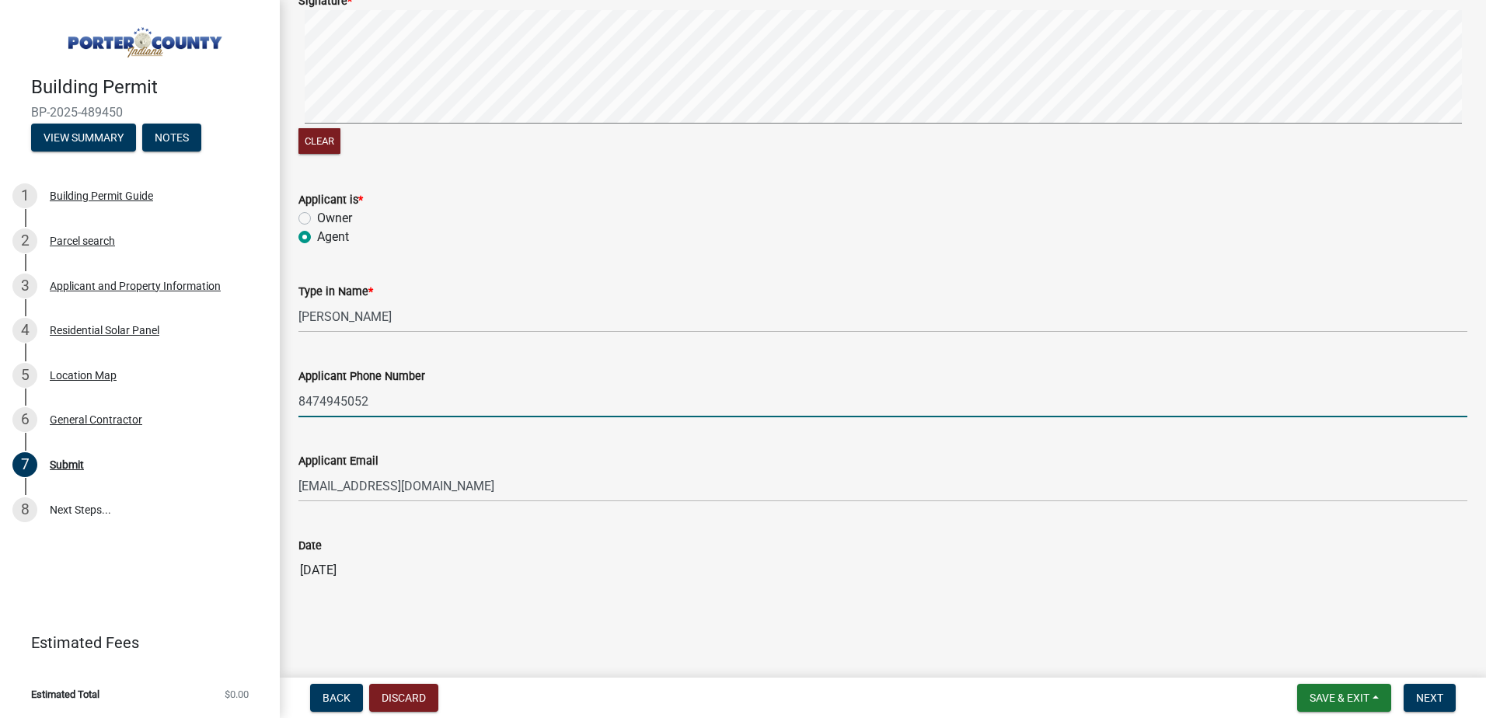
drag, startPoint x: 375, startPoint y: 402, endPoint x: 328, endPoint y: 403, distance: 46.6
click at [328, 403] on input "8474945052" at bounding box center [882, 402] width 1169 height 32
type input "8474853514"
click at [851, 596] on wm-data-entity-input "Date [DATE]" at bounding box center [882, 557] width 1169 height 84
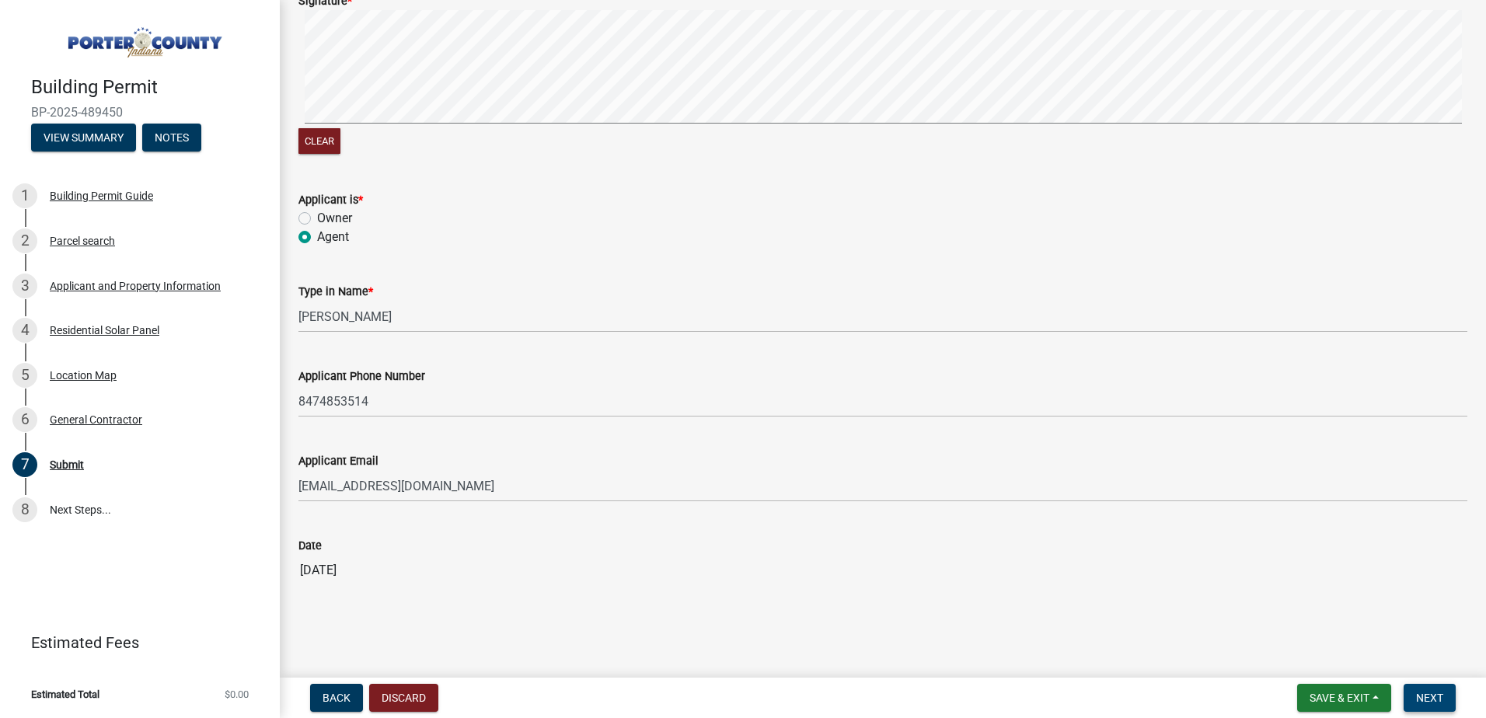
click at [1411, 698] on button "Next" at bounding box center [1430, 698] width 52 height 28
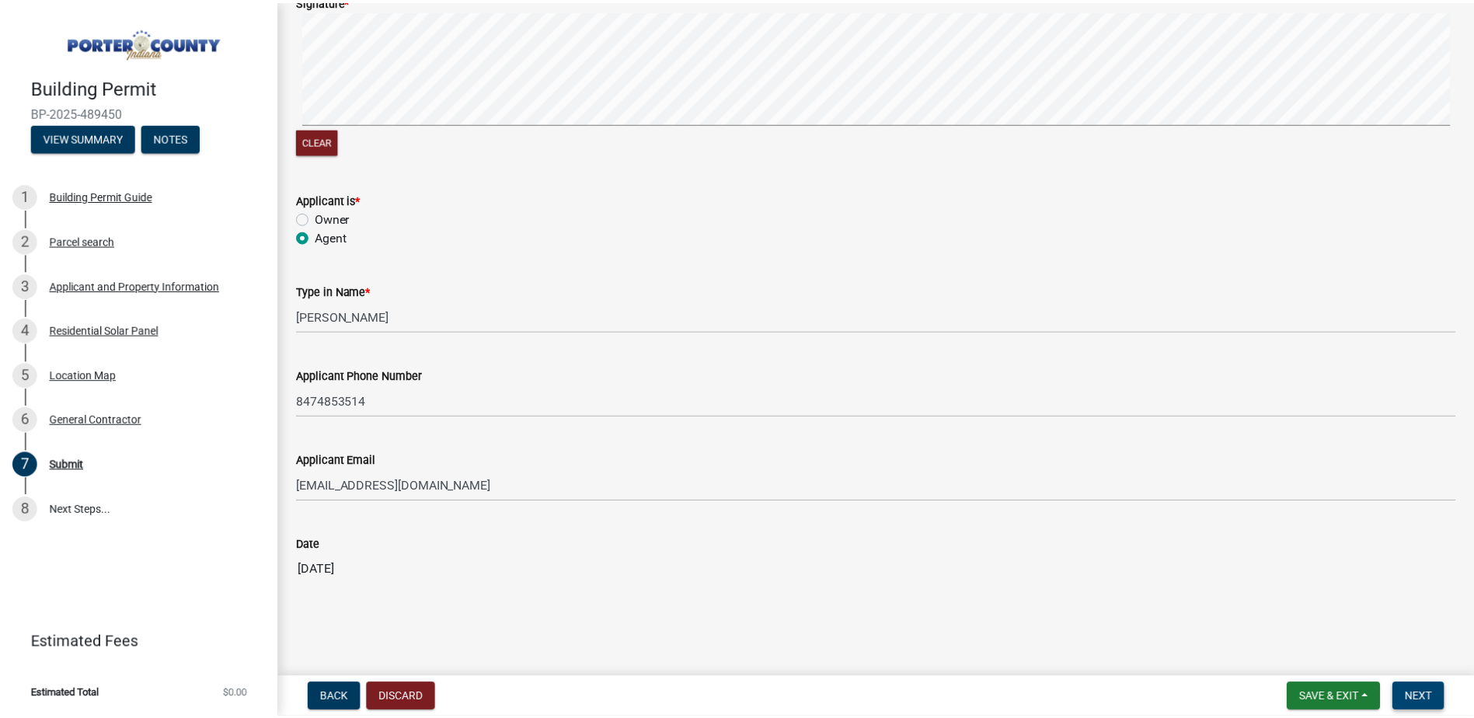
scroll to position [0, 0]
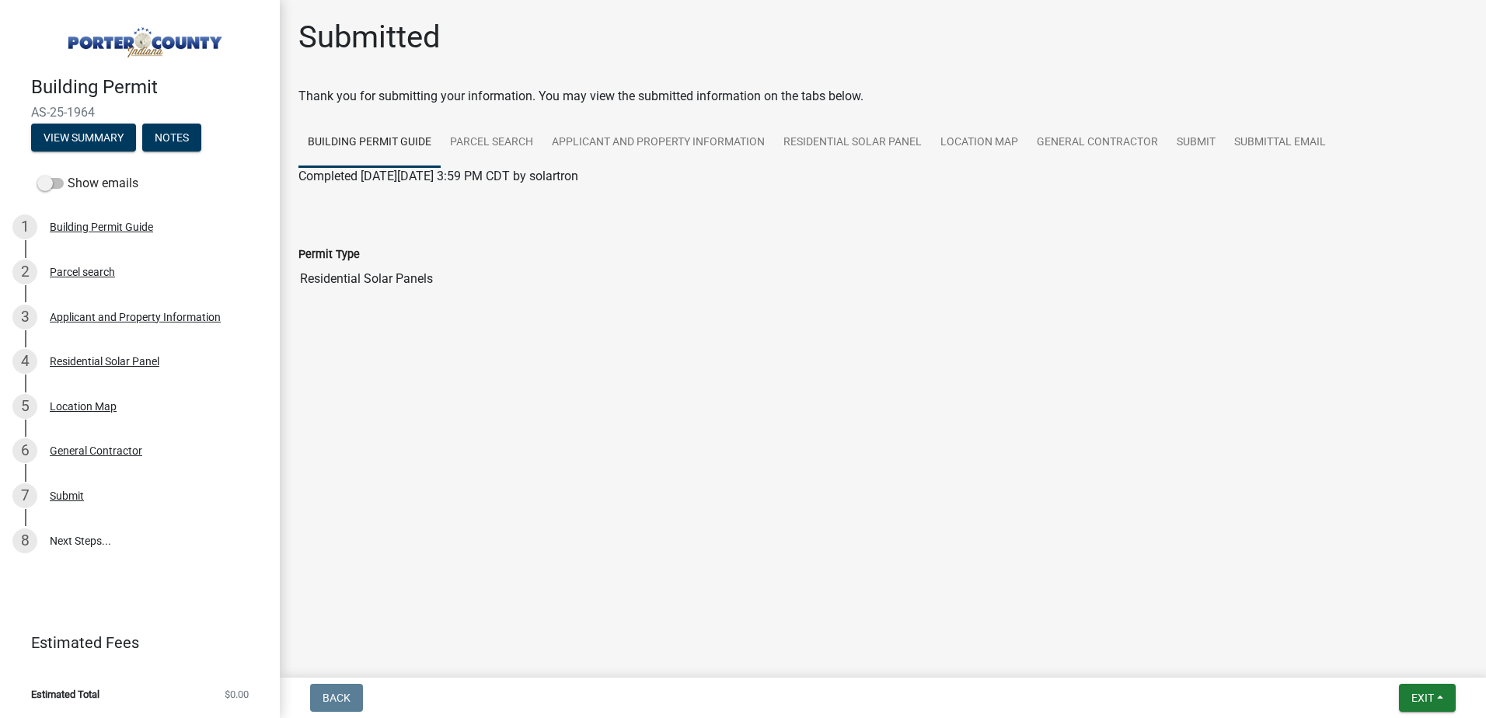
drag, startPoint x: 92, startPoint y: 109, endPoint x: 37, endPoint y: 112, distance: 55.3
click at [37, 112] on span "AS-25-1964" at bounding box center [140, 112] width 218 height 15
drag, startPoint x: 37, startPoint y: 112, endPoint x: 30, endPoint y: 111, distance: 7.8
click at [30, 111] on div "Building Permit AS-25-1964 View Summary Notes" at bounding box center [139, 110] width 255 height 92
drag, startPoint x: 30, startPoint y: 111, endPoint x: 142, endPoint y: 112, distance: 112.7
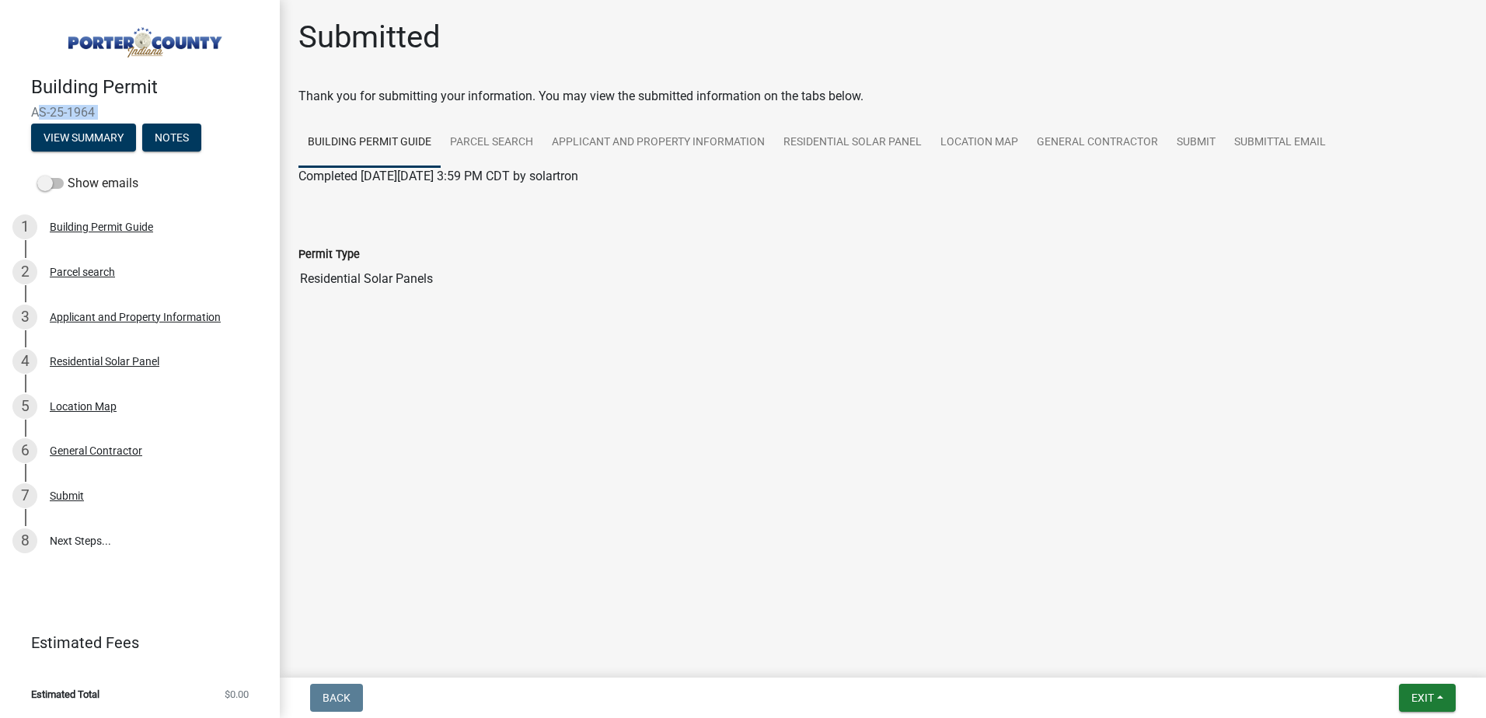
click at [142, 112] on div "Building Permit AS-25-1964 View Summary Notes" at bounding box center [139, 110] width 255 height 92
copy div "AS-25-1964 View Summary Notes"
click at [1425, 688] on button "Exit" at bounding box center [1427, 698] width 57 height 28
click at [1399, 661] on button "Save & Exit" at bounding box center [1393, 657] width 124 height 37
